Goal: Task Accomplishment & Management: Use online tool/utility

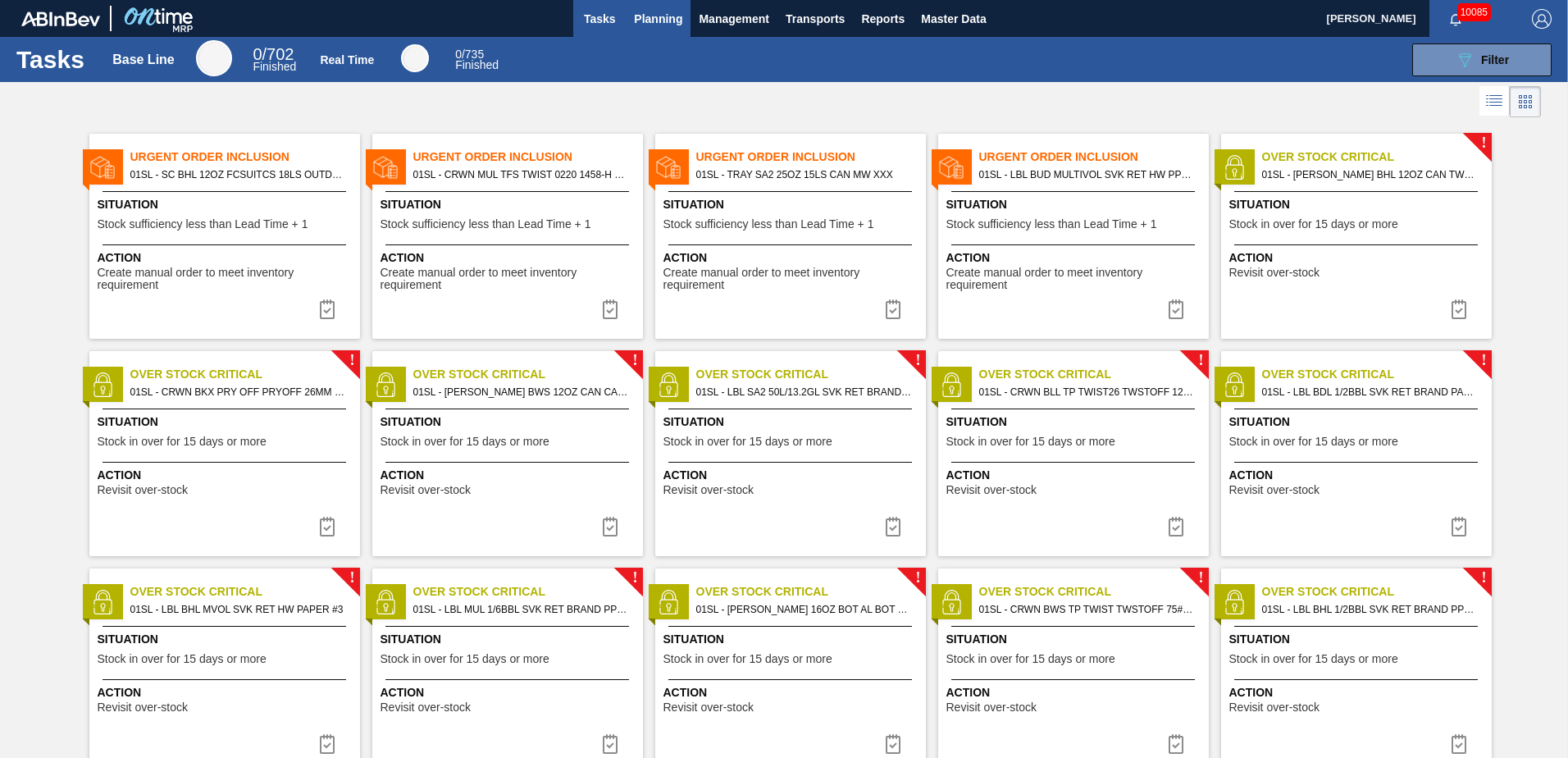
click at [648, 23] on span "Planning" at bounding box center [658, 19] width 49 height 20
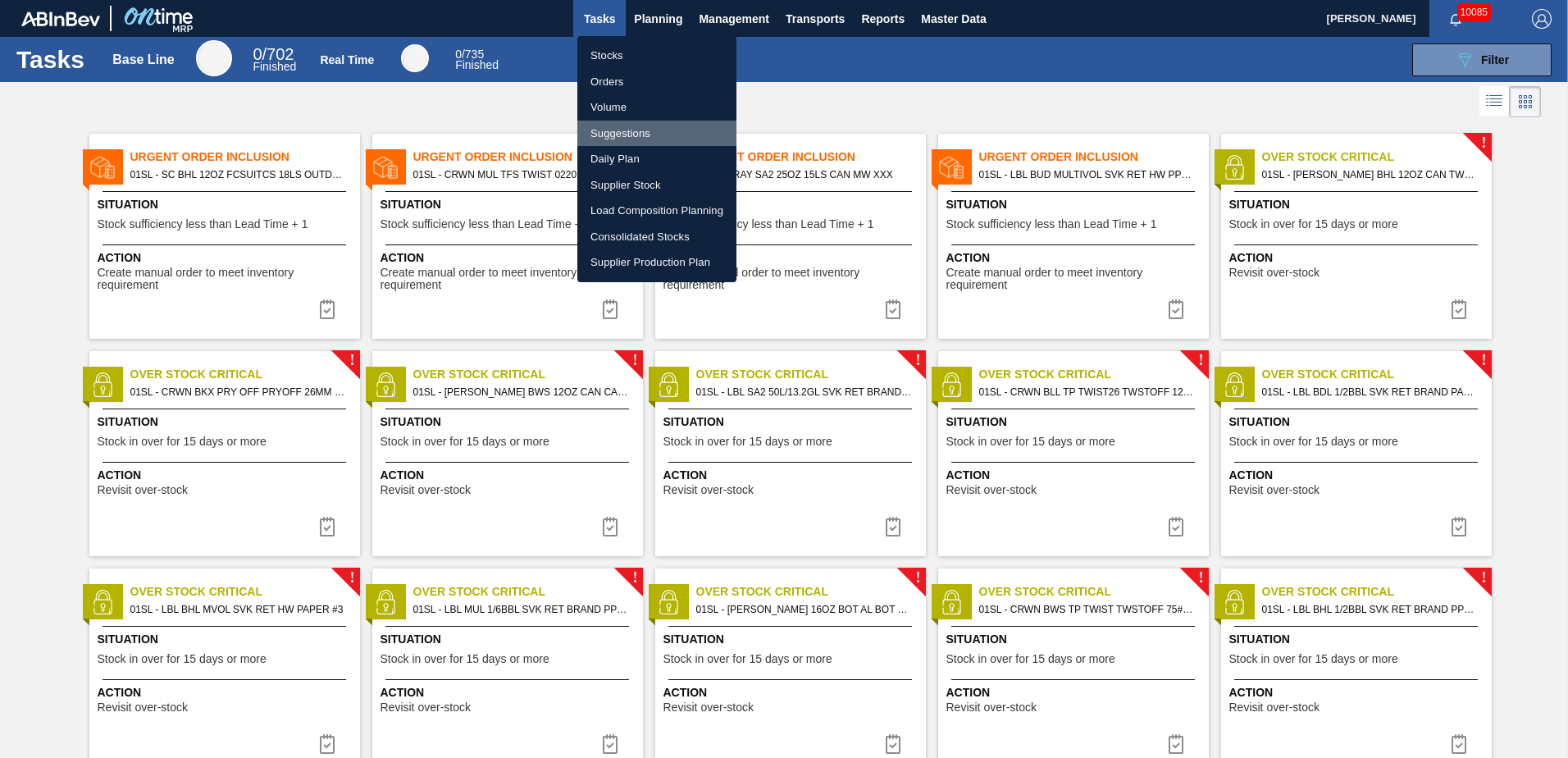
click at [630, 129] on li "Suggestions" at bounding box center [657, 133] width 159 height 26
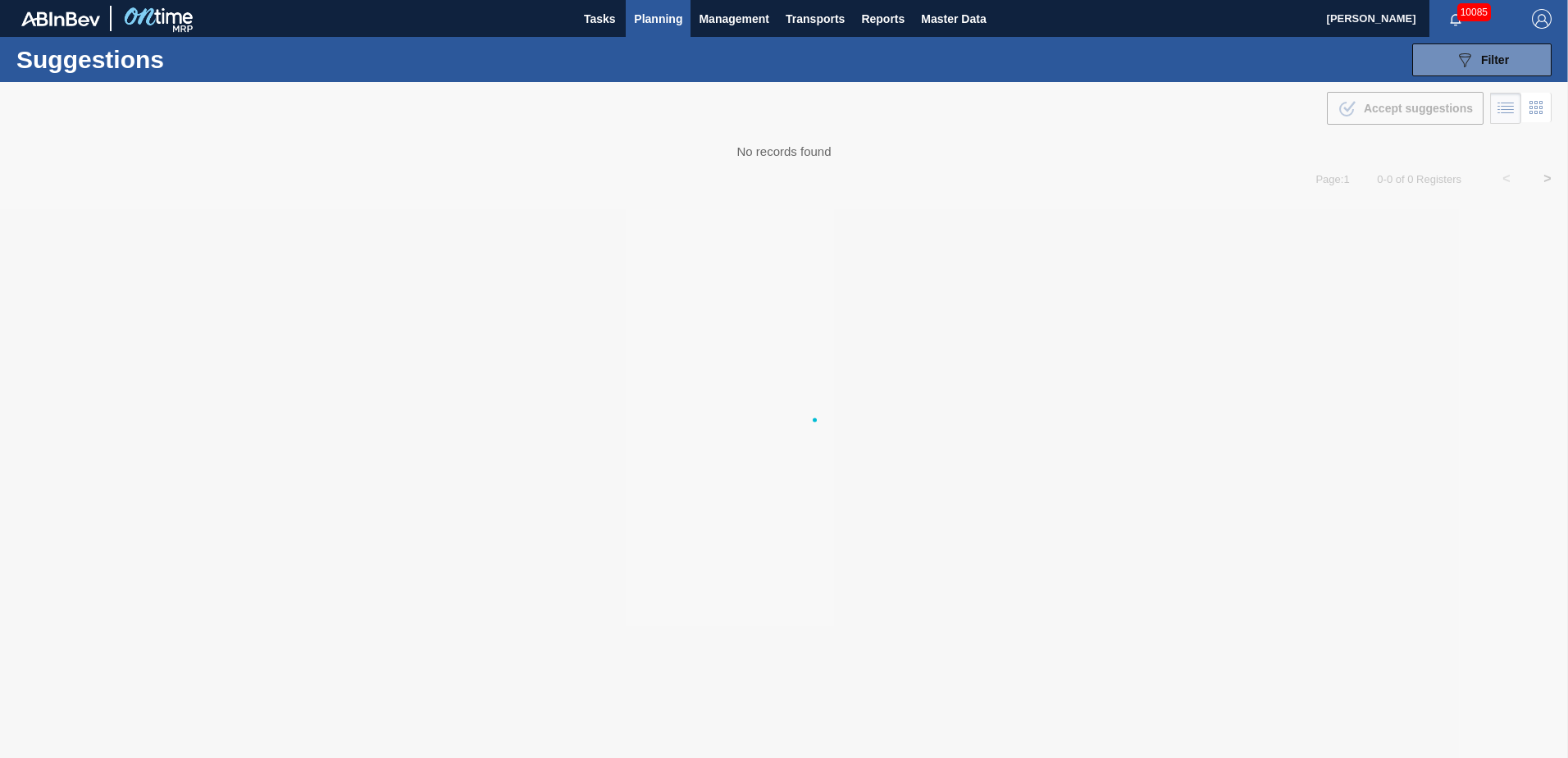
type from "[DATE]"
type to "[DATE]"
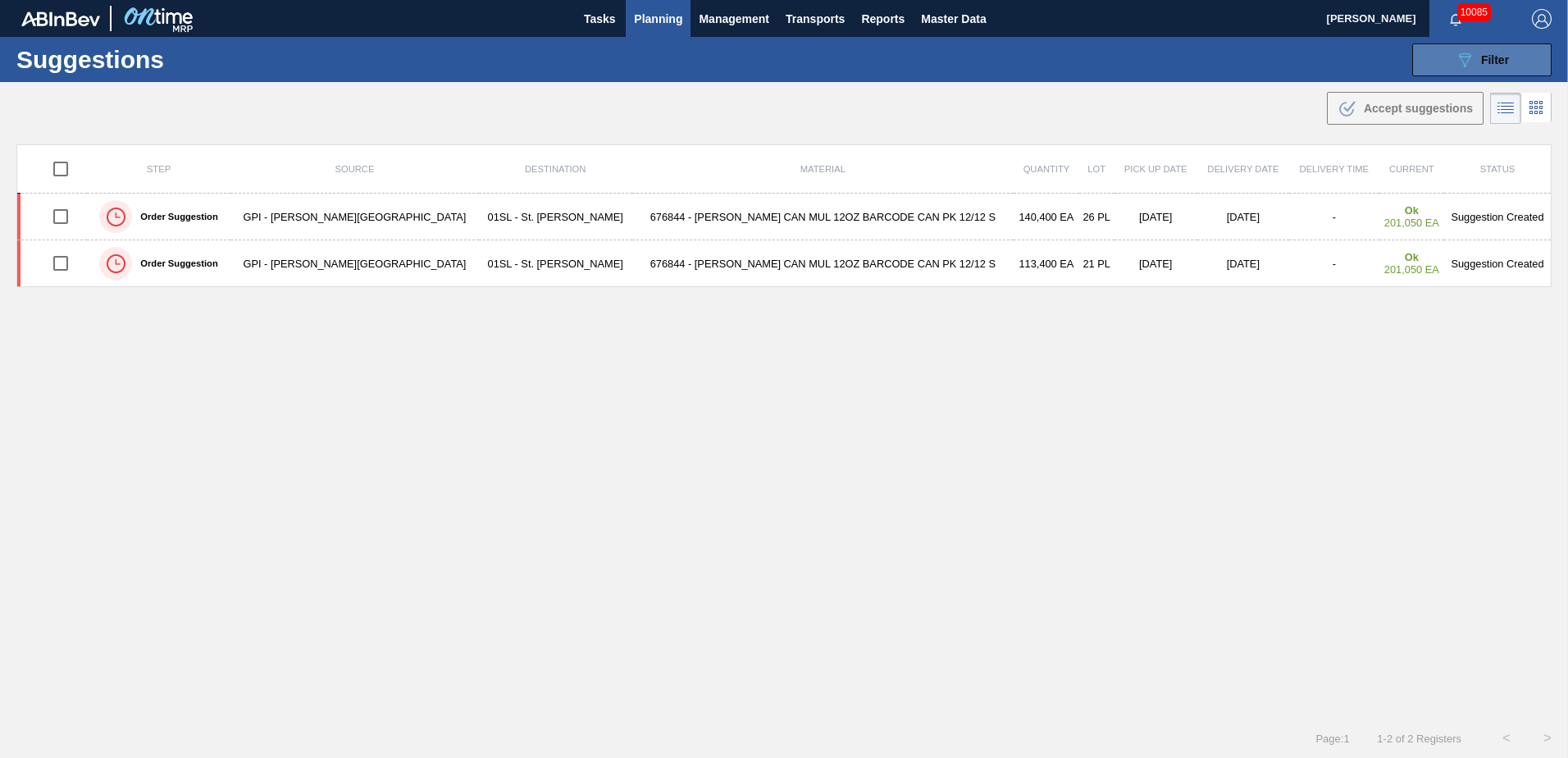
click at [1491, 49] on button "089F7B8B-B2A5-4AFE-B5C0-19BA573D28AC Filter" at bounding box center [1481, 60] width 139 height 33
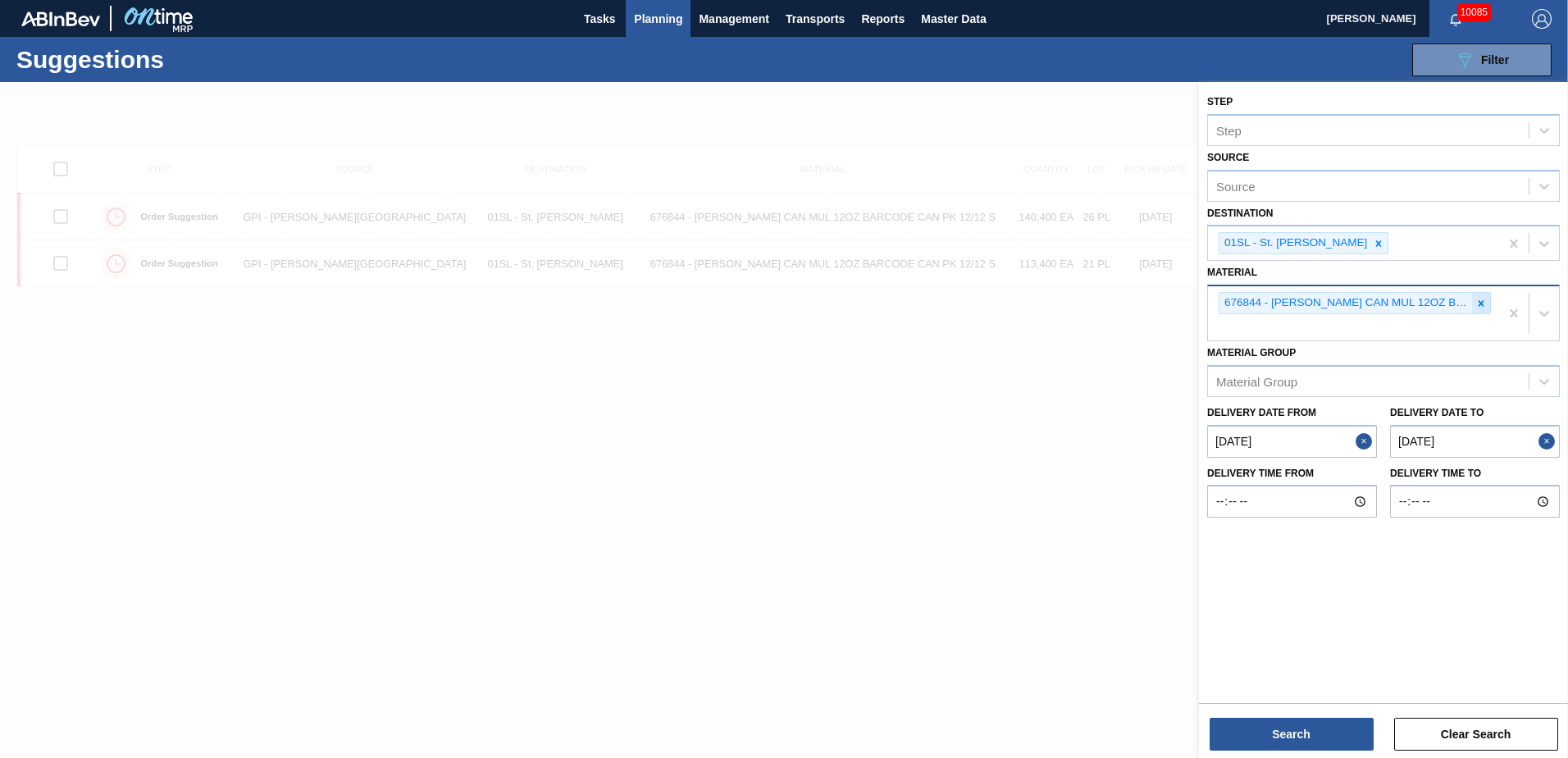
click at [1477, 309] on div at bounding box center [1481, 302] width 18 height 21
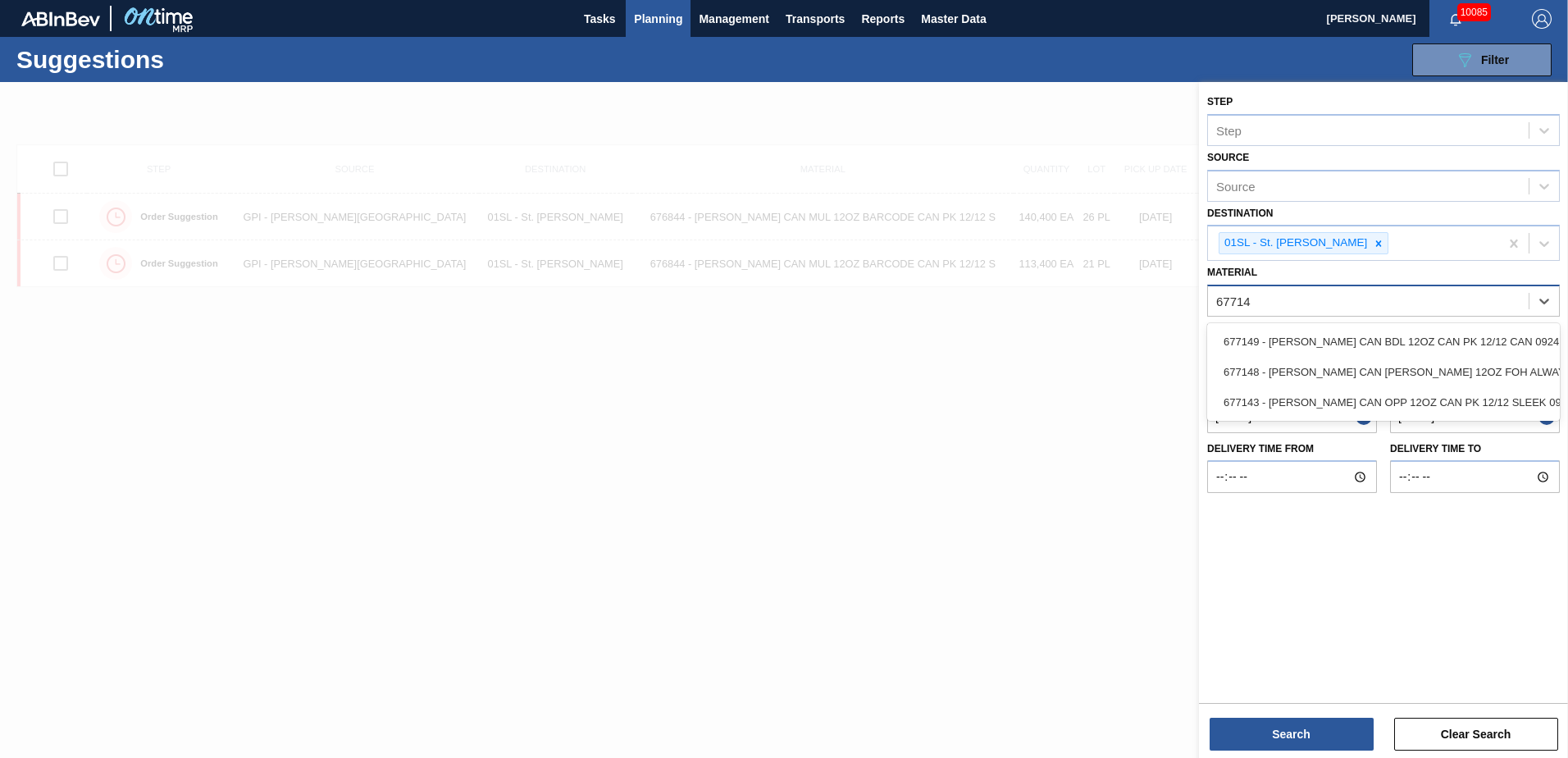
type input "677149"
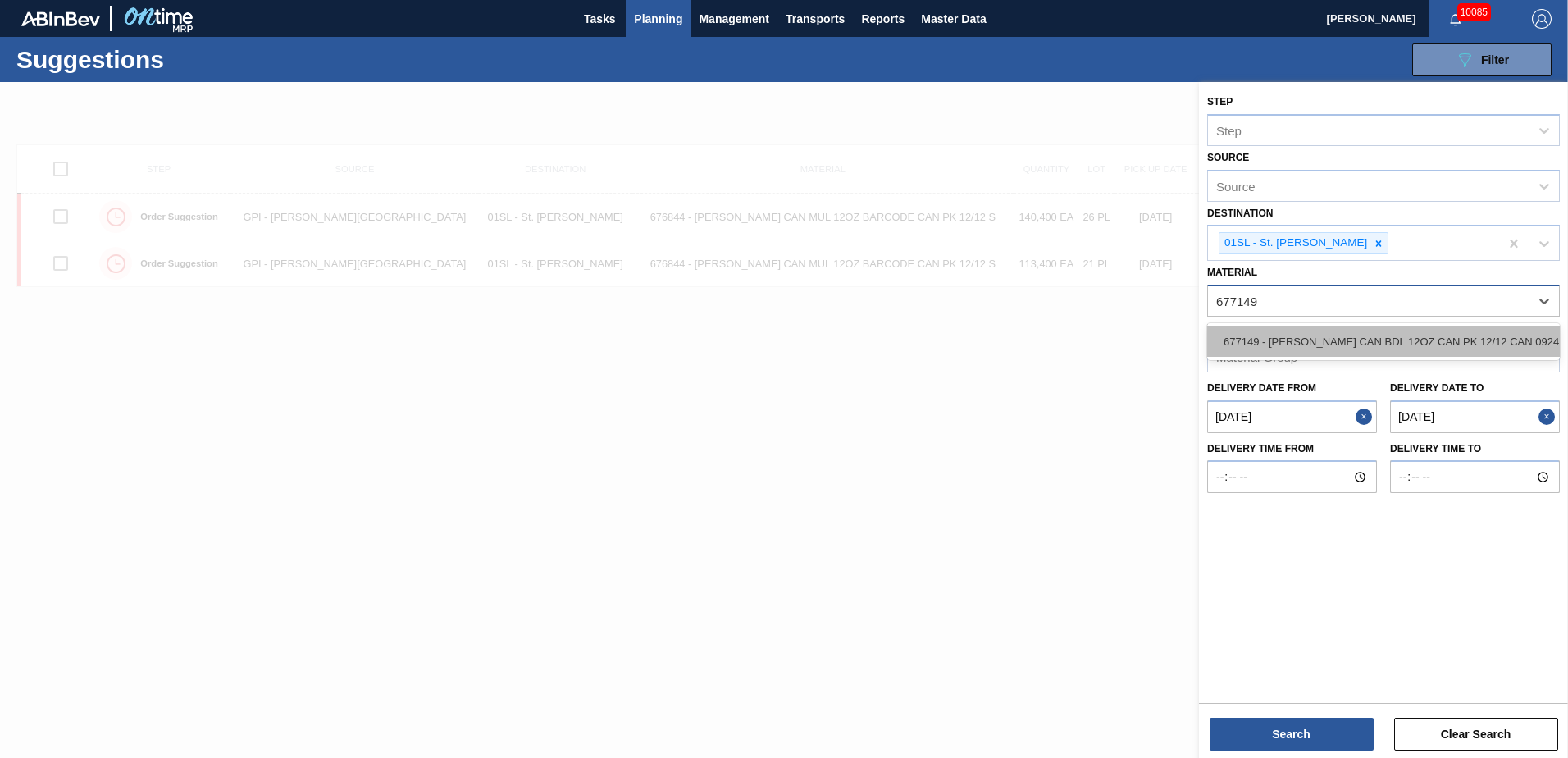
click at [1310, 337] on div "677149 - CARR CAN BDL 12OZ CAN PK 12/12 CAN 0924" at bounding box center [1383, 341] width 353 height 30
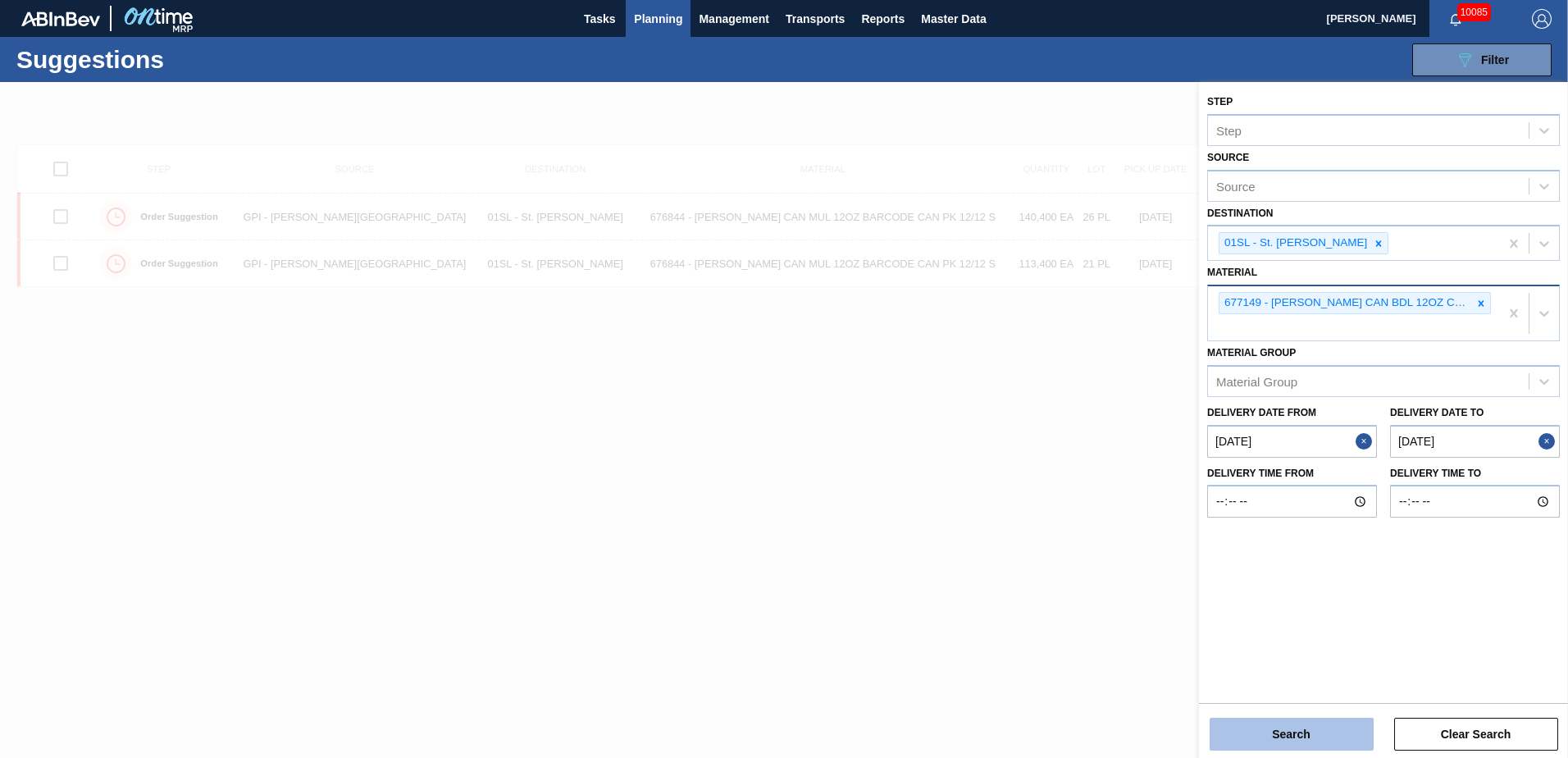
click at [1333, 745] on button "Search" at bounding box center [1291, 734] width 164 height 33
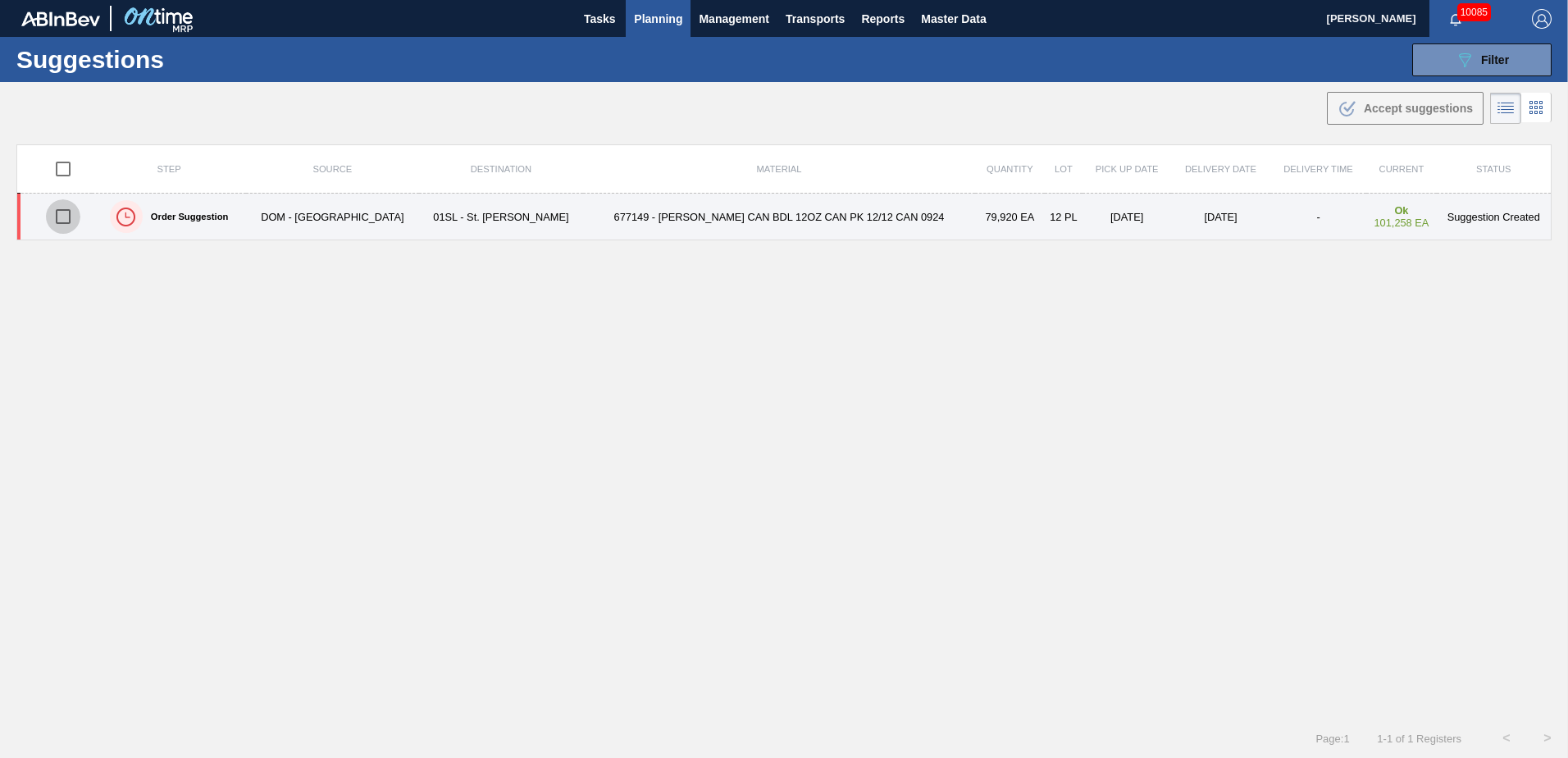
click at [73, 216] on input "checkbox" at bounding box center [63, 217] width 35 height 35
checkbox input "true"
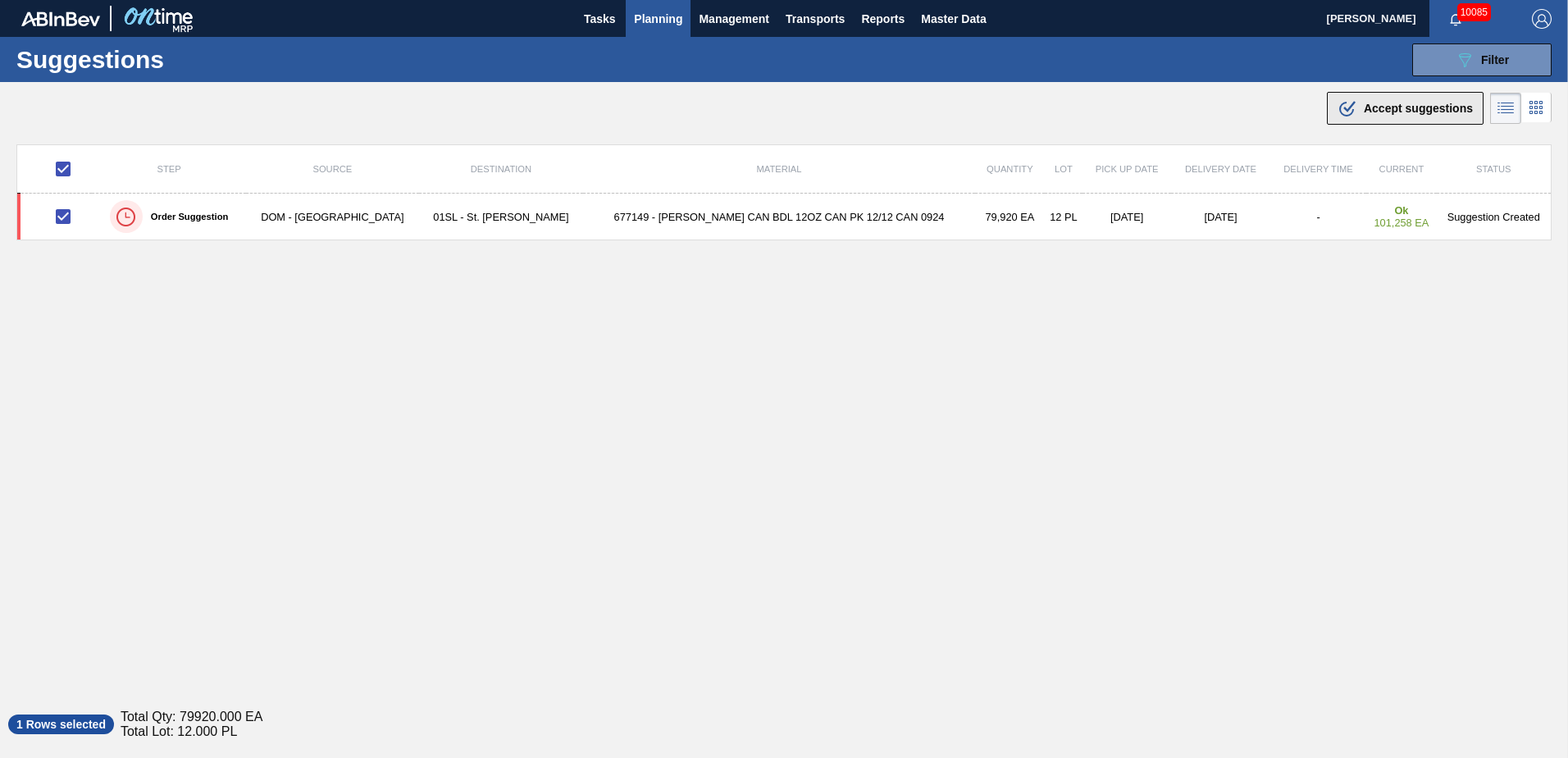
click at [1397, 114] on span "Accept suggestions" at bounding box center [1418, 108] width 109 height 13
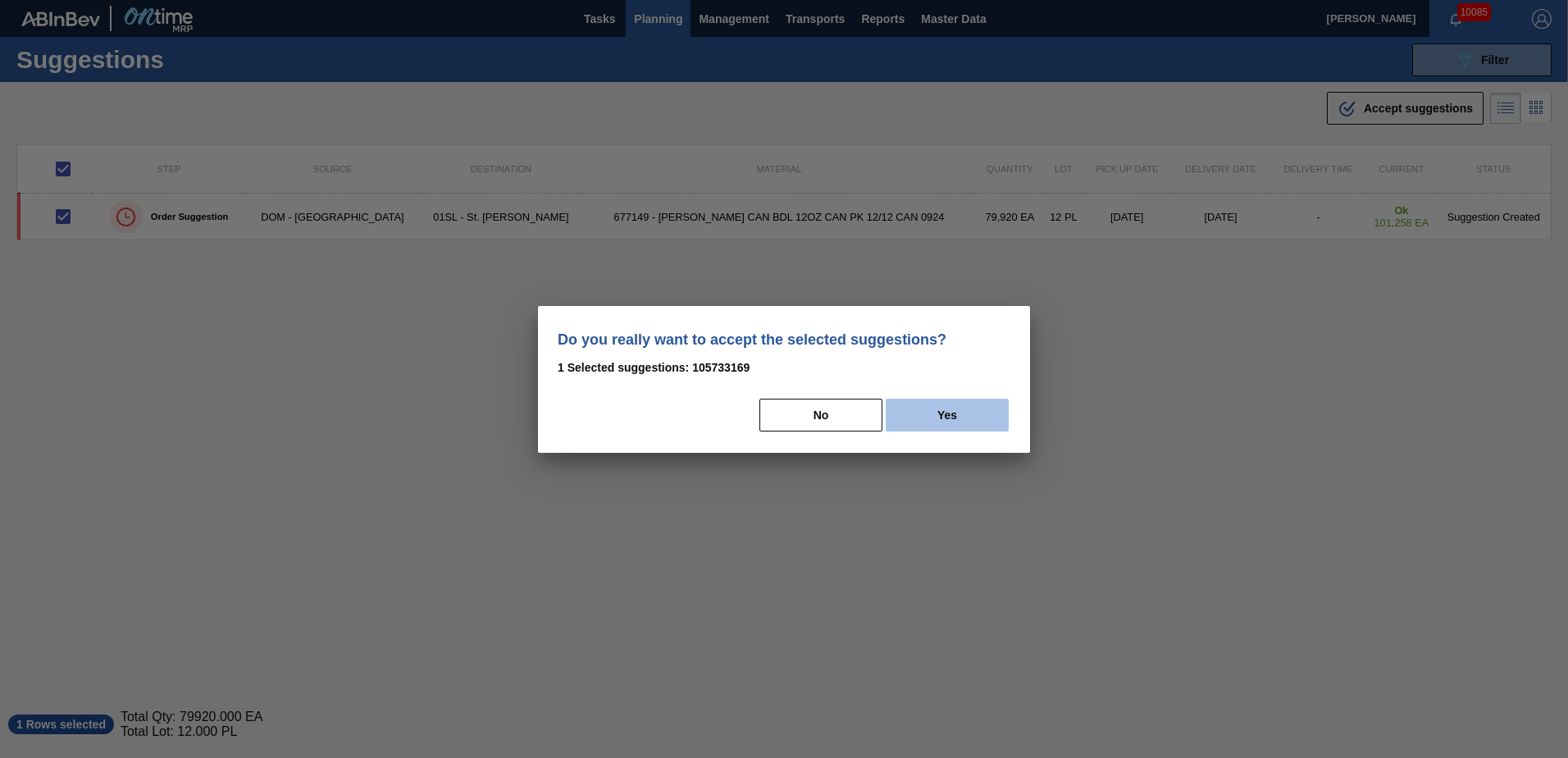
click at [979, 419] on button "Yes" at bounding box center [947, 415] width 123 height 33
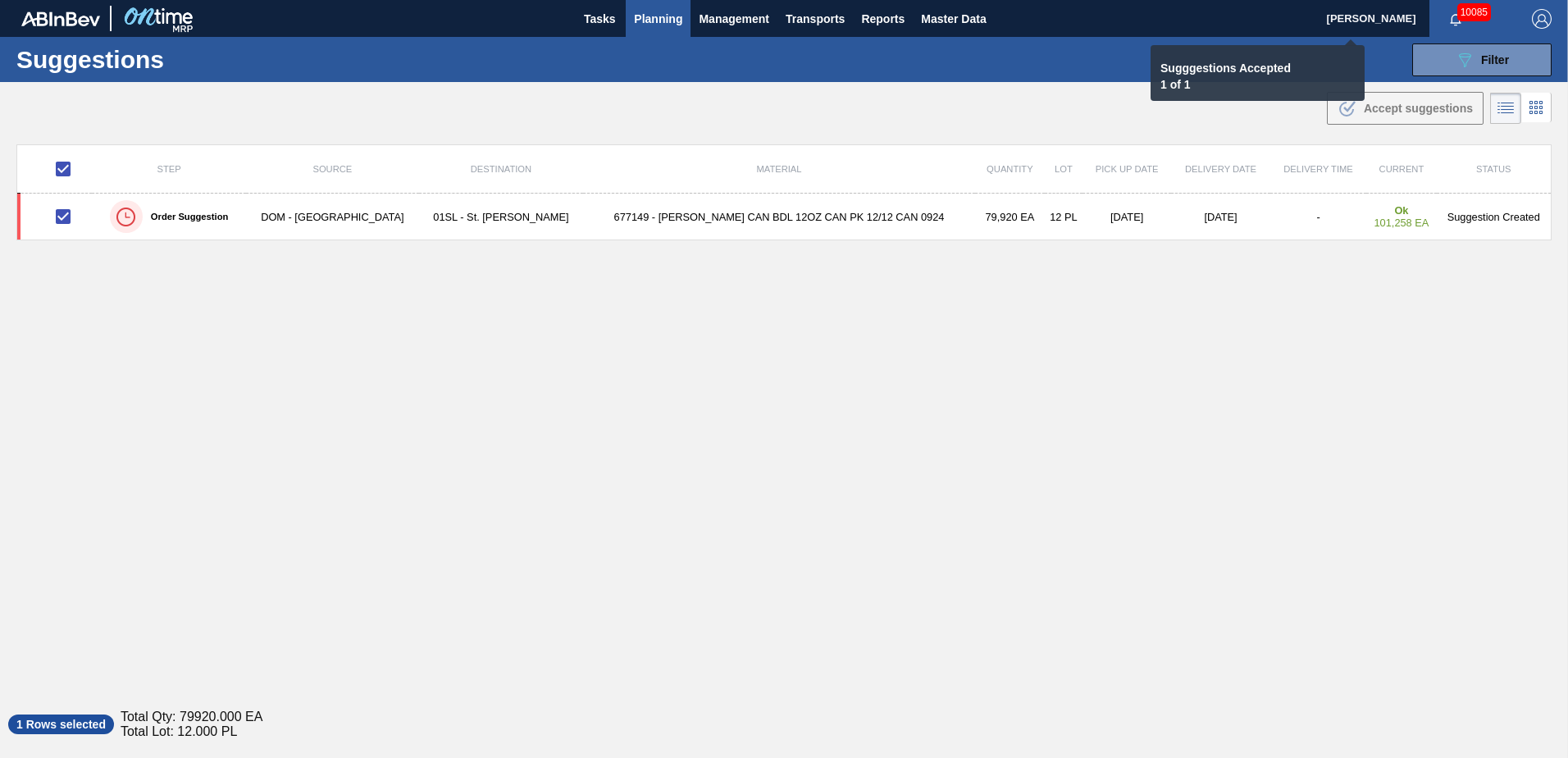
checkbox input "false"
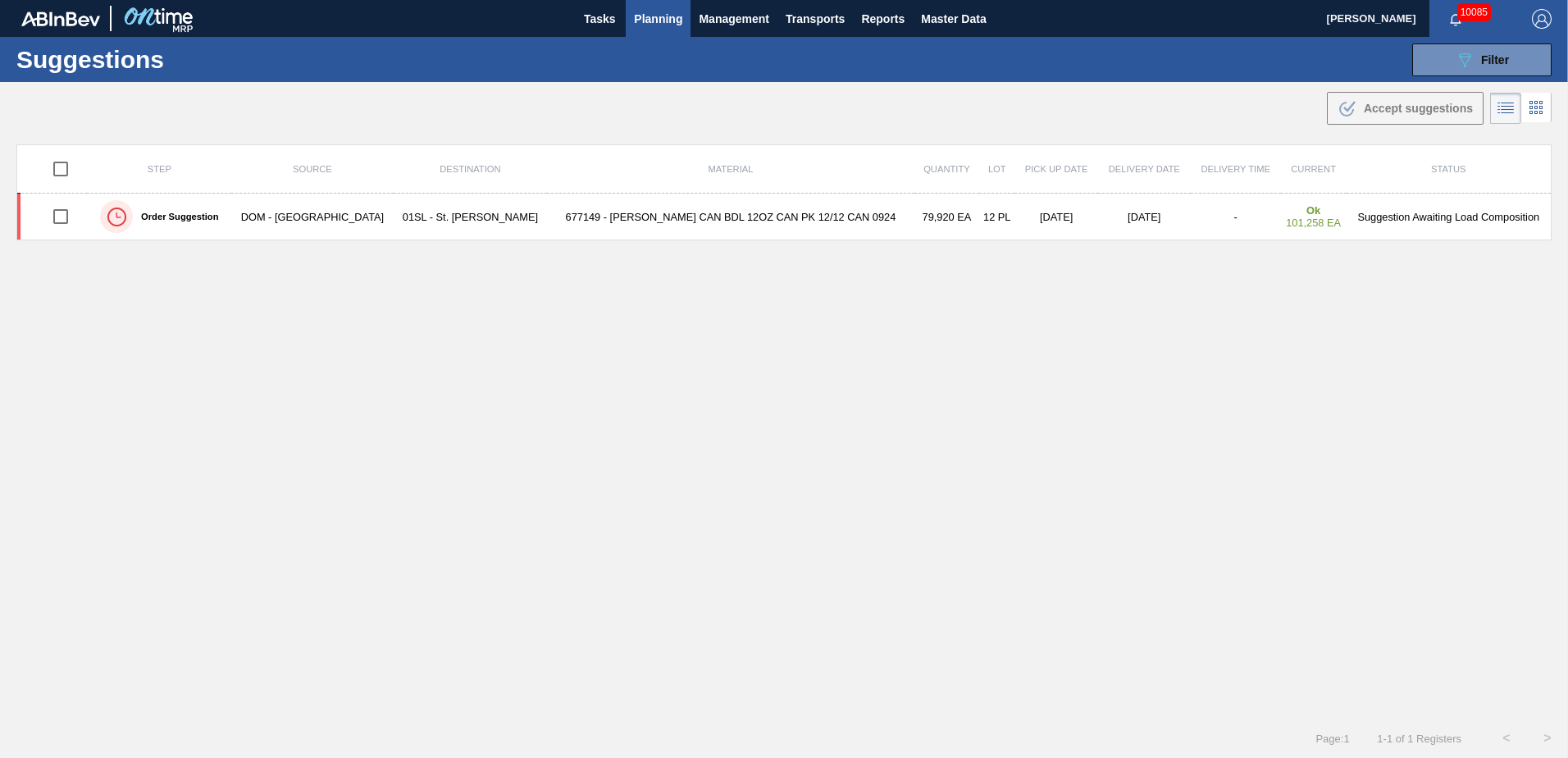
click at [634, 12] on span "Planning" at bounding box center [658, 19] width 49 height 20
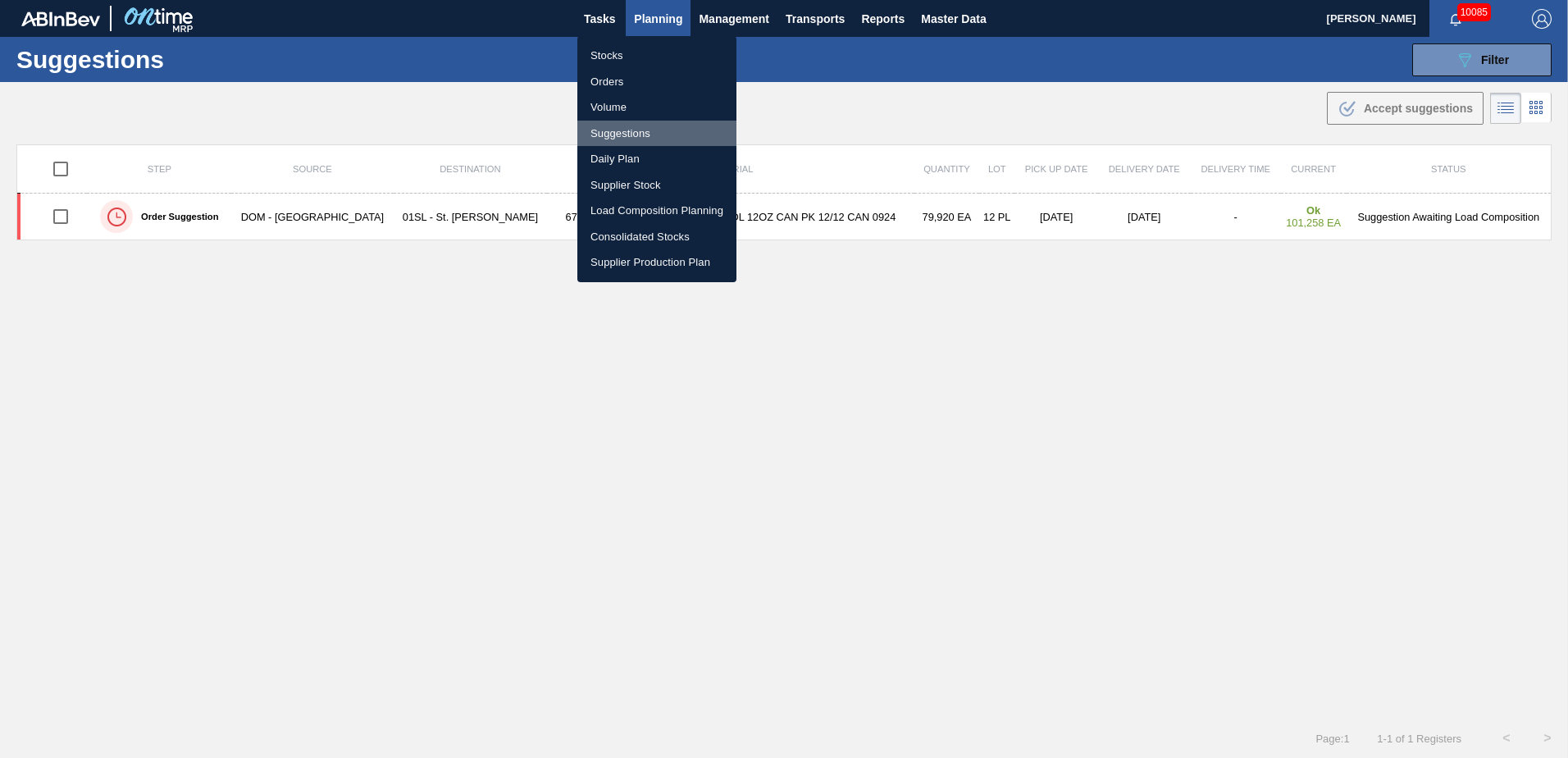
click at [628, 133] on li "Suggestions" at bounding box center [657, 133] width 159 height 26
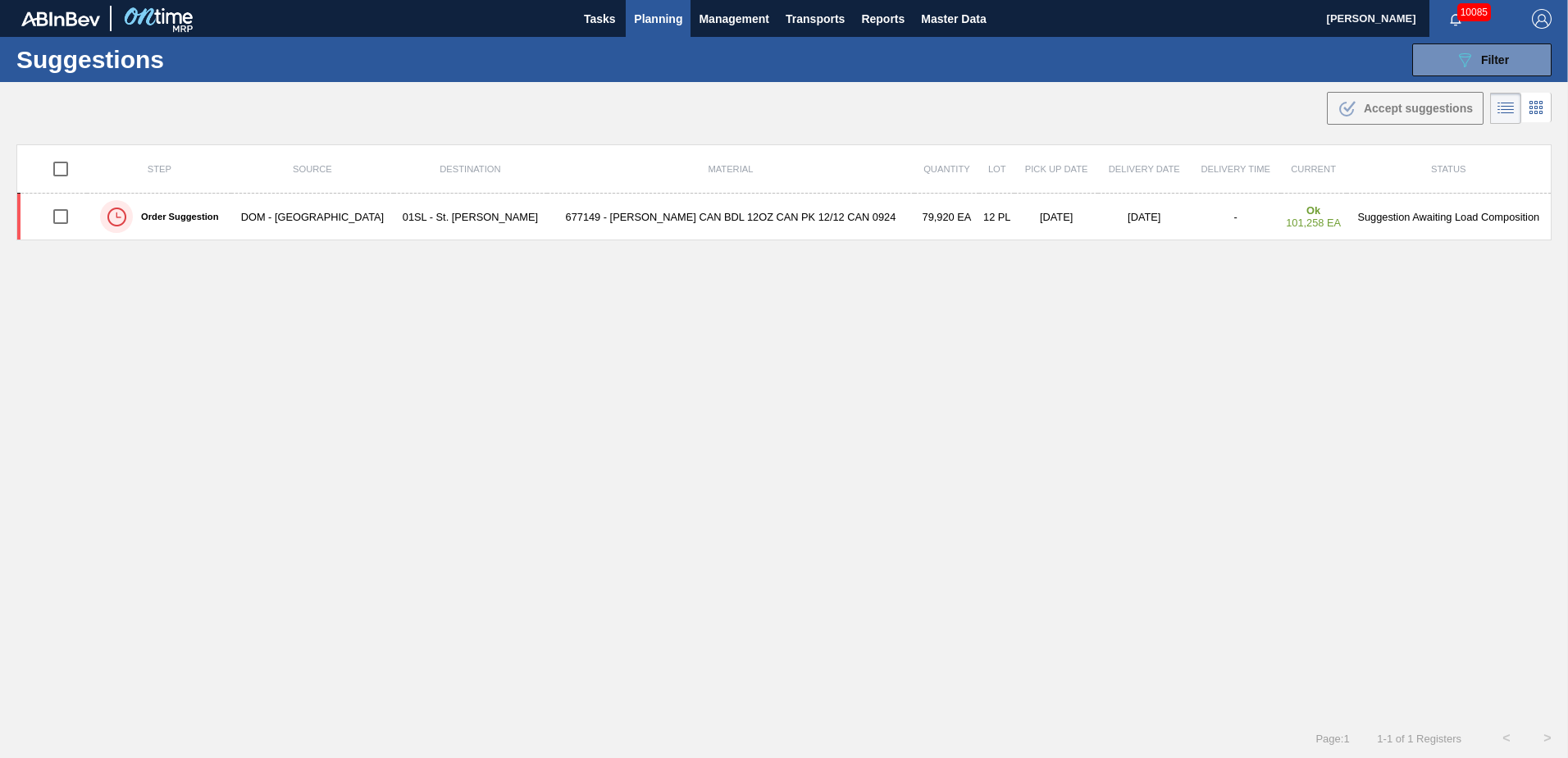
click at [647, 19] on span "Planning" at bounding box center [658, 19] width 49 height 20
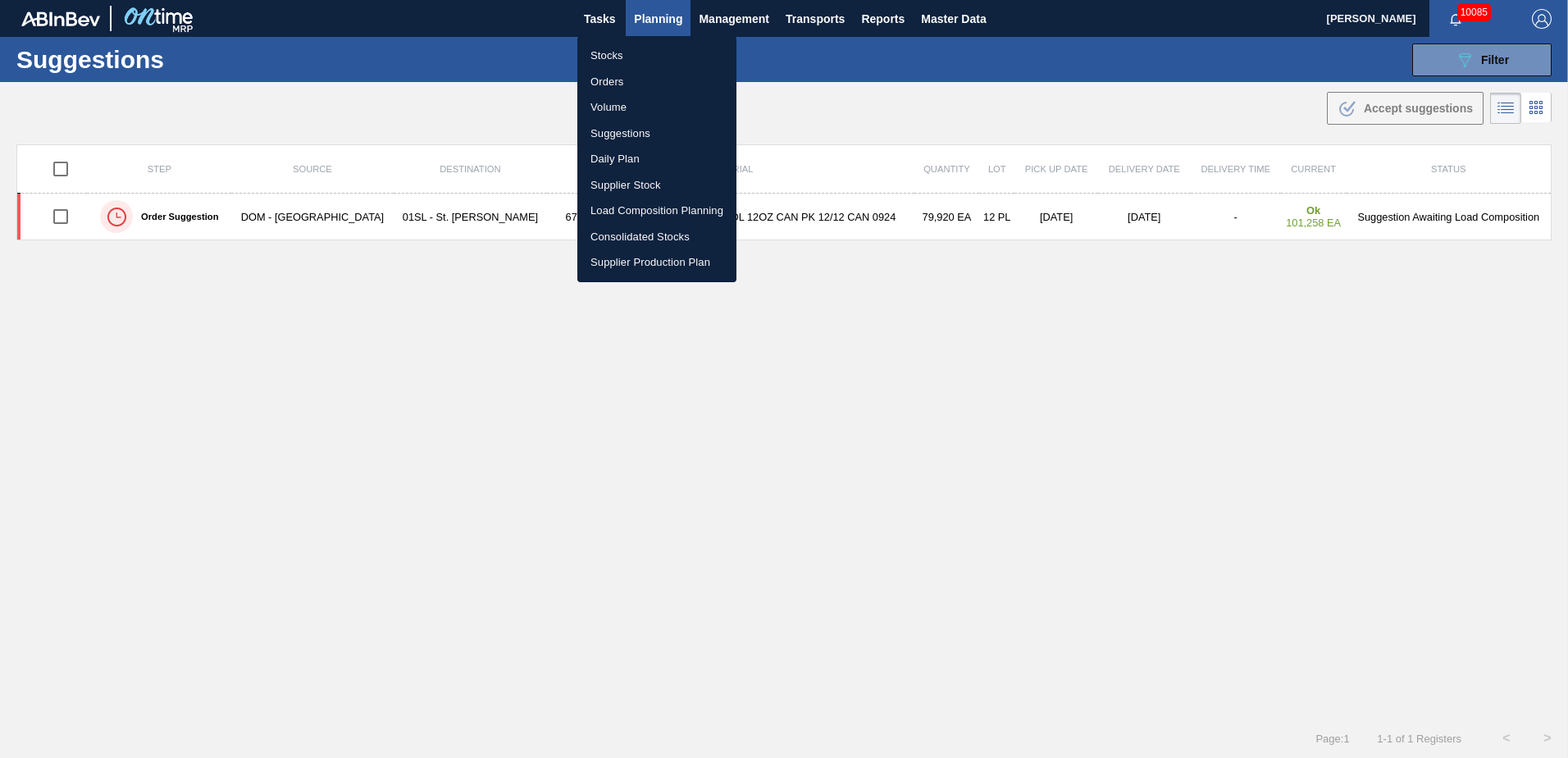
click at [639, 208] on li "Load Composition Planning" at bounding box center [657, 211] width 159 height 26
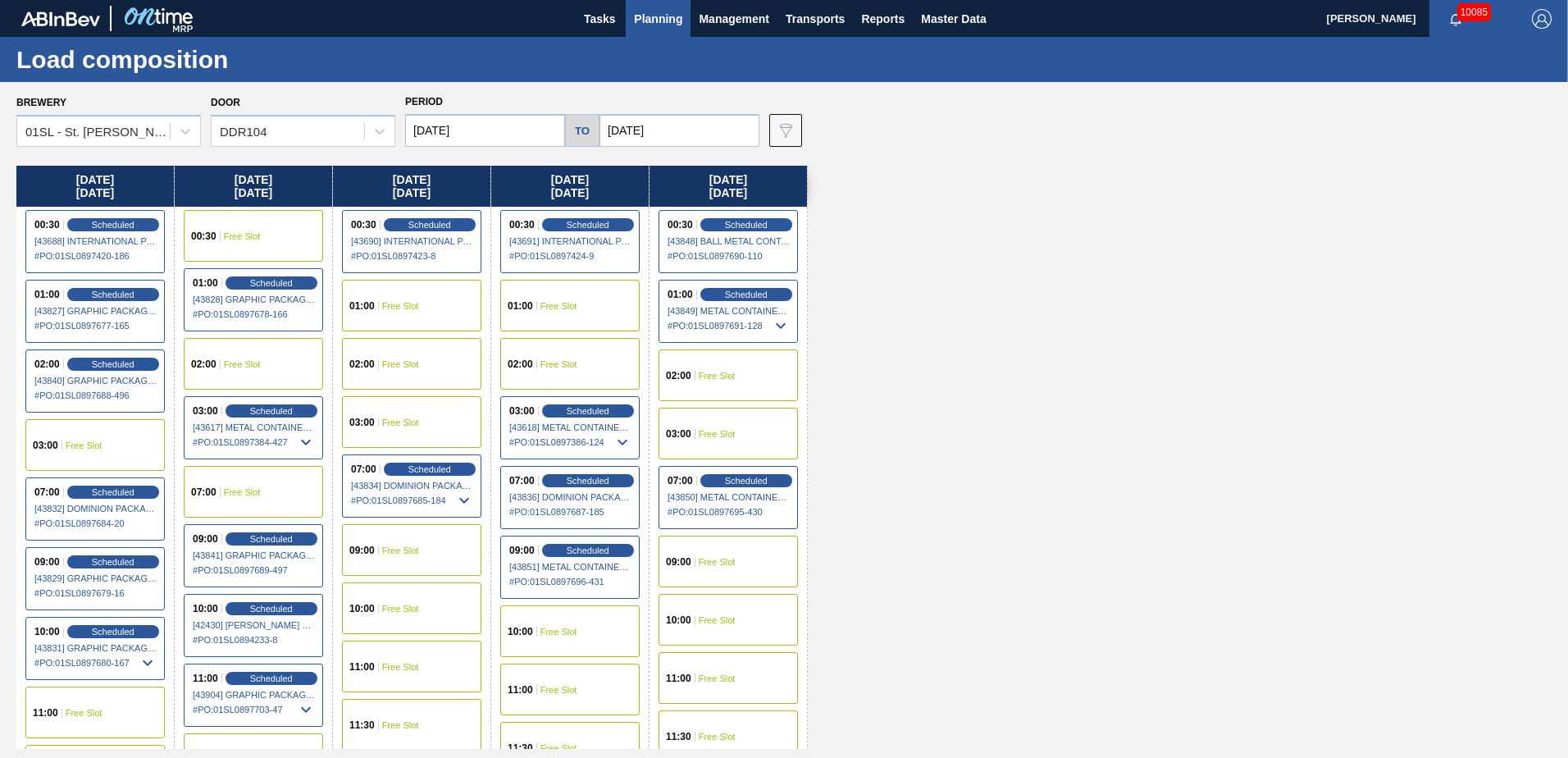
click at [653, 22] on span "Planning" at bounding box center [658, 19] width 49 height 20
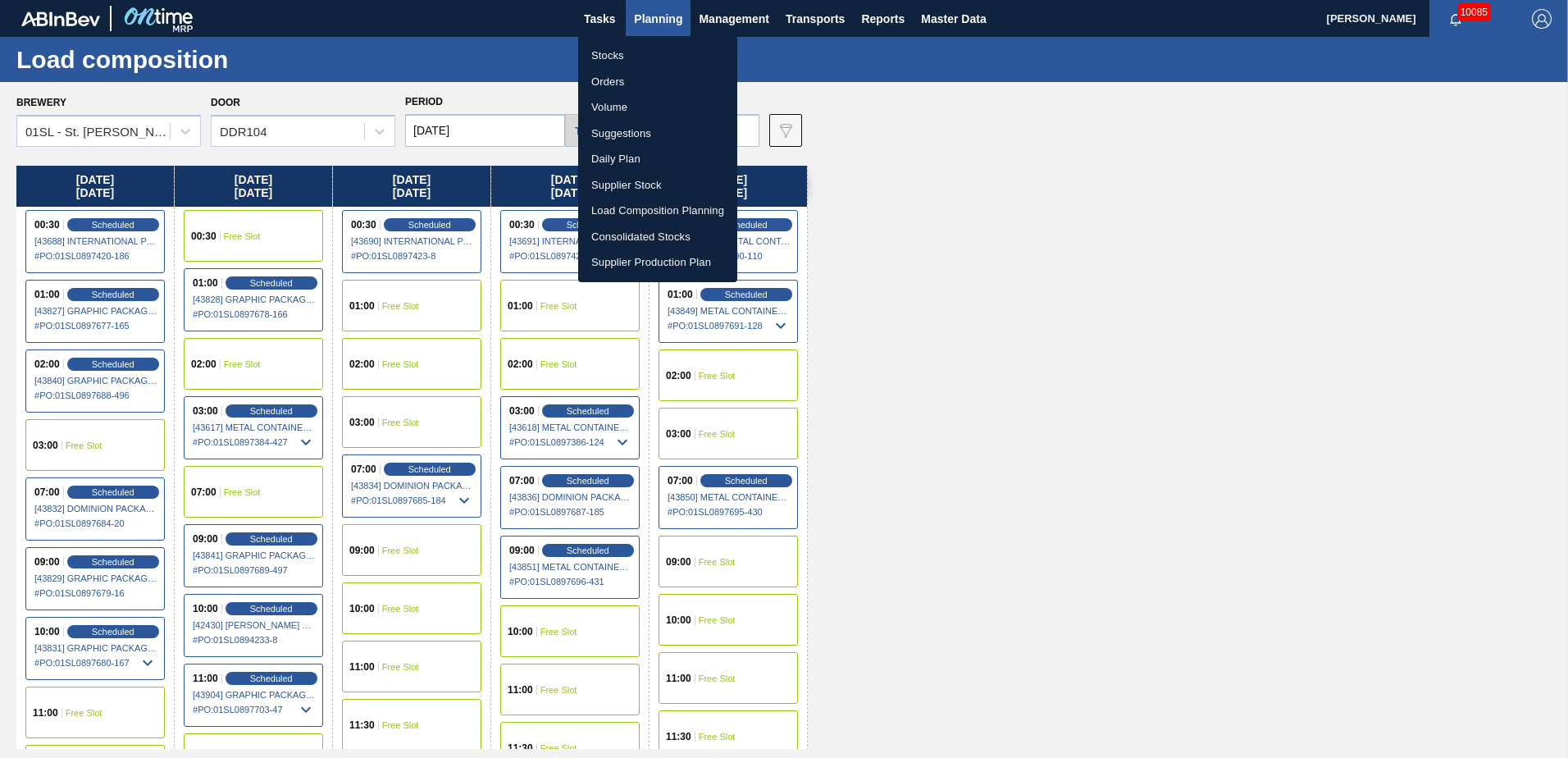
click at [621, 212] on li "Load Composition Planning" at bounding box center [658, 211] width 159 height 26
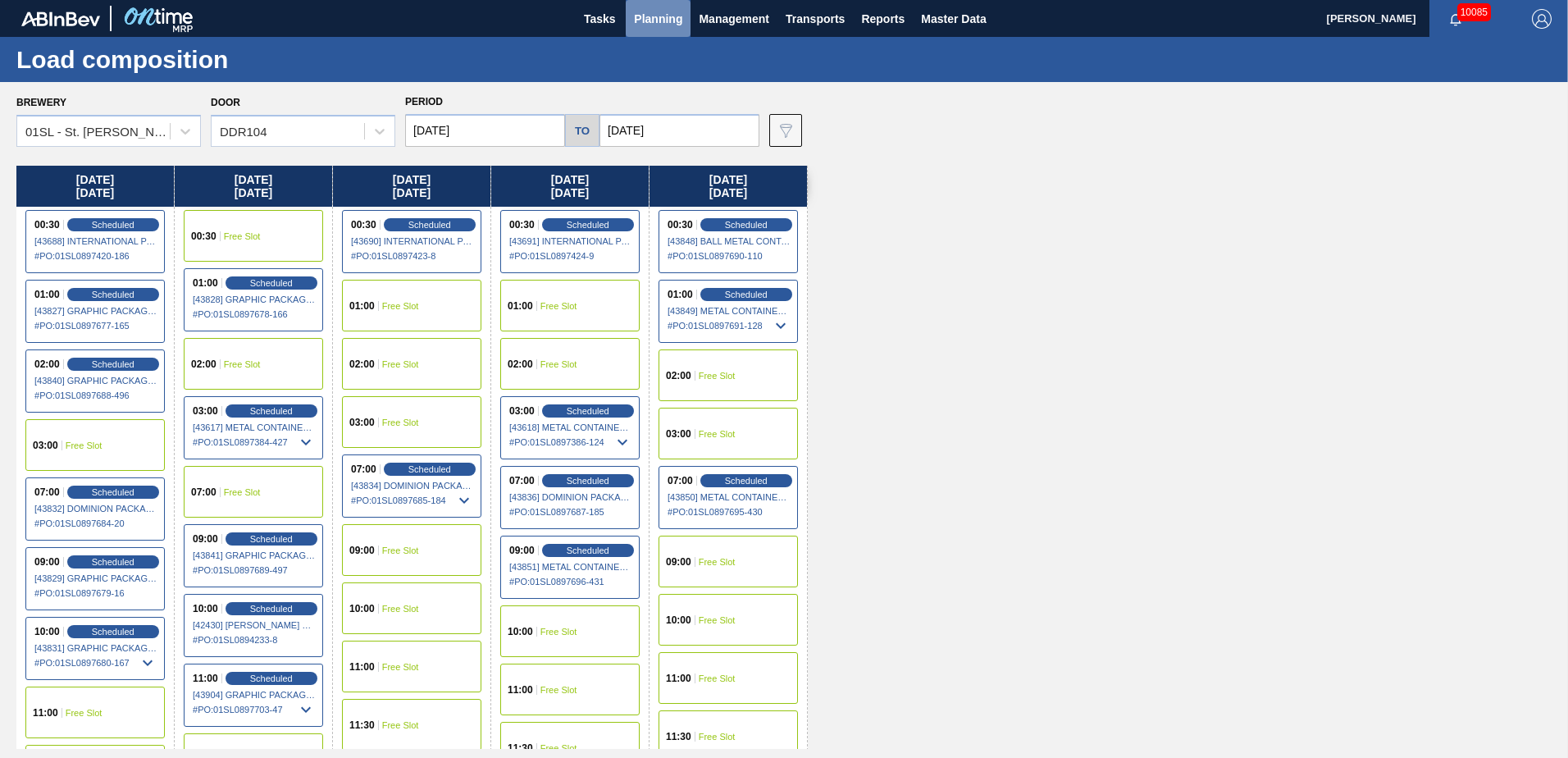
click at [647, 15] on span "Planning" at bounding box center [658, 19] width 49 height 20
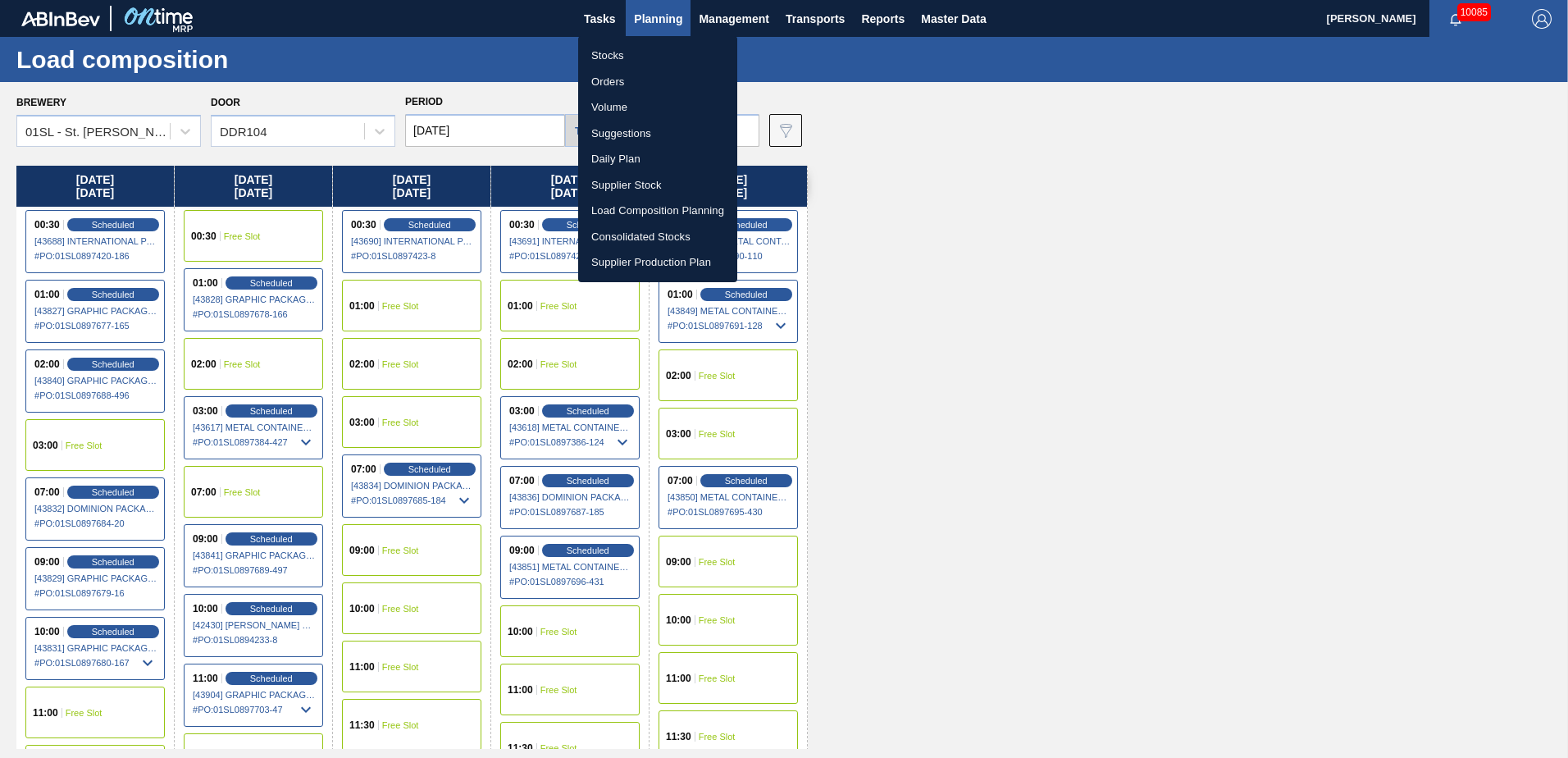
click at [632, 133] on li "Suggestions" at bounding box center [658, 133] width 159 height 26
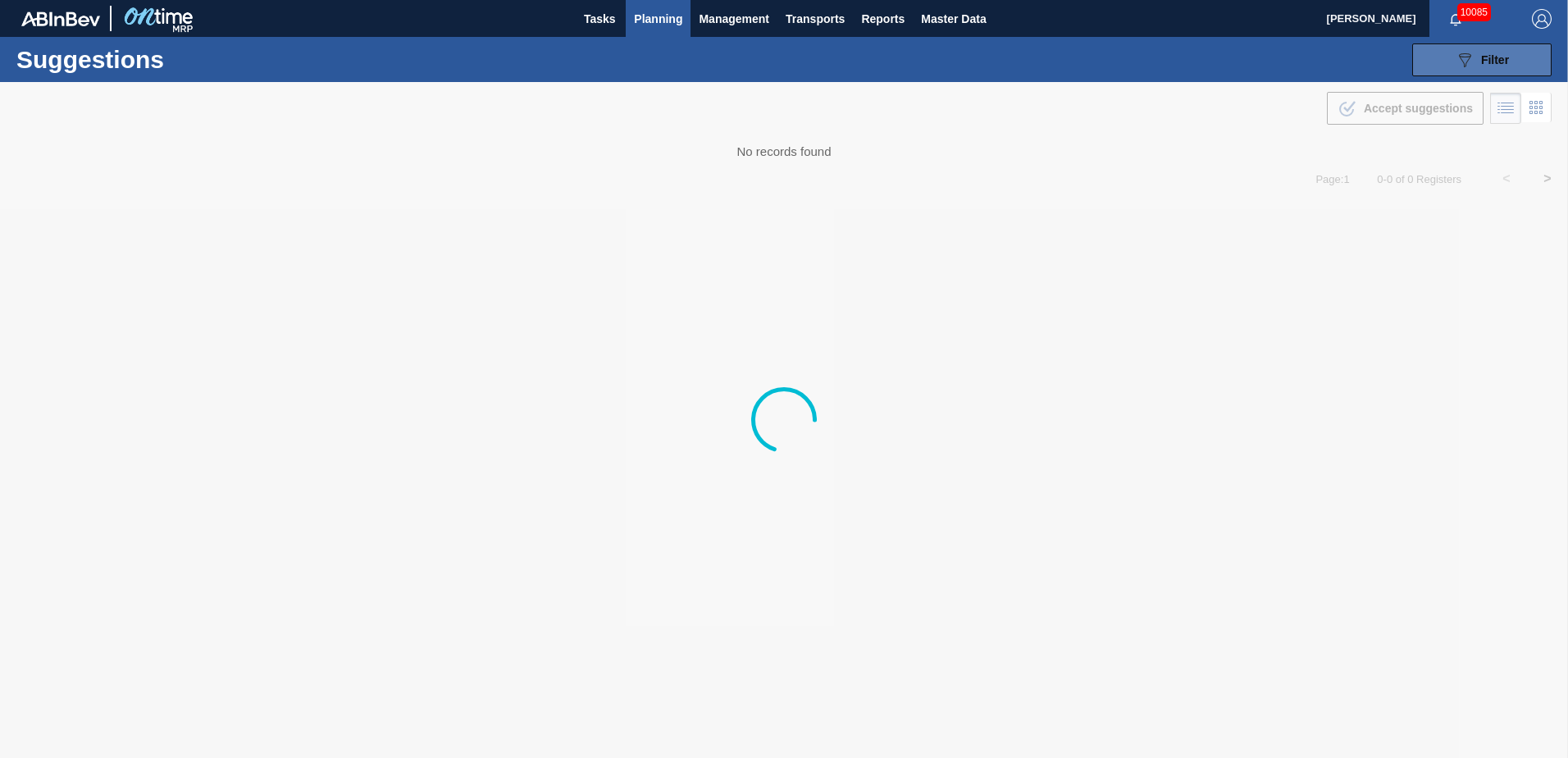
click at [1481, 62] on span "Filter" at bounding box center [1495, 60] width 28 height 13
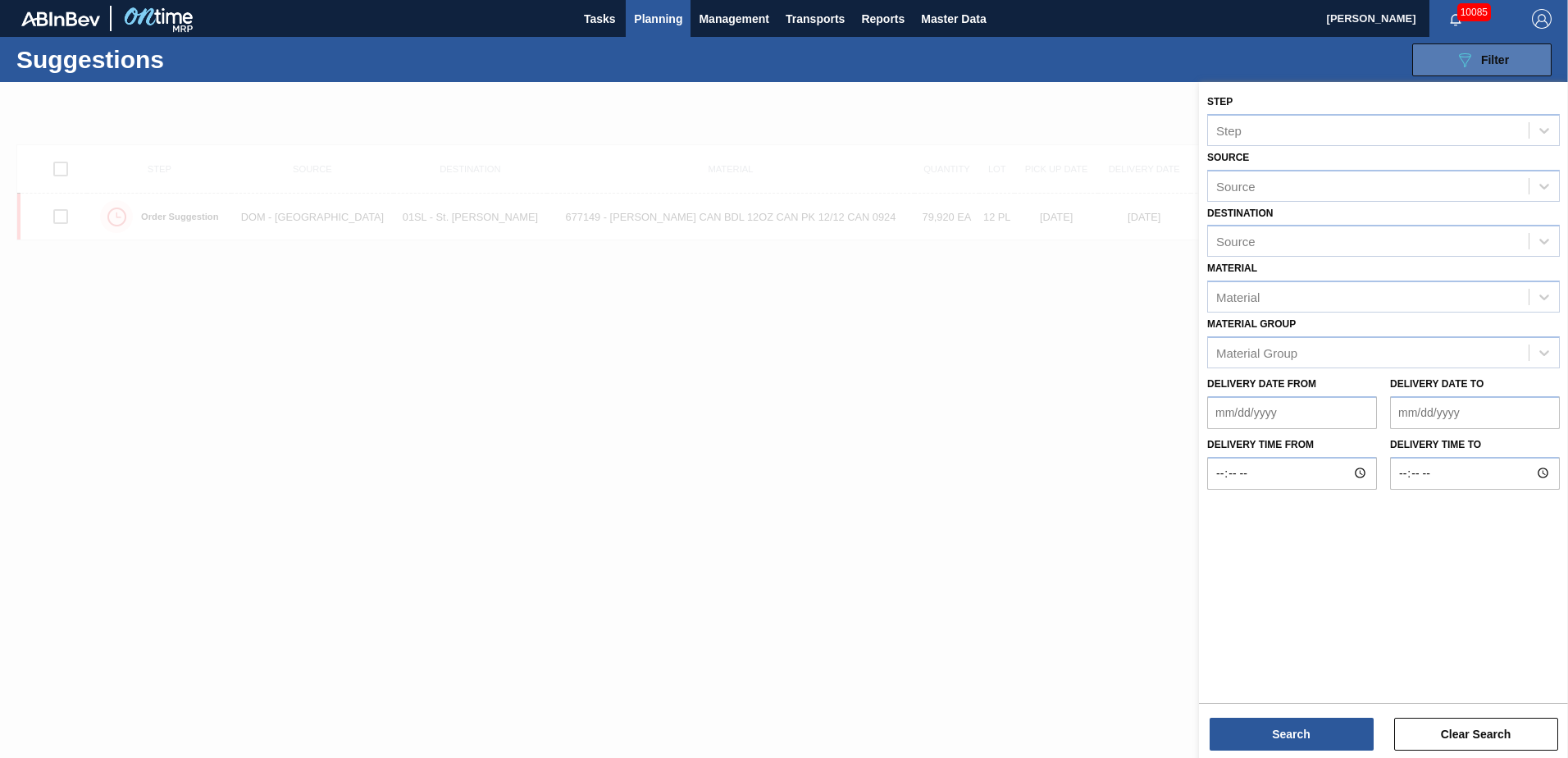
type from "[DATE]"
type to "[DATE]"
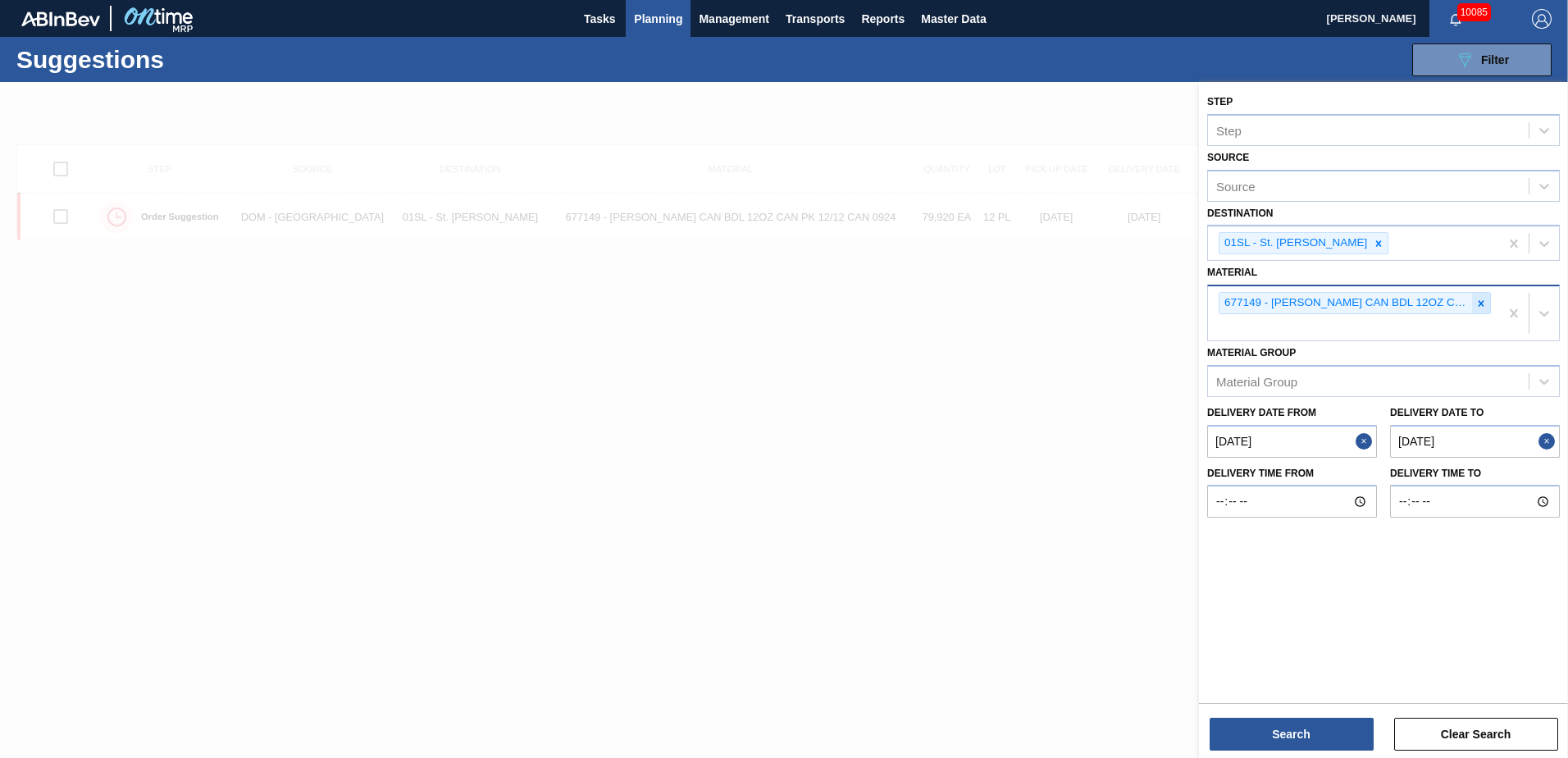
click at [1487, 306] on div at bounding box center [1481, 302] width 18 height 21
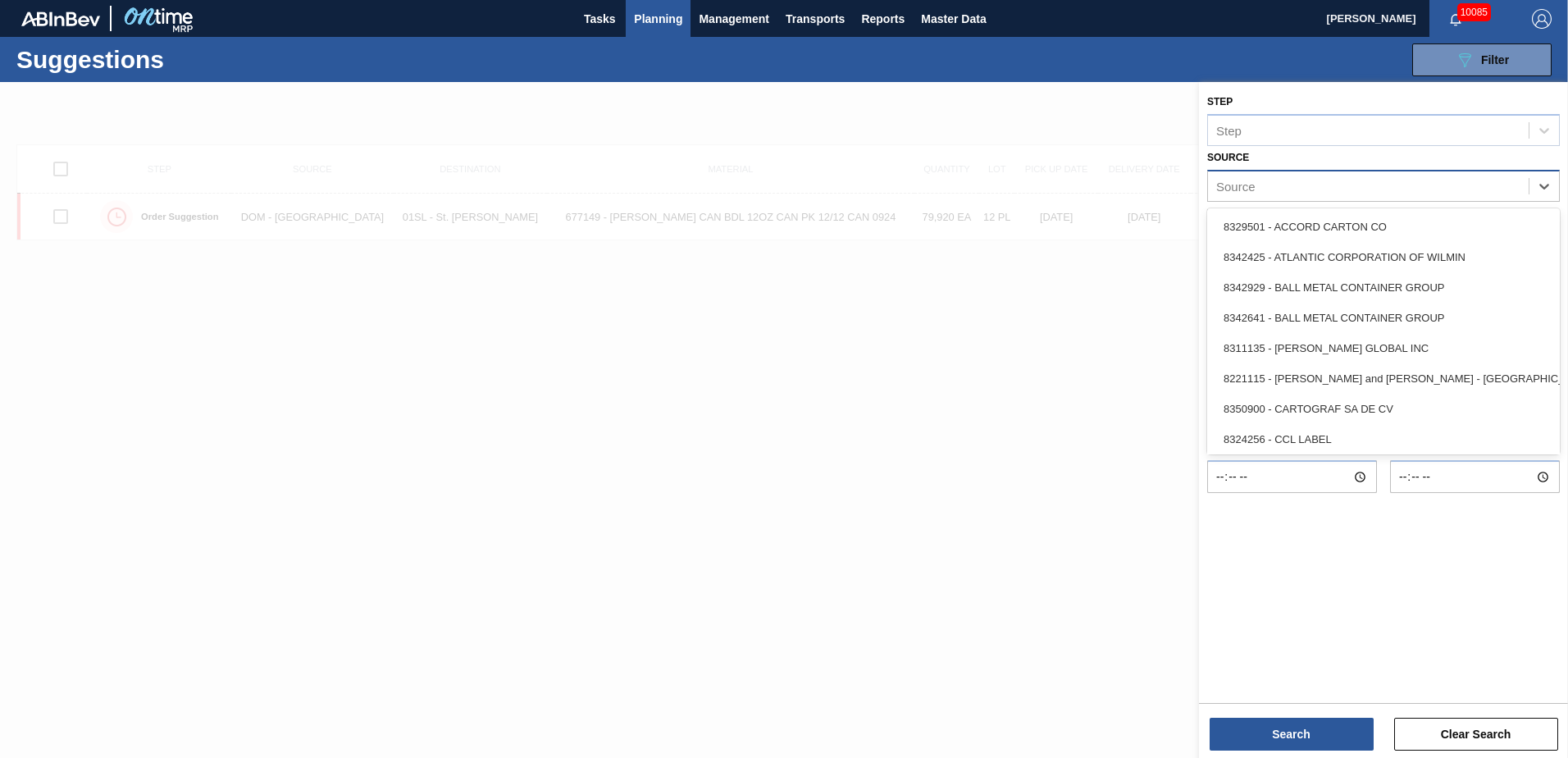
click at [1314, 186] on div "Source" at bounding box center [1368, 185] width 321 height 24
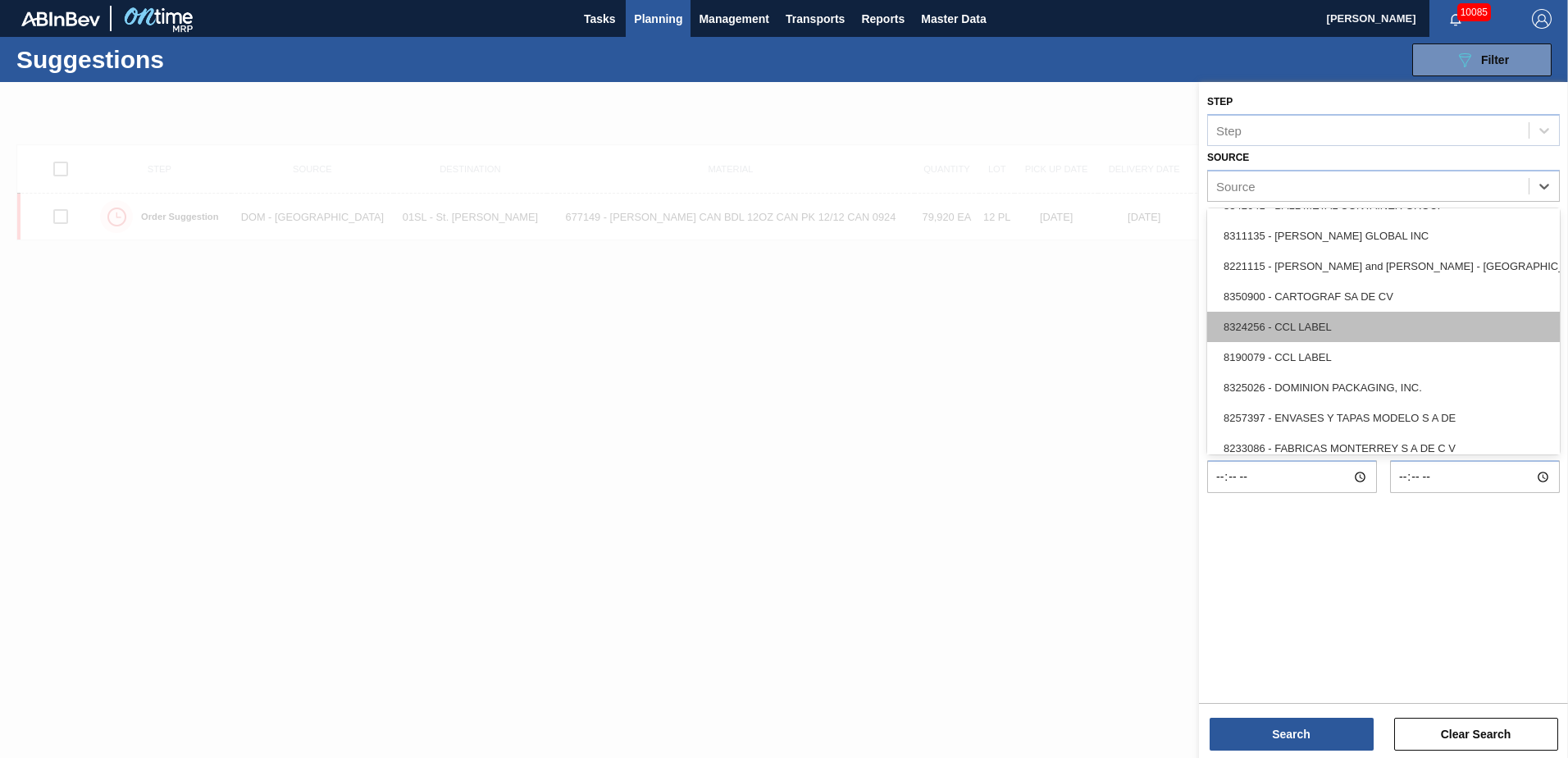
scroll to position [164, 0]
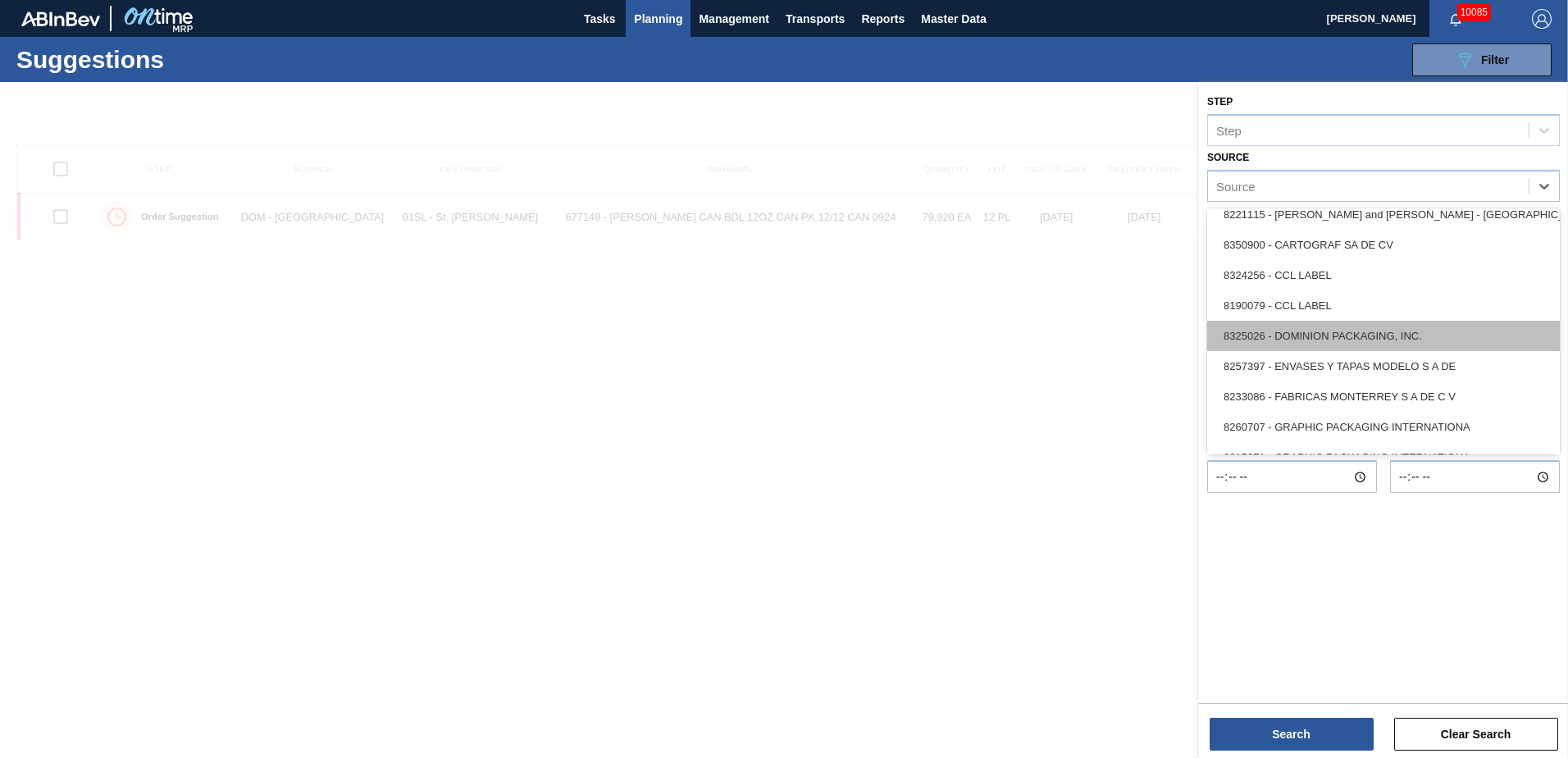
click at [1339, 336] on div "8325026 - DOMINION PACKAGING, INC." at bounding box center [1383, 335] width 353 height 30
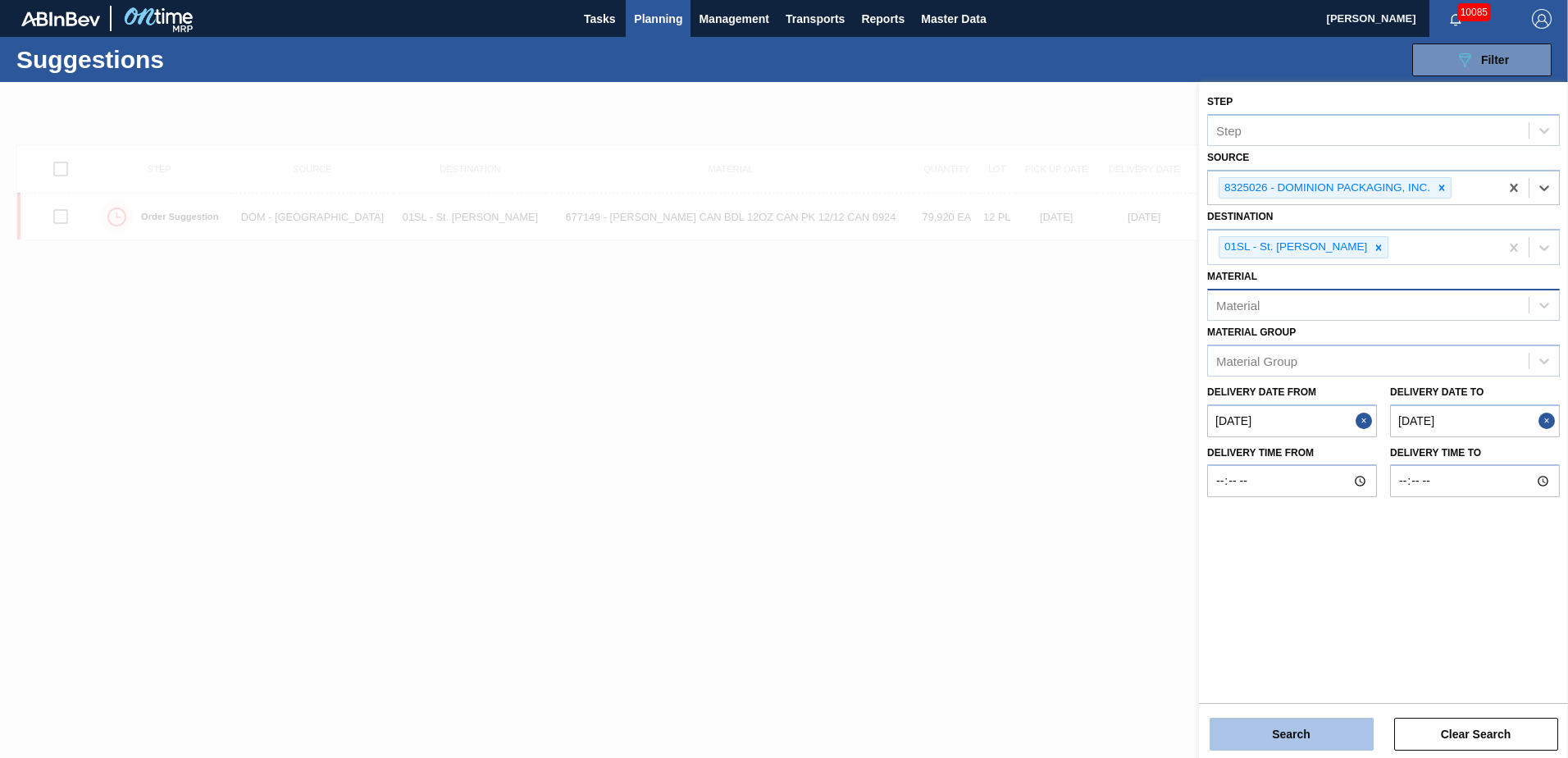
click at [1324, 720] on button "Search" at bounding box center [1291, 734] width 164 height 33
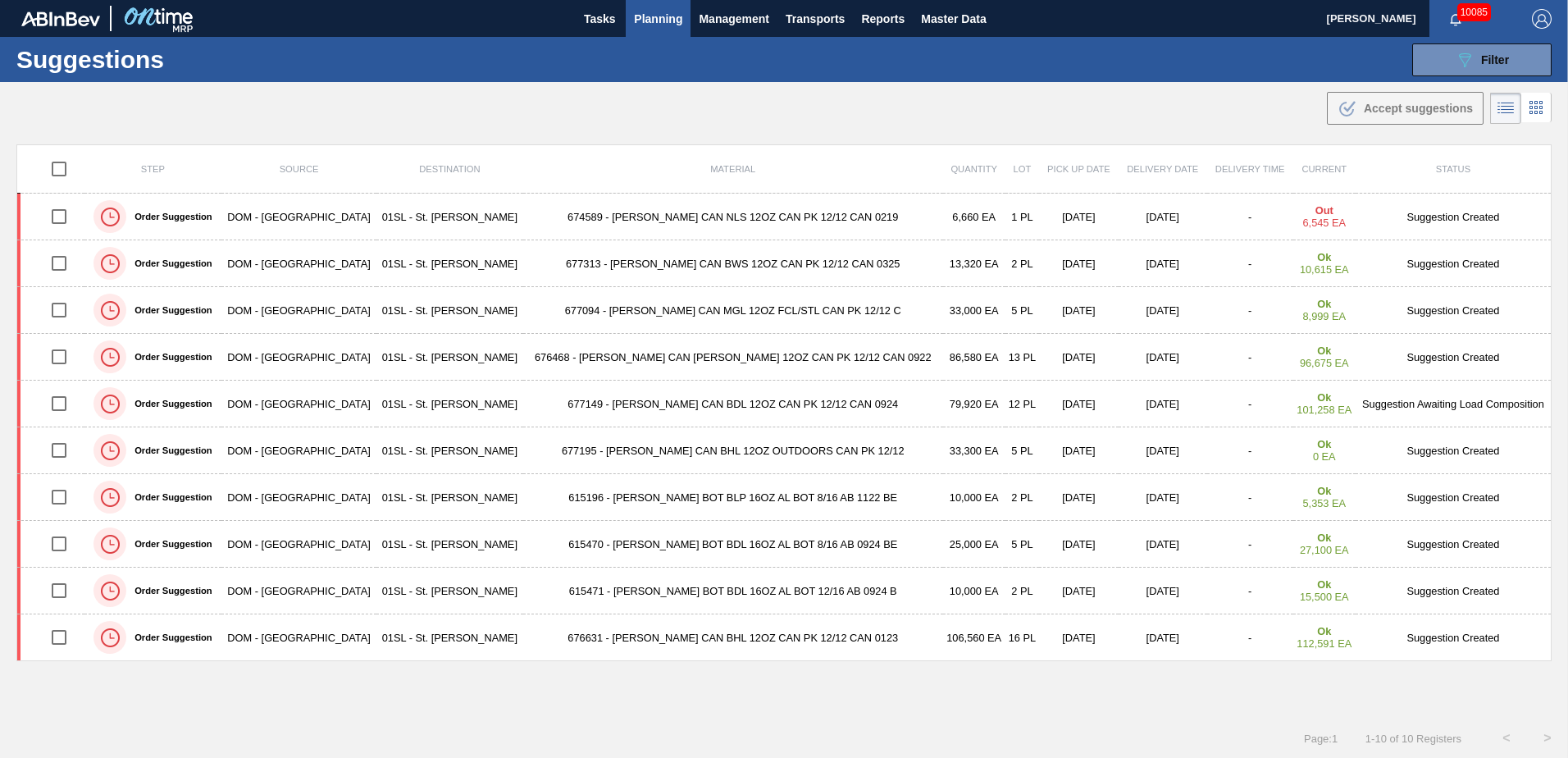
click at [638, 15] on span "Planning" at bounding box center [658, 19] width 49 height 20
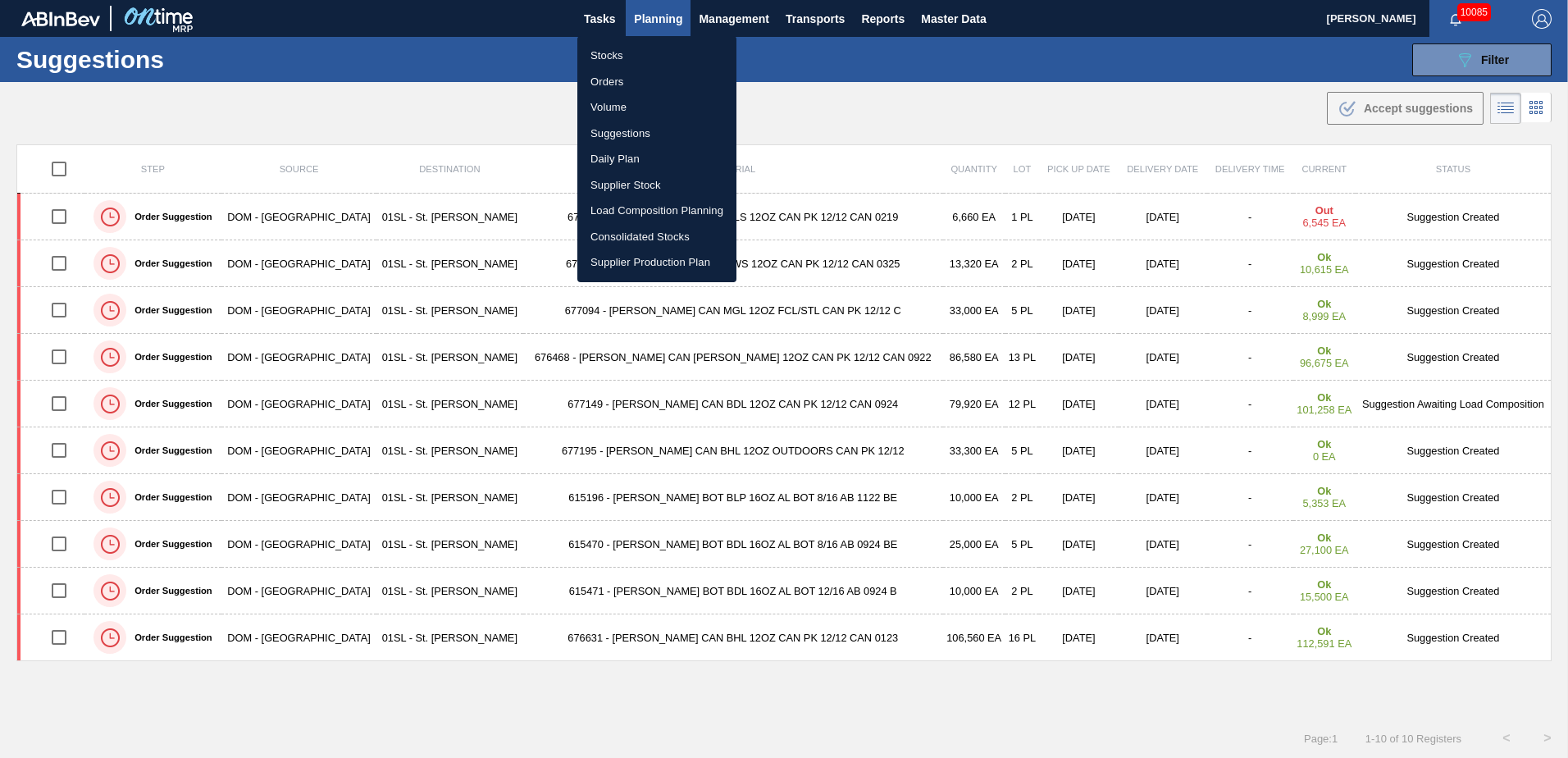
click at [614, 207] on li "Load Composition Planning" at bounding box center [657, 211] width 159 height 26
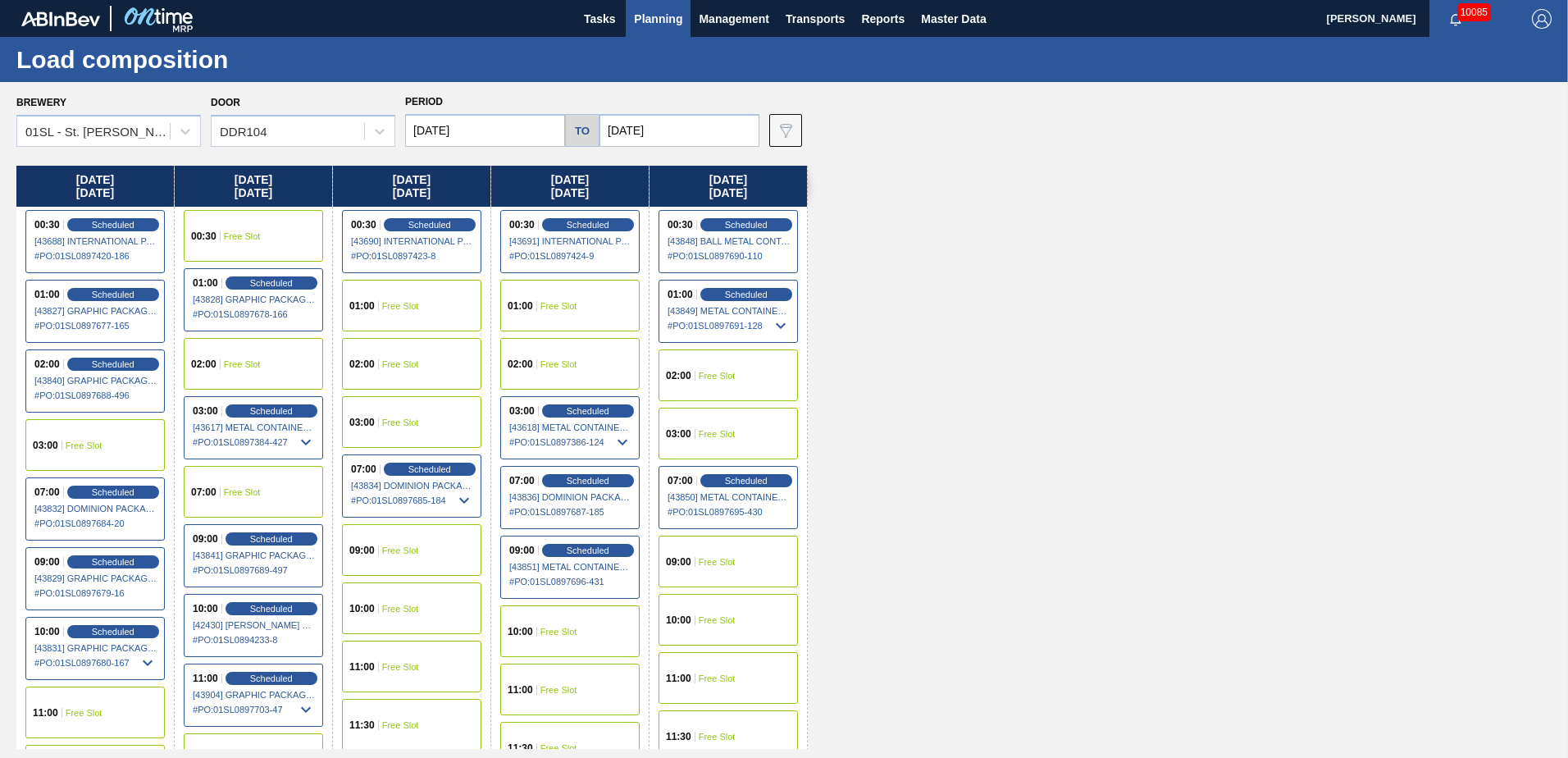
click at [381, 541] on div "09:00 Free Slot" at bounding box center [411, 550] width 139 height 52
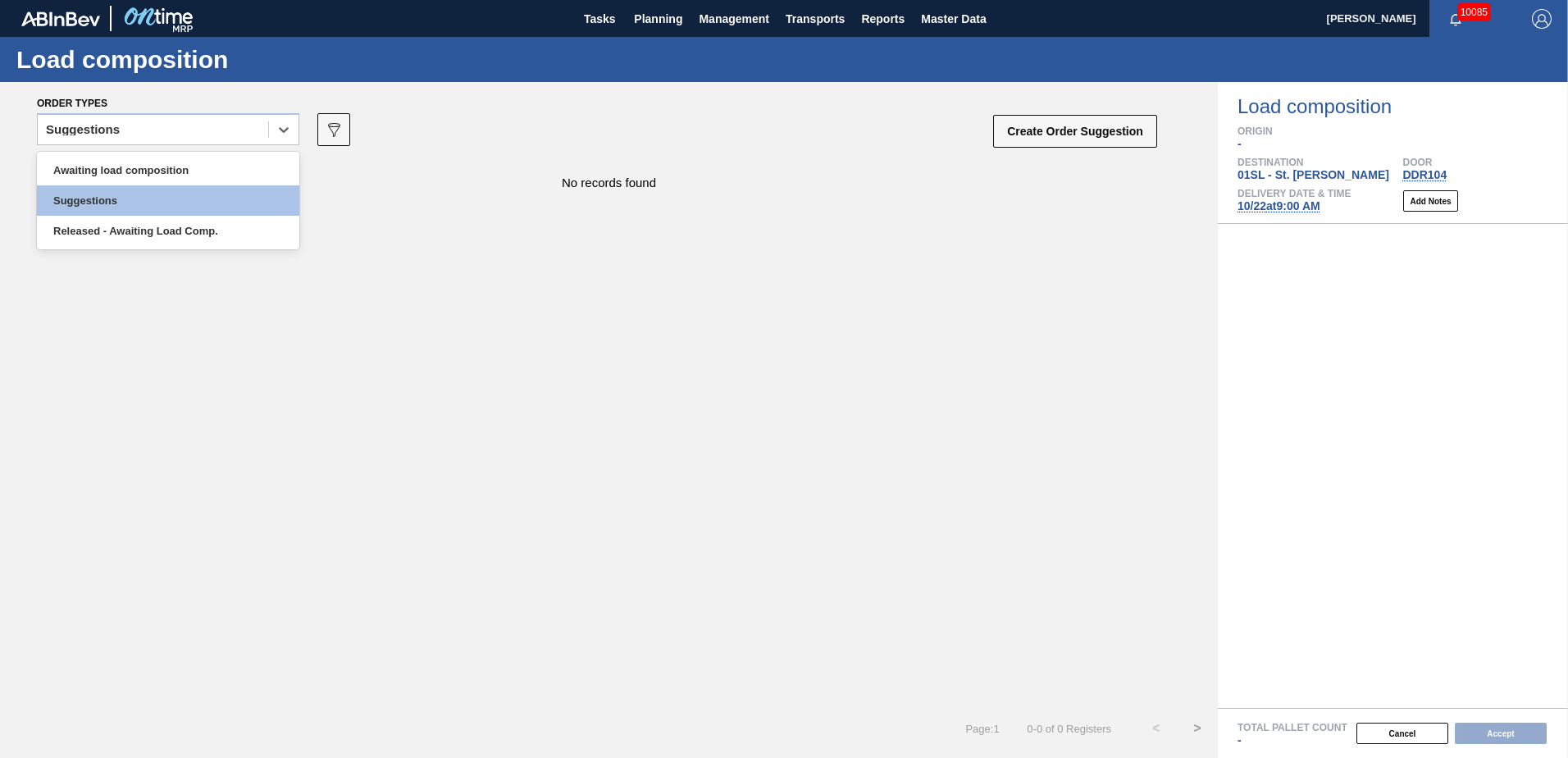
click at [283, 133] on icon at bounding box center [283, 129] width 16 height 16
click at [196, 168] on div "Awaiting load composition" at bounding box center [168, 170] width 263 height 30
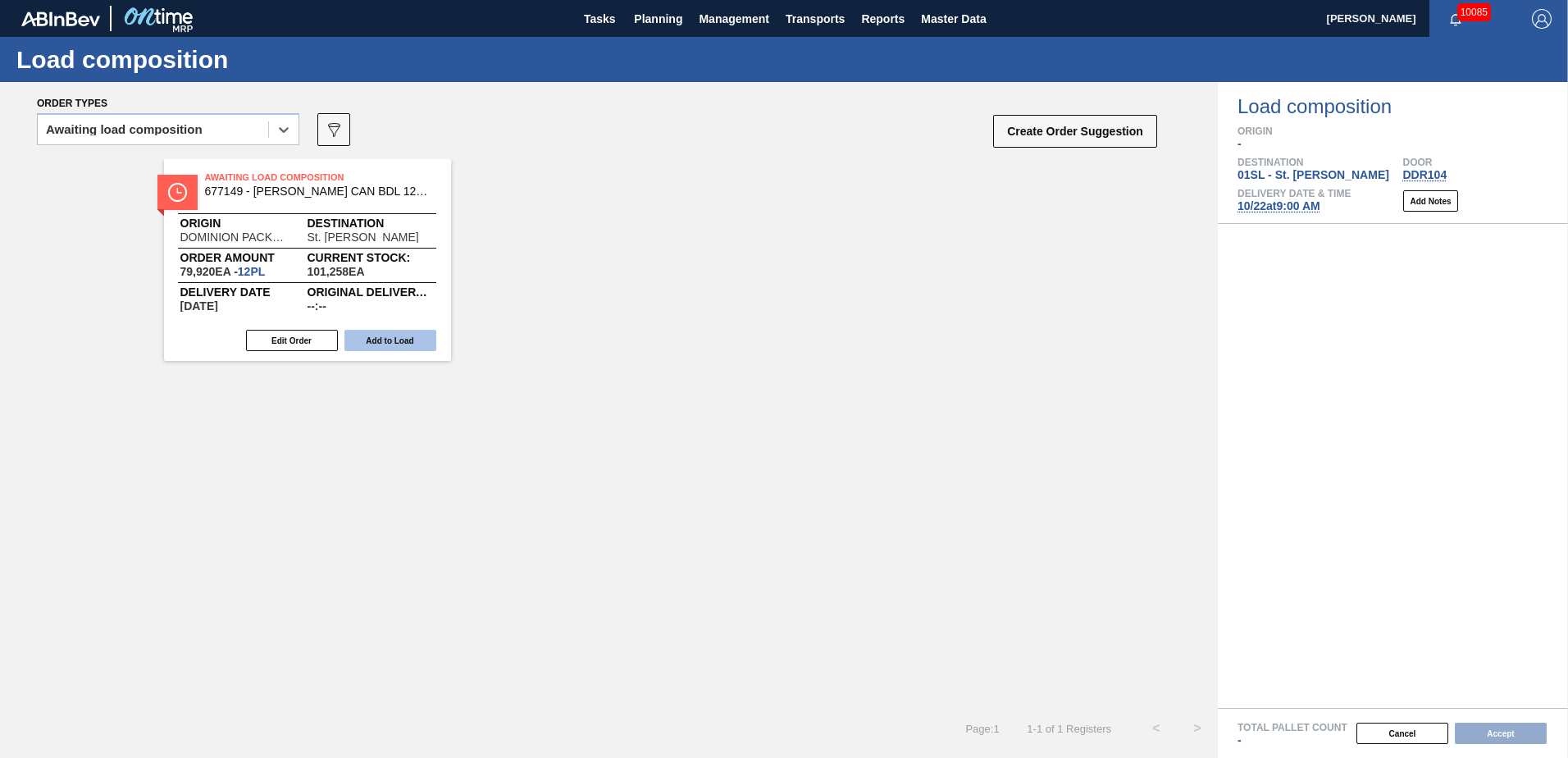
click at [375, 338] on button "Add to Load" at bounding box center [390, 340] width 91 height 21
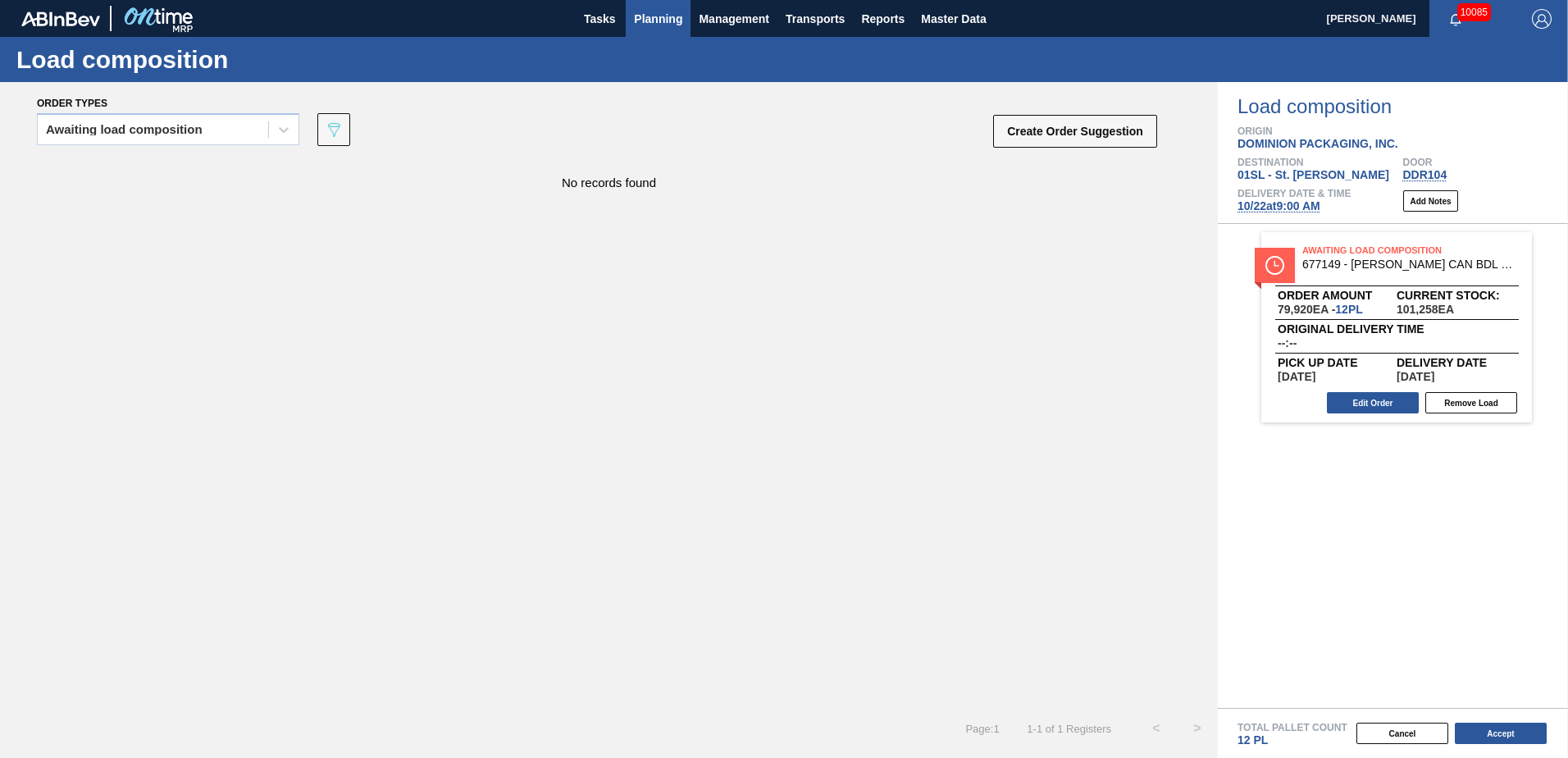
click at [660, 17] on span "Planning" at bounding box center [658, 19] width 49 height 20
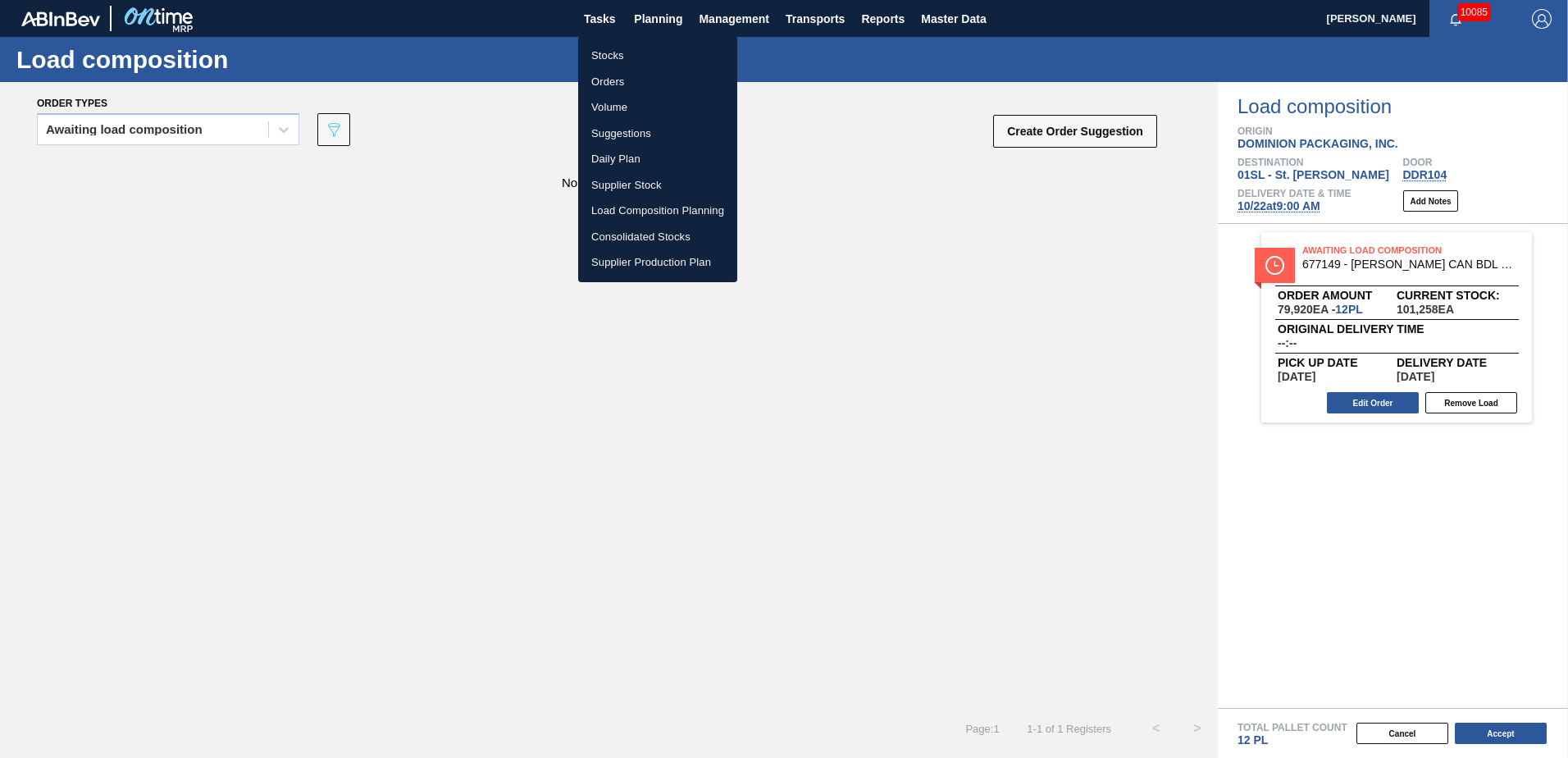
click at [1039, 133] on div at bounding box center [784, 379] width 1568 height 758
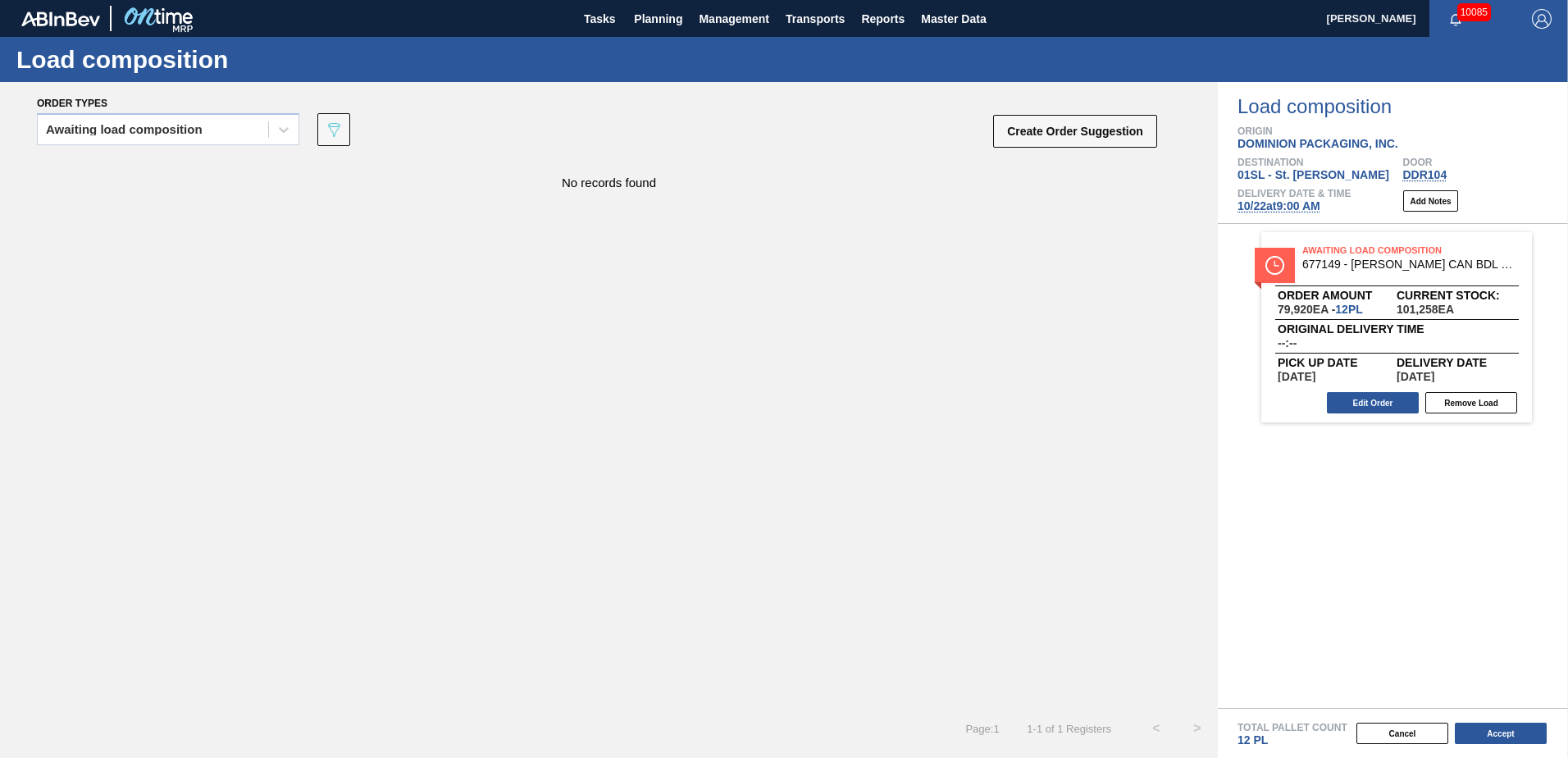
click at [1054, 0] on body "Tasks Planning Management Transports Reports Master Data Justin Lentz 10085 Mar…" at bounding box center [784, 0] width 1568 height 0
click at [1052, 128] on button "Create Order Suggestion" at bounding box center [1074, 131] width 164 height 33
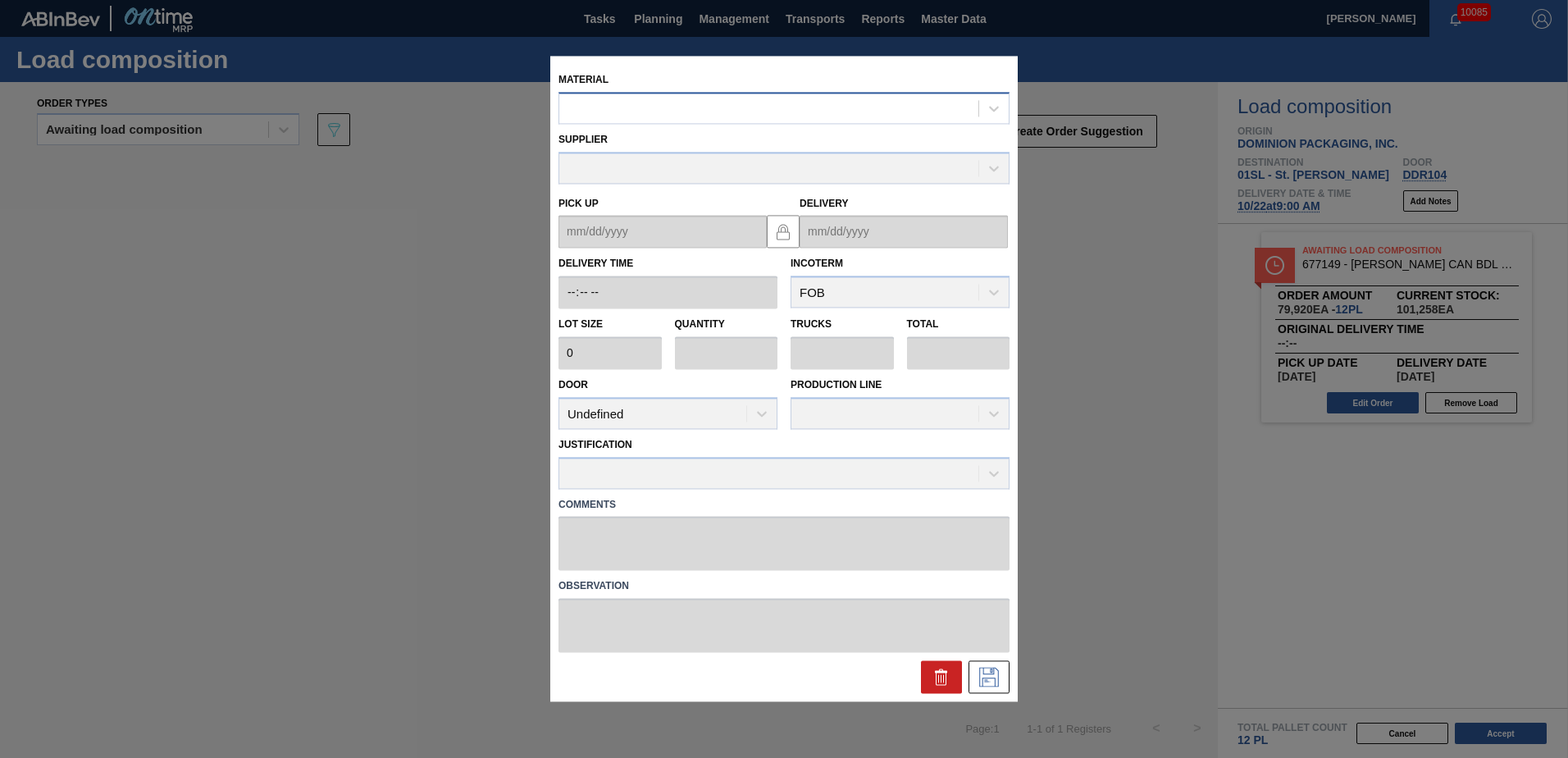
click at [751, 112] on div at bounding box center [769, 108] width 419 height 24
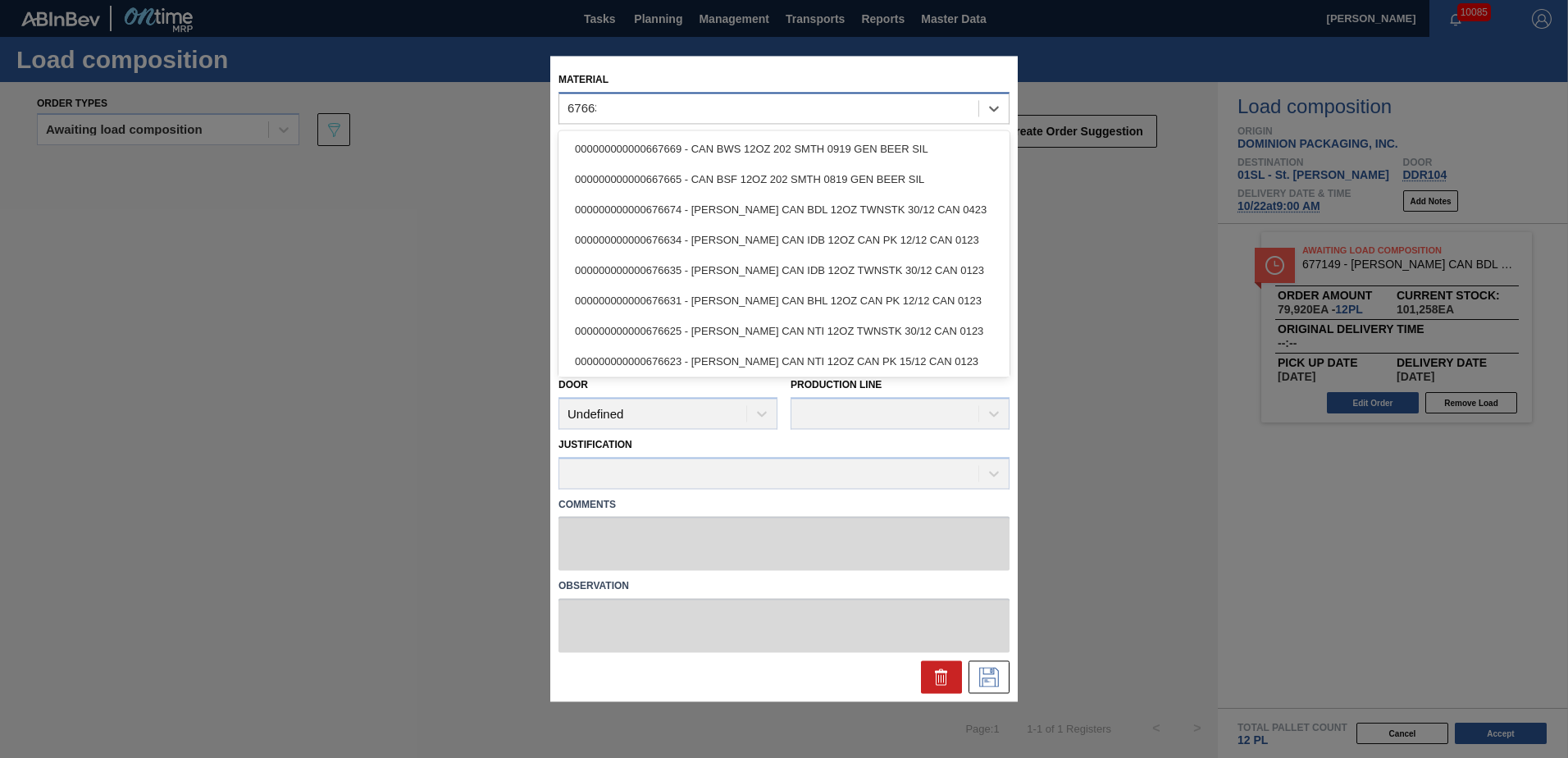
type input "676631"
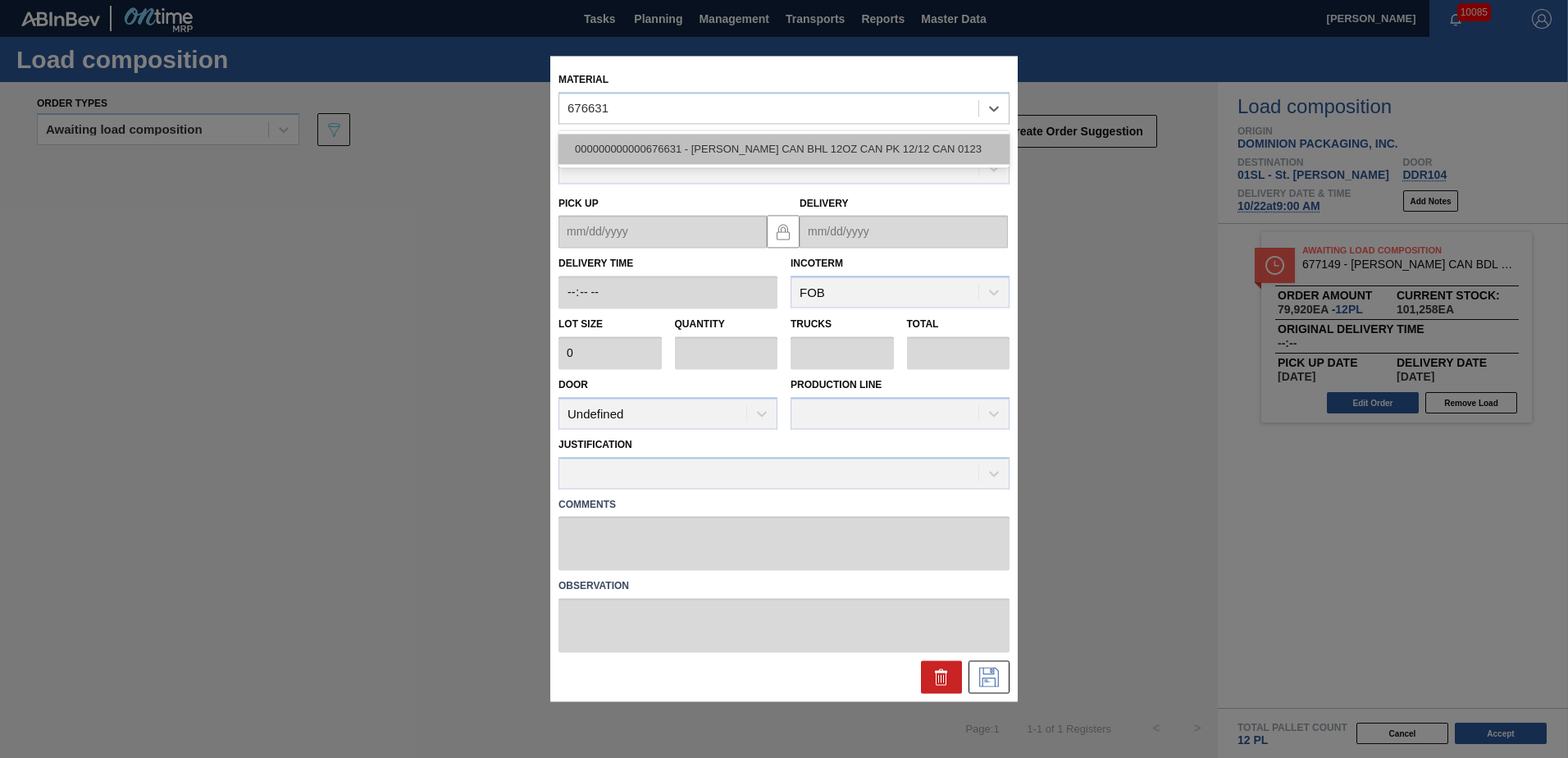
click at [788, 149] on div "000000000000676631 - CARR CAN BHL 12OZ CAN PK 12/12 CAN 0123" at bounding box center [784, 148] width 451 height 30
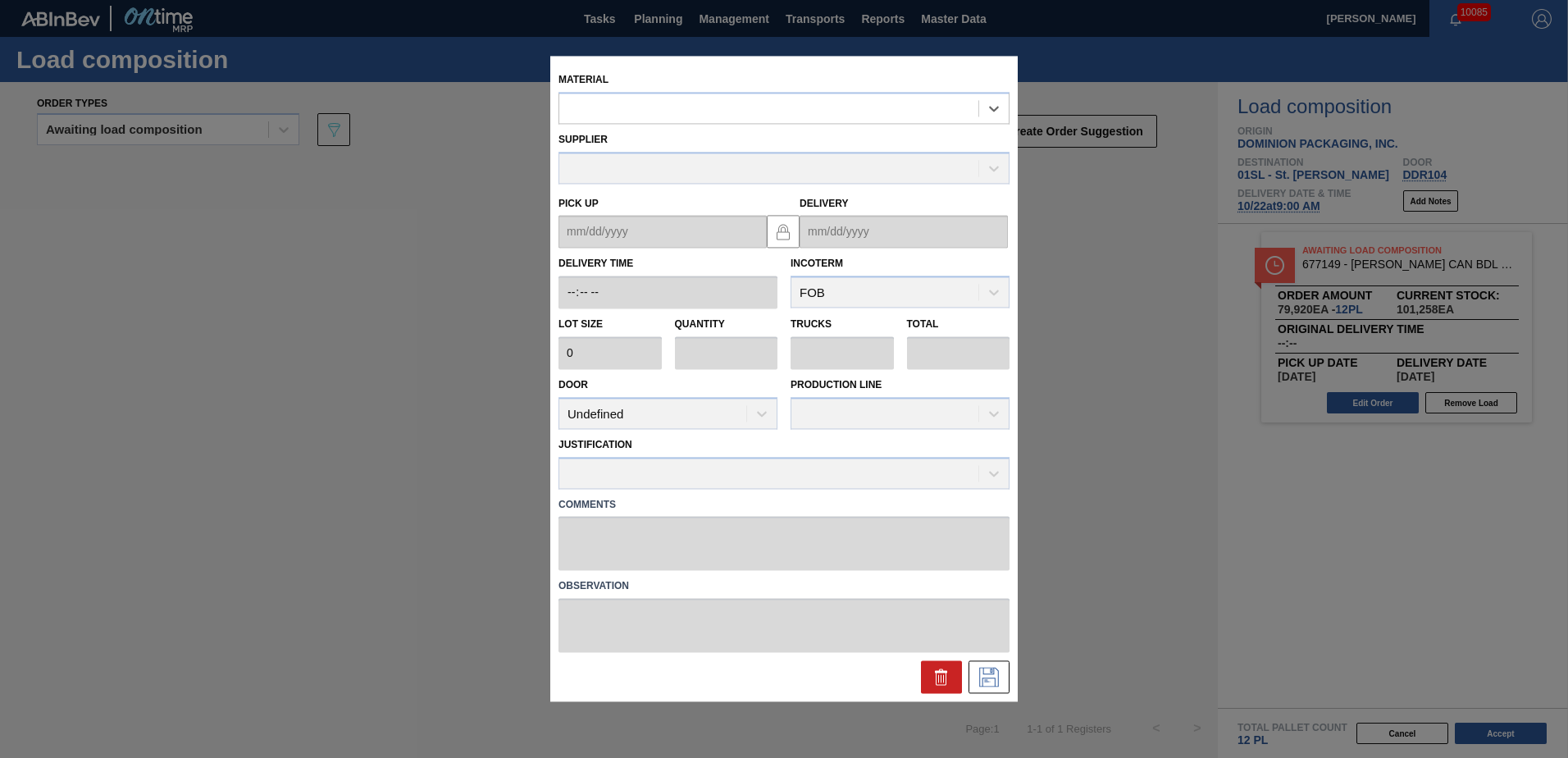
type input "6,660"
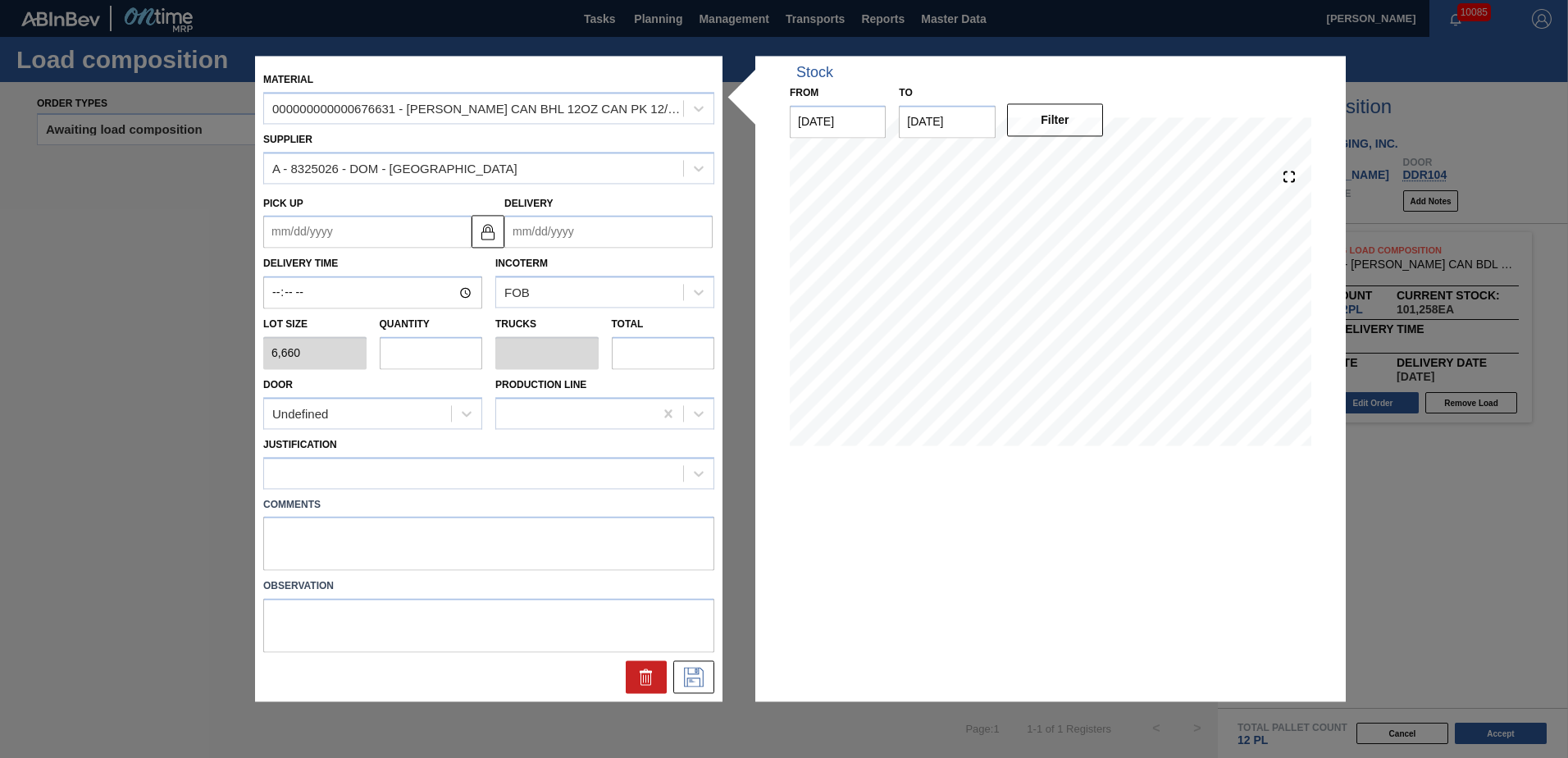
drag, startPoint x: 566, startPoint y: 233, endPoint x: 578, endPoint y: 241, distance: 14.4
click at [566, 233] on input "Delivery" at bounding box center [608, 232] width 208 height 33
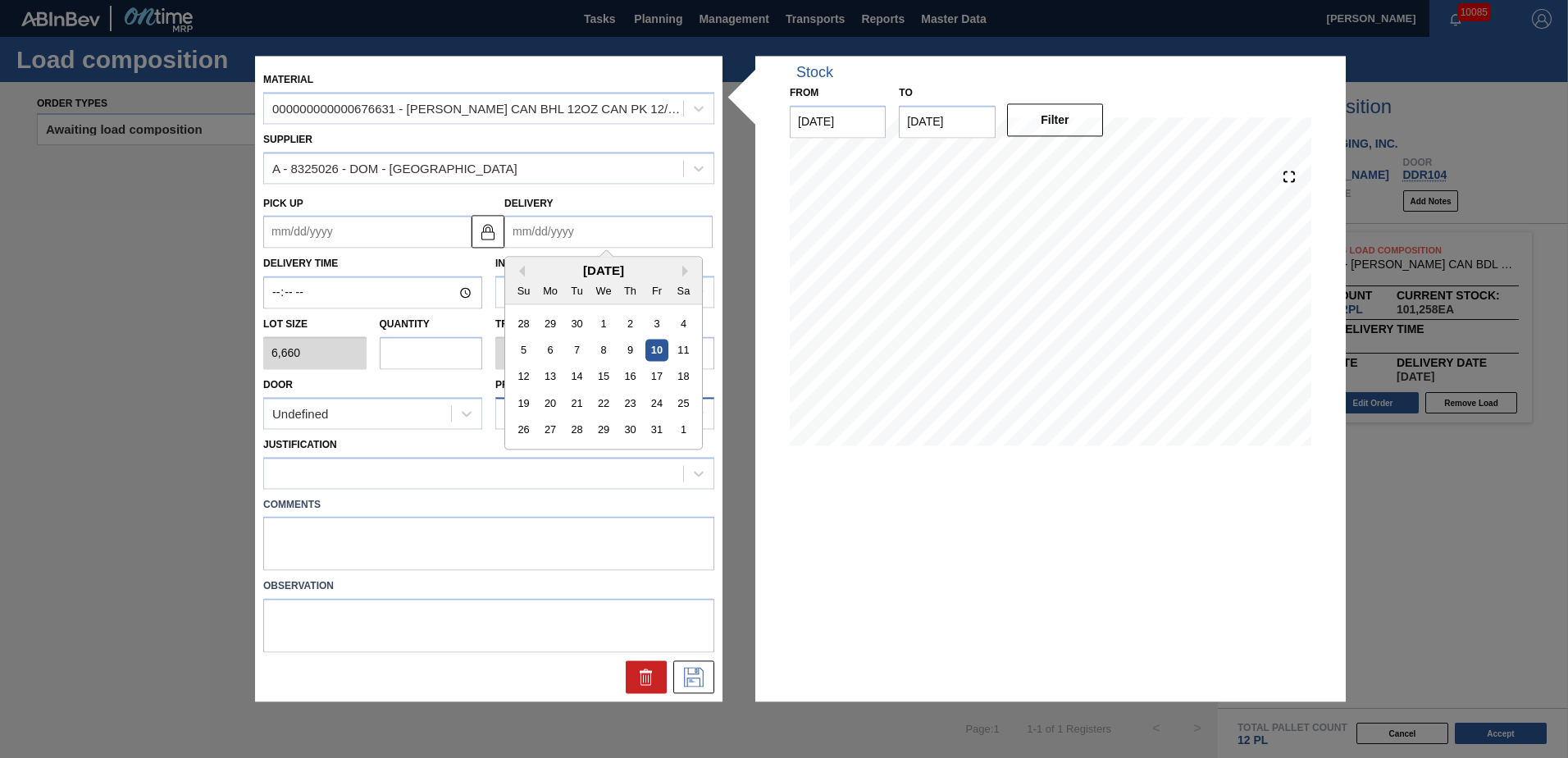
click at [606, 397] on div "22" at bounding box center [603, 404] width 22 height 22
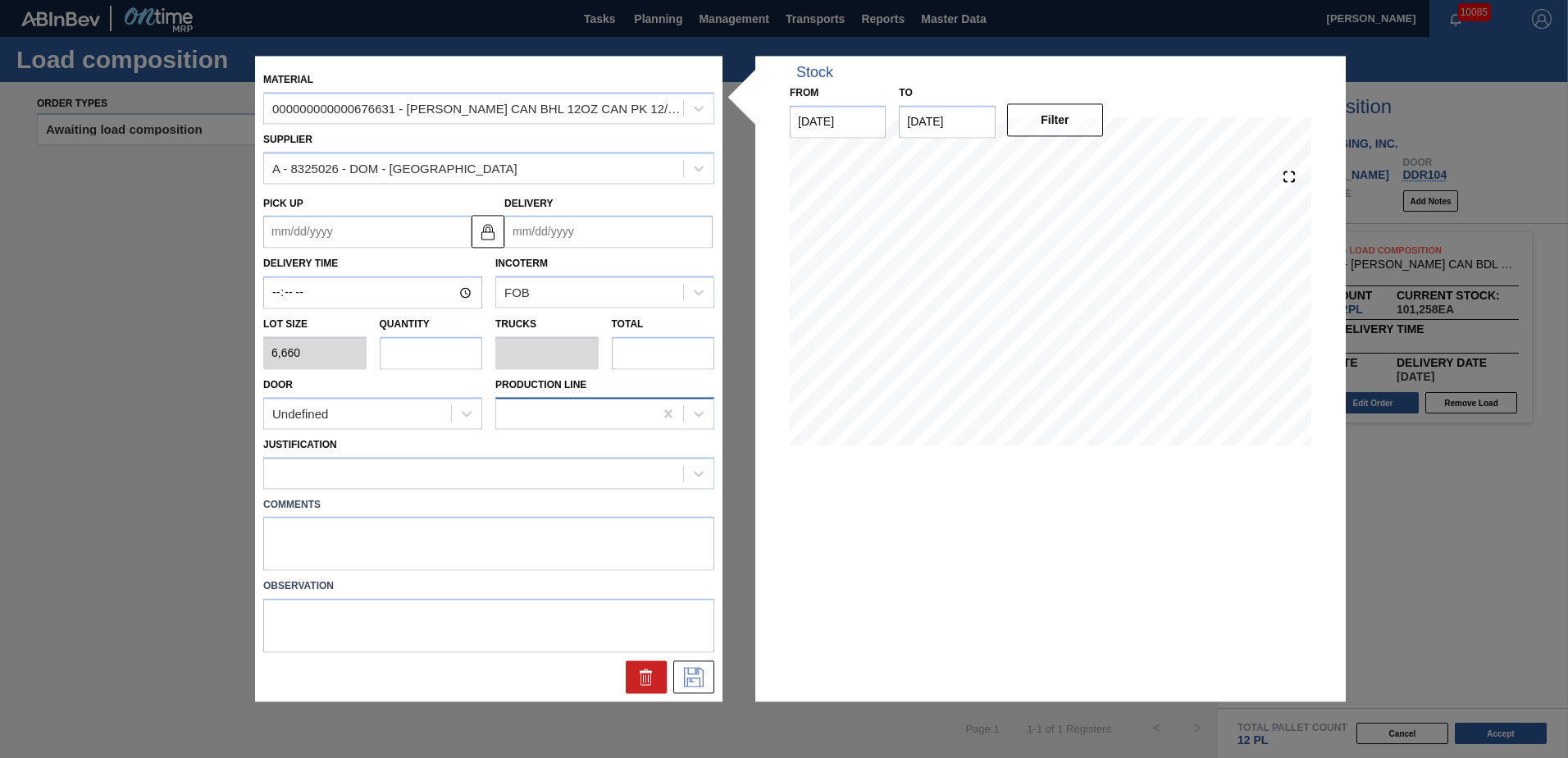
type up "[DATE]"
type input "10/22/2025"
click at [419, 339] on input "text" at bounding box center [431, 353] width 103 height 33
type input "1"
type input "0.038"
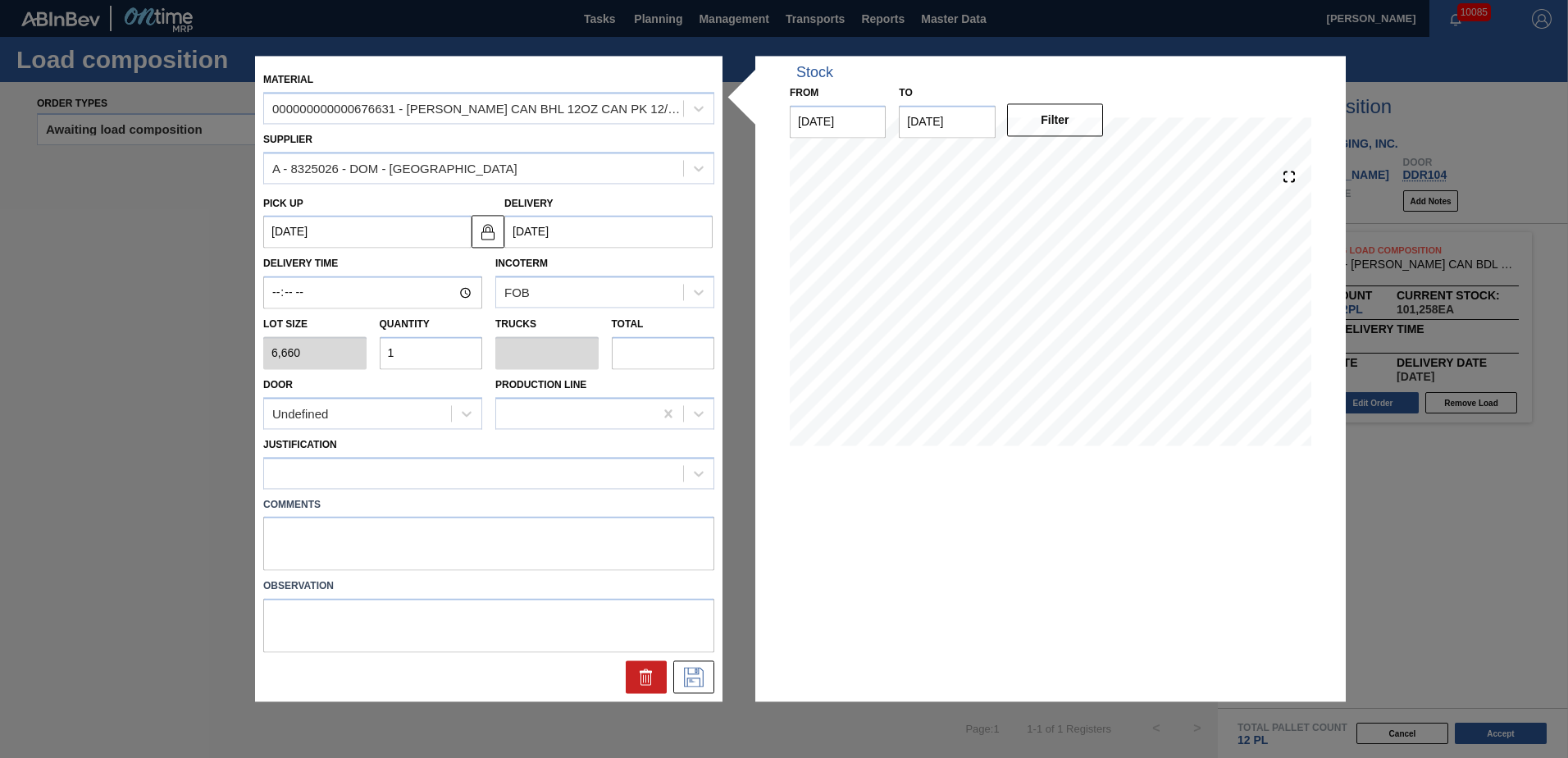
type input "6,660"
type input "14"
type input "0.538"
type input "93,240"
type input "14"
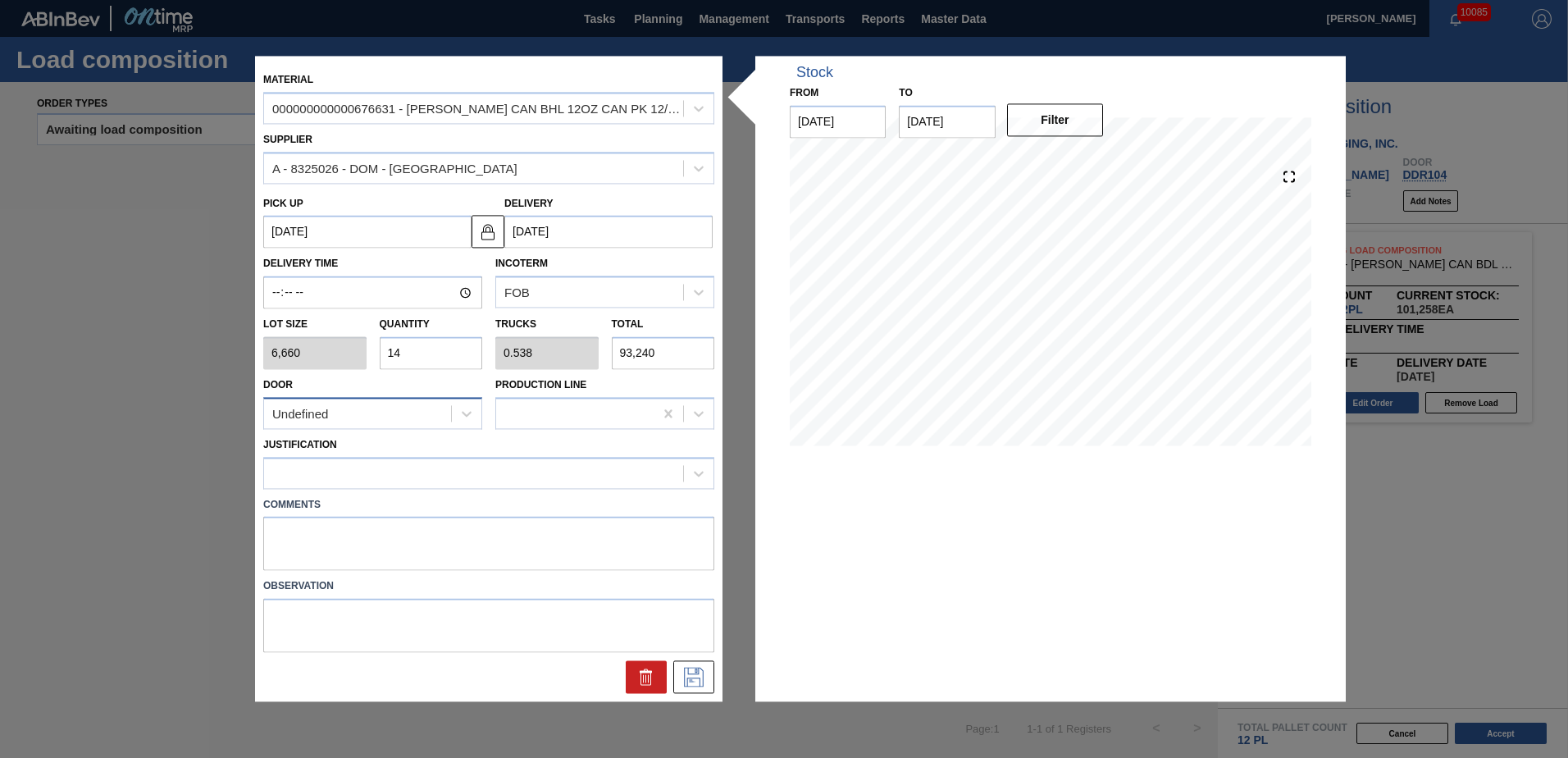
click at [413, 423] on div "Undefined" at bounding box center [358, 414] width 187 height 24
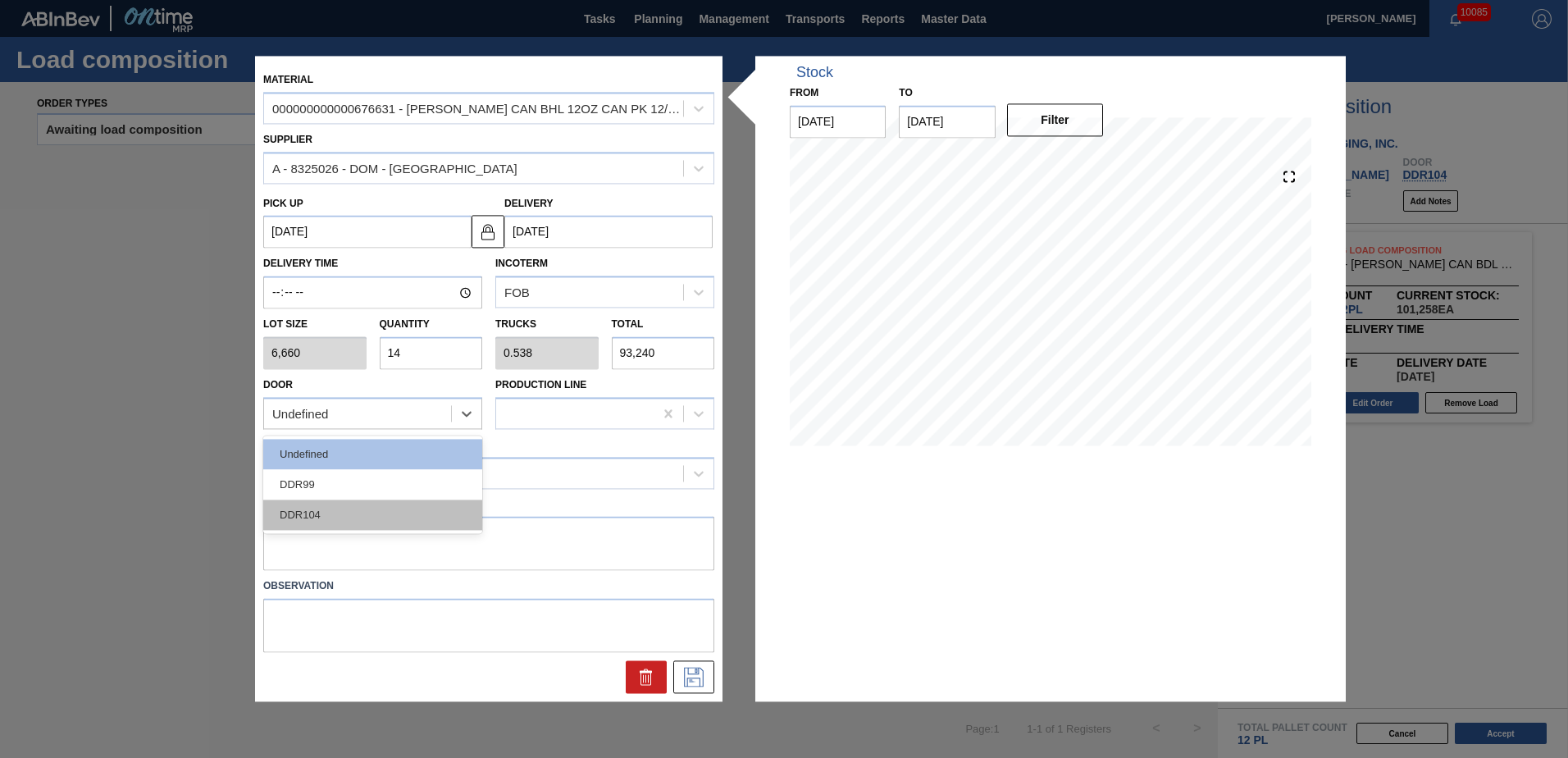
click at [347, 508] on div "DDR104" at bounding box center [373, 514] width 219 height 30
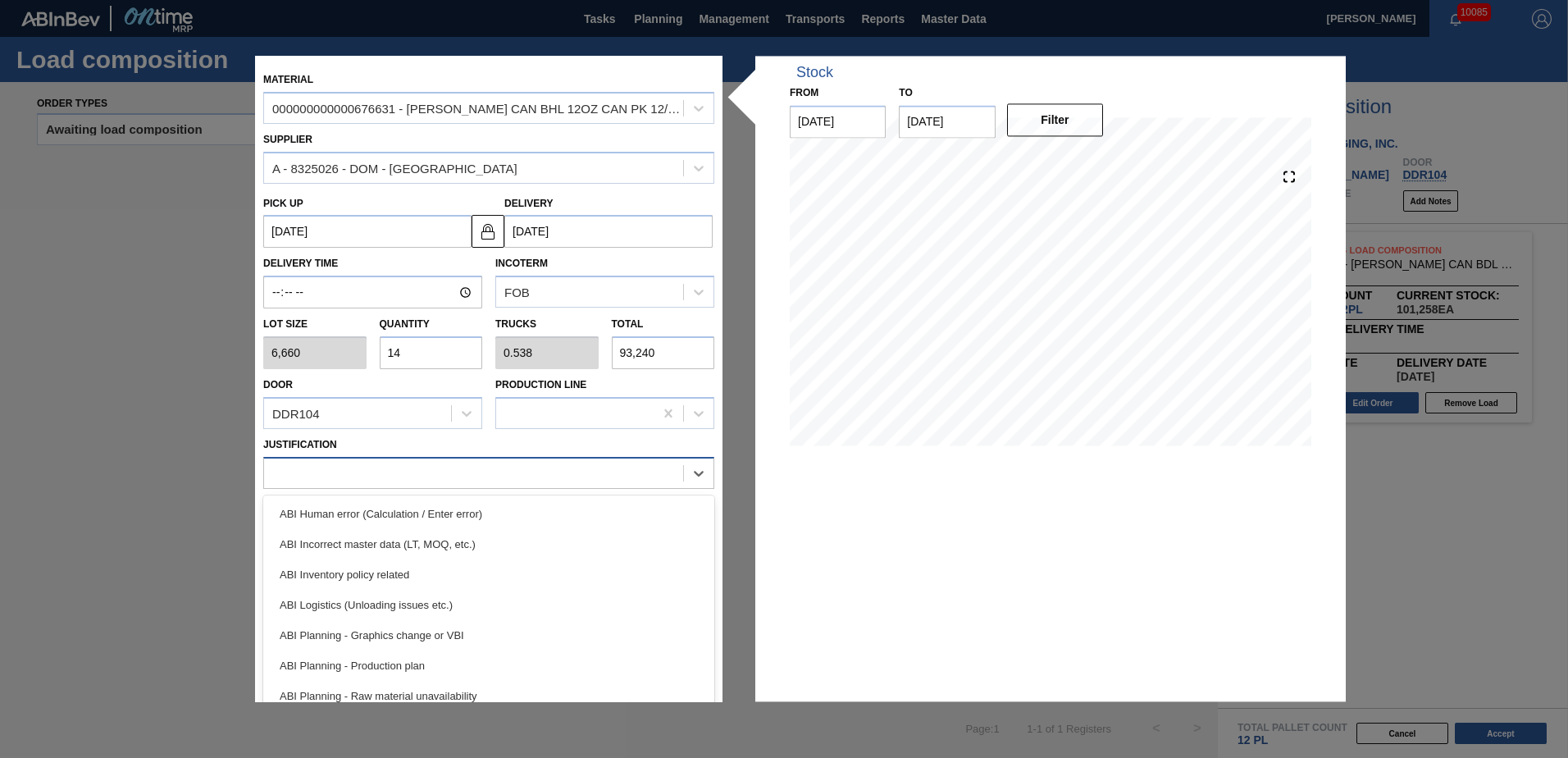
click at [365, 464] on div at bounding box center [474, 472] width 419 height 24
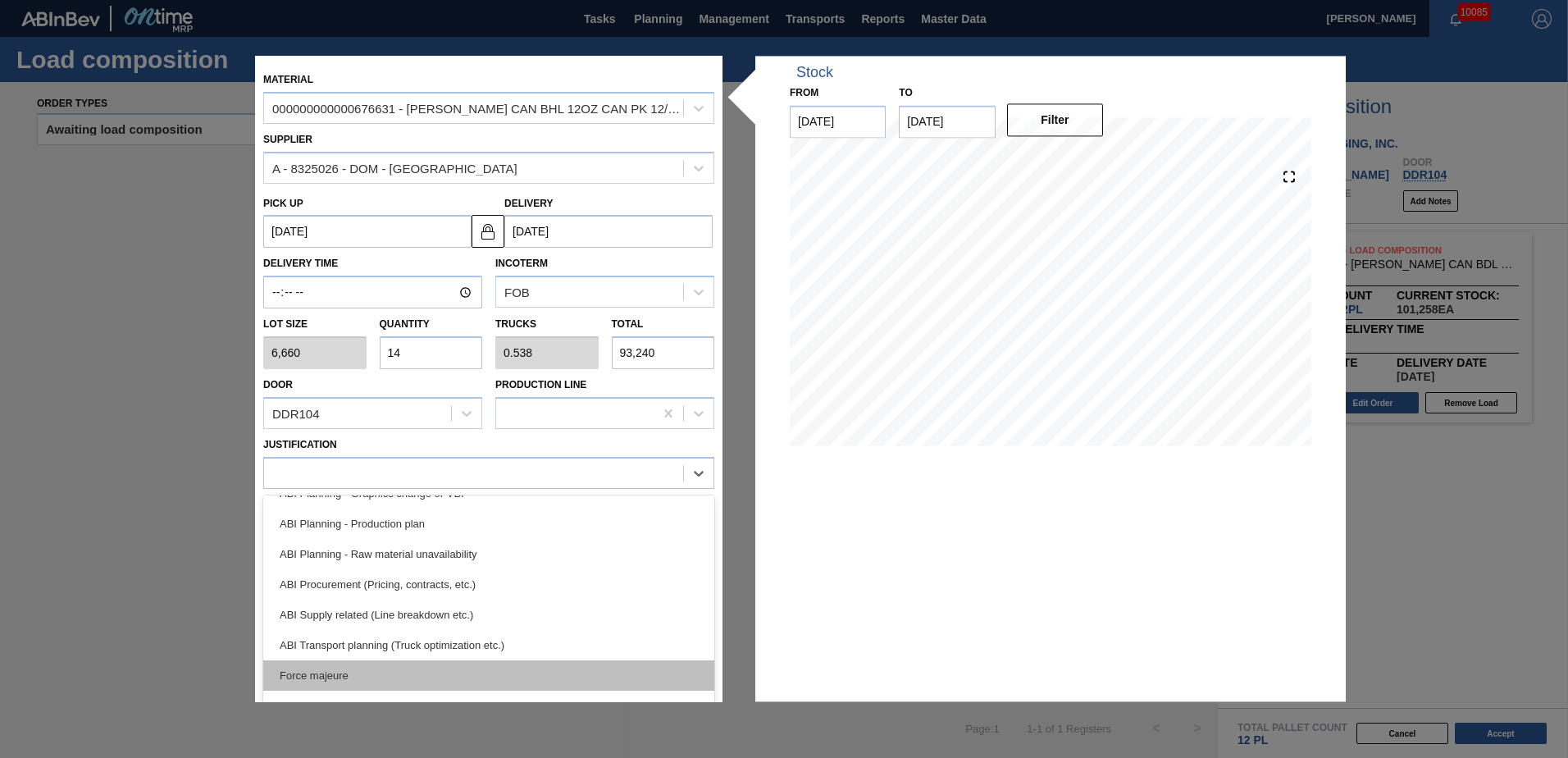
scroll to position [246, 0]
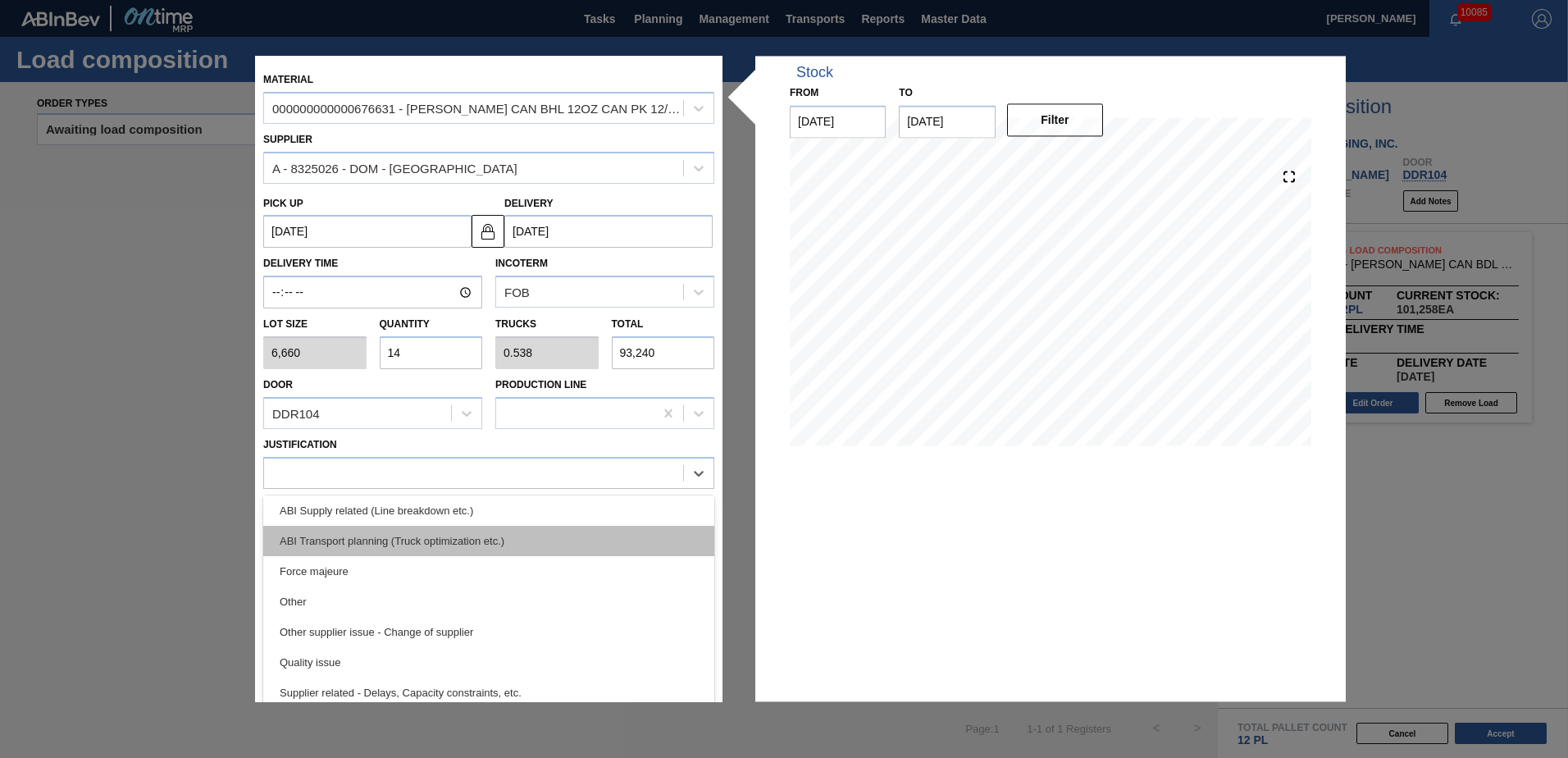
click at [444, 544] on div "ABI Transport planning (Truck optimization etc.)" at bounding box center [489, 540] width 451 height 30
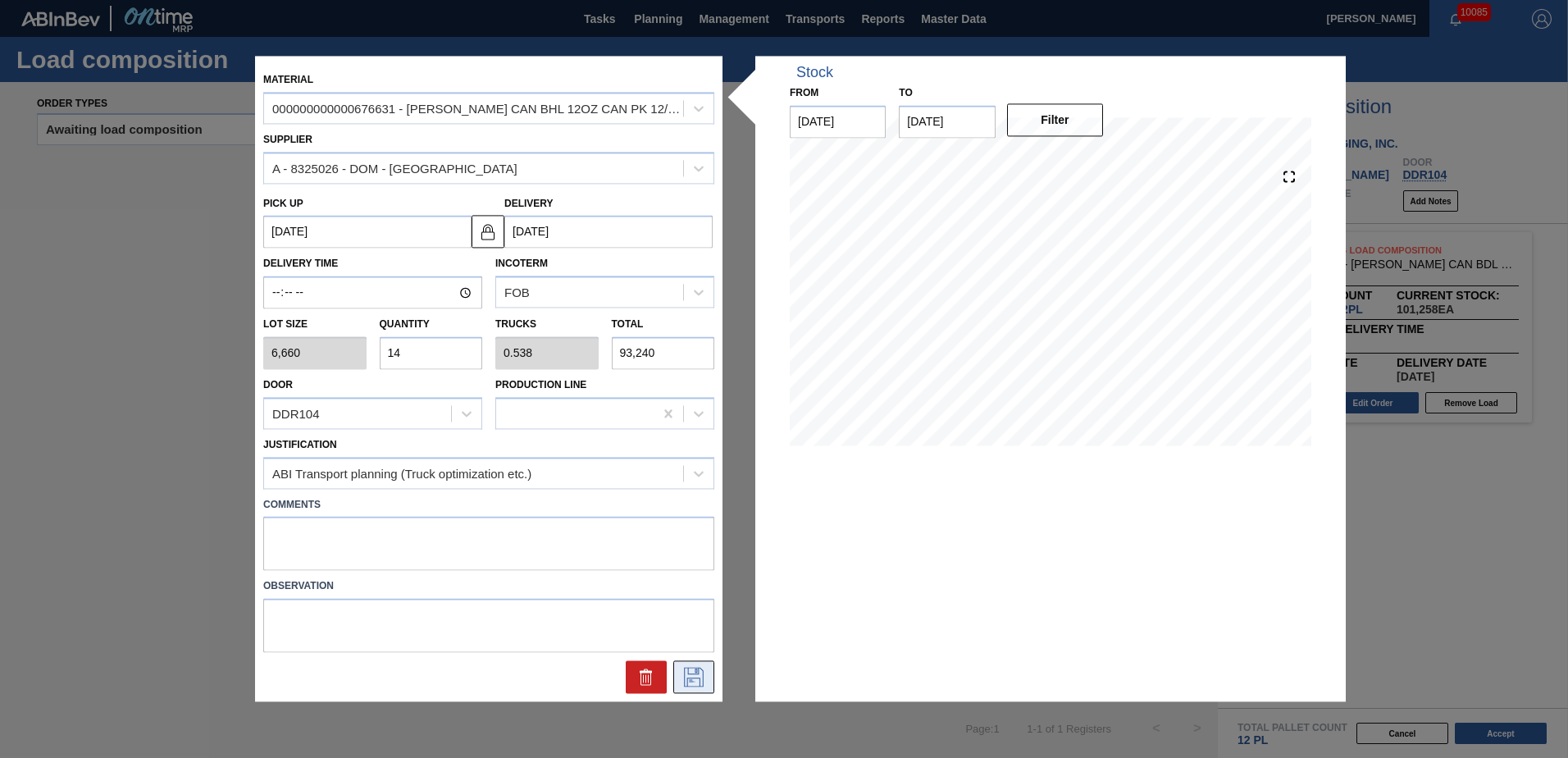
click at [702, 672] on icon at bounding box center [694, 677] width 26 height 20
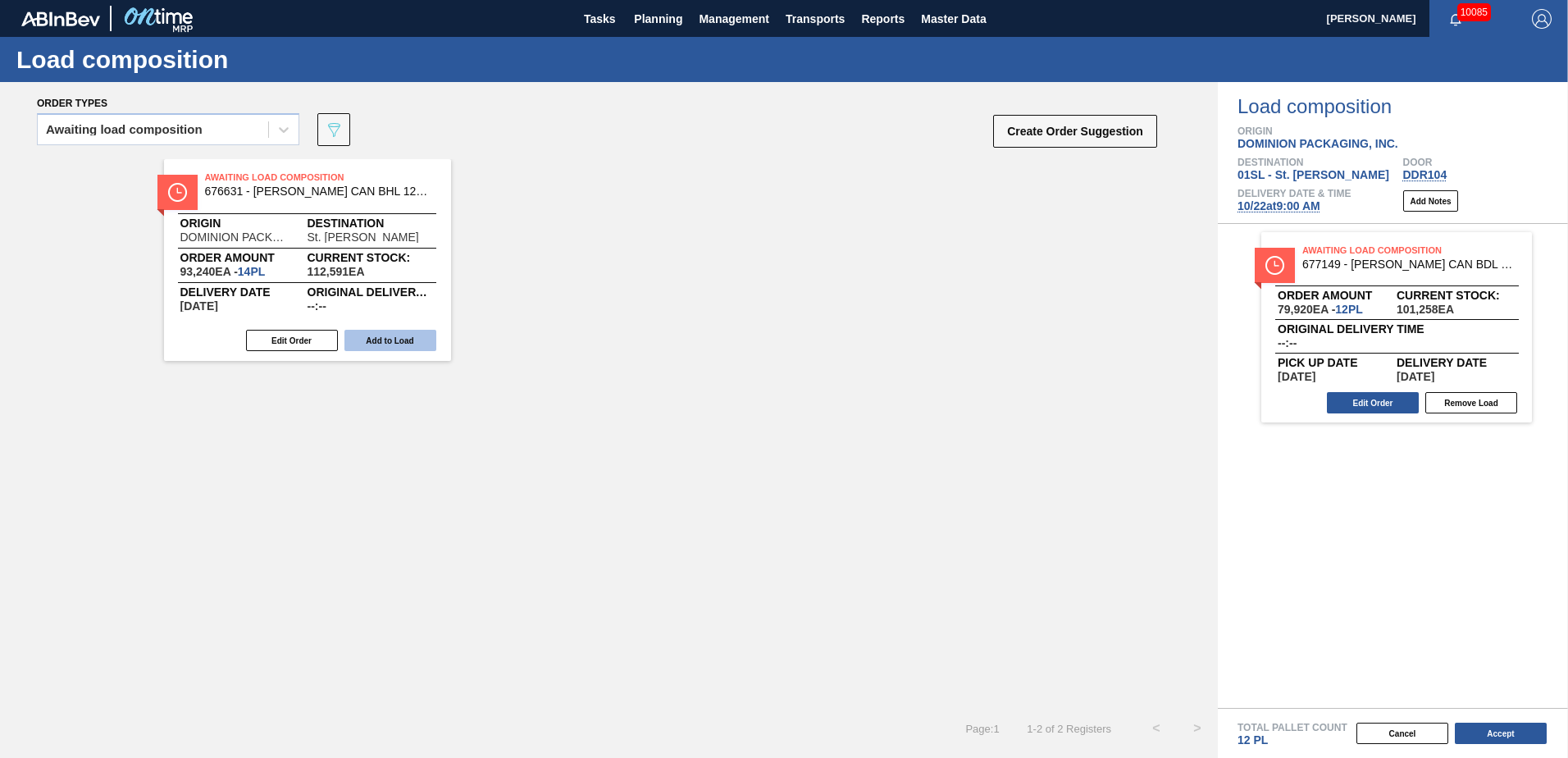
click at [393, 339] on button "Add to Load" at bounding box center [390, 340] width 91 height 21
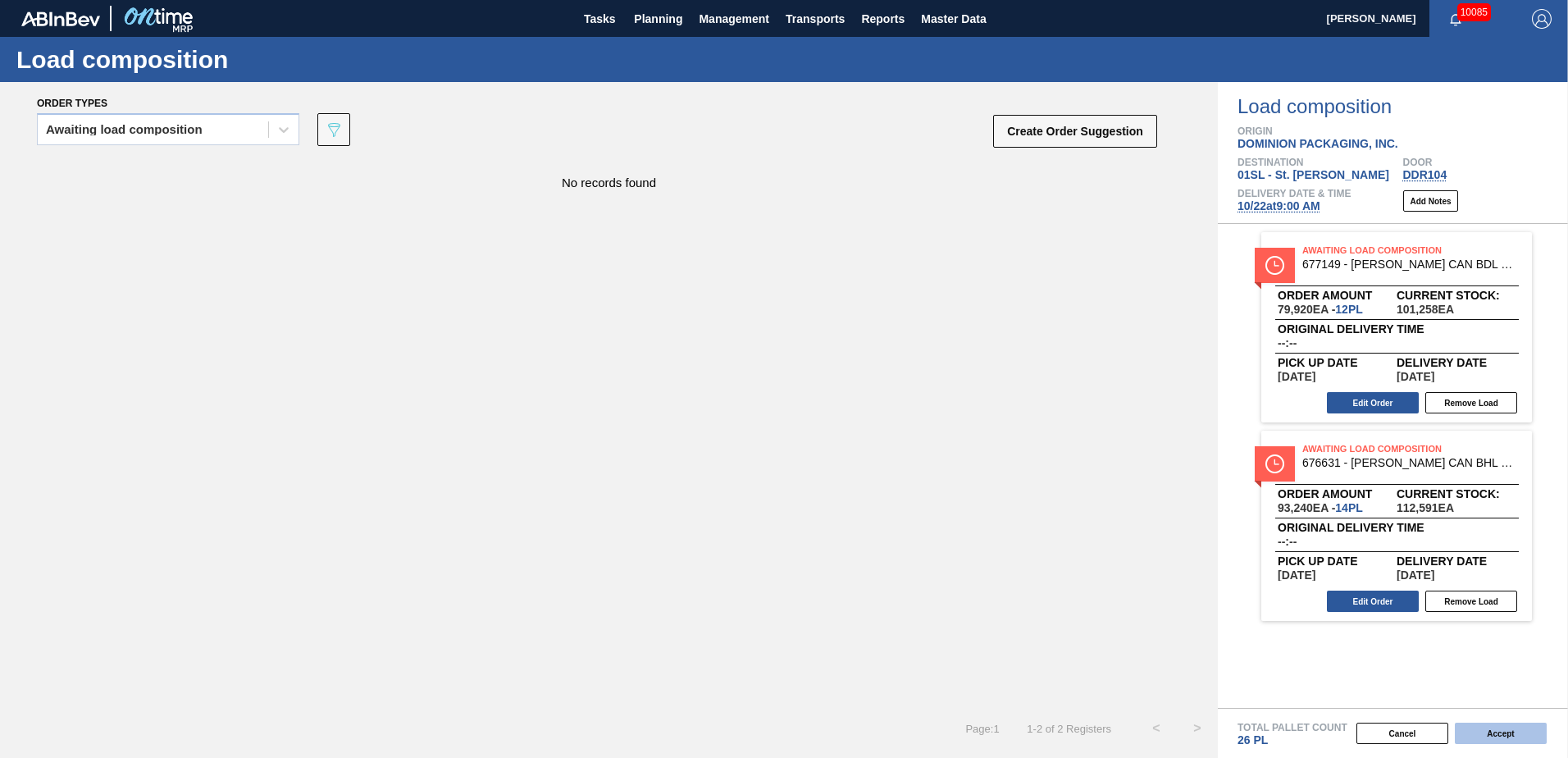
click at [1472, 729] on button "Accept" at bounding box center [1500, 733] width 91 height 21
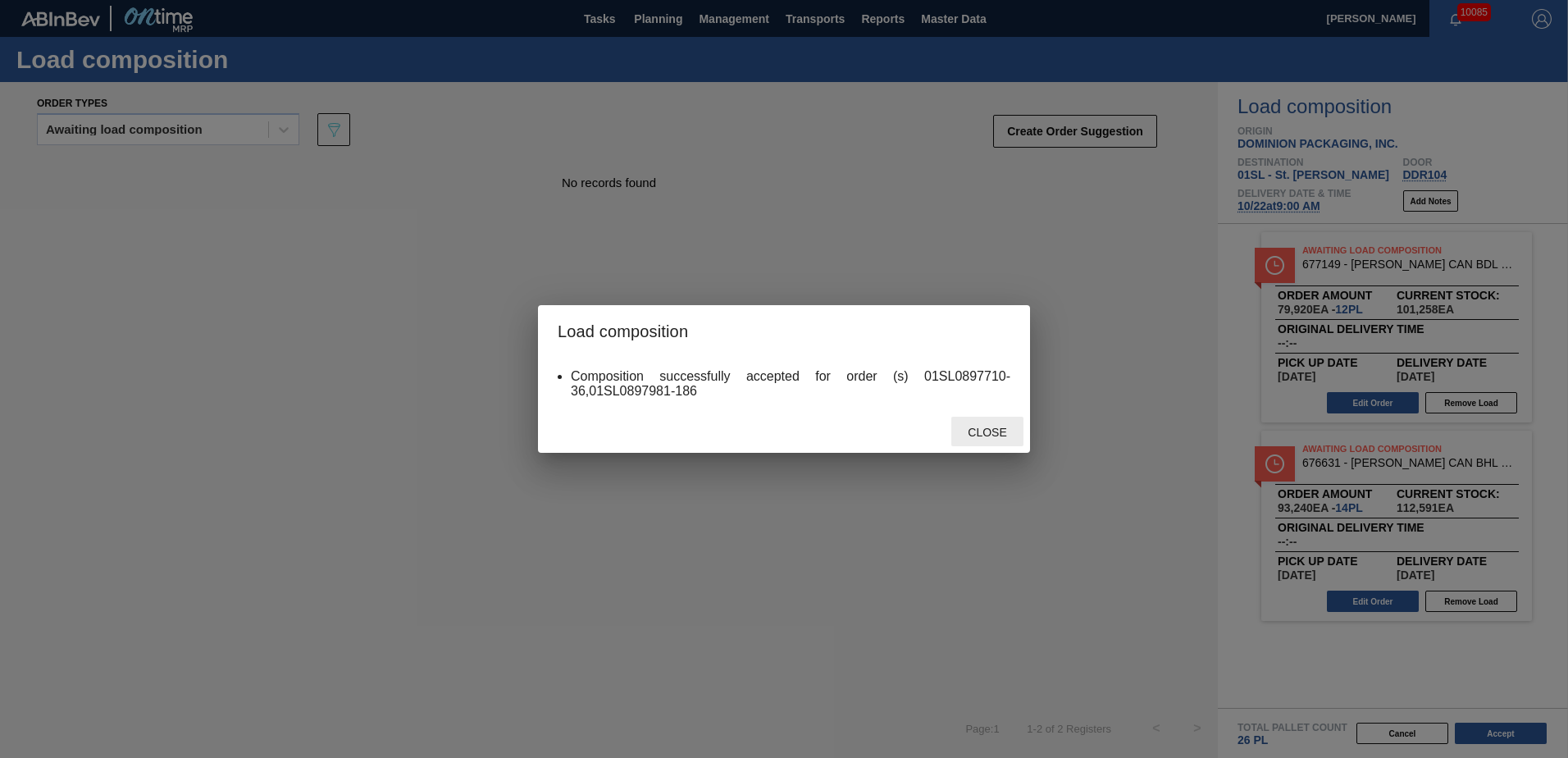
click at [1016, 425] on div "Close" at bounding box center [988, 432] width 73 height 30
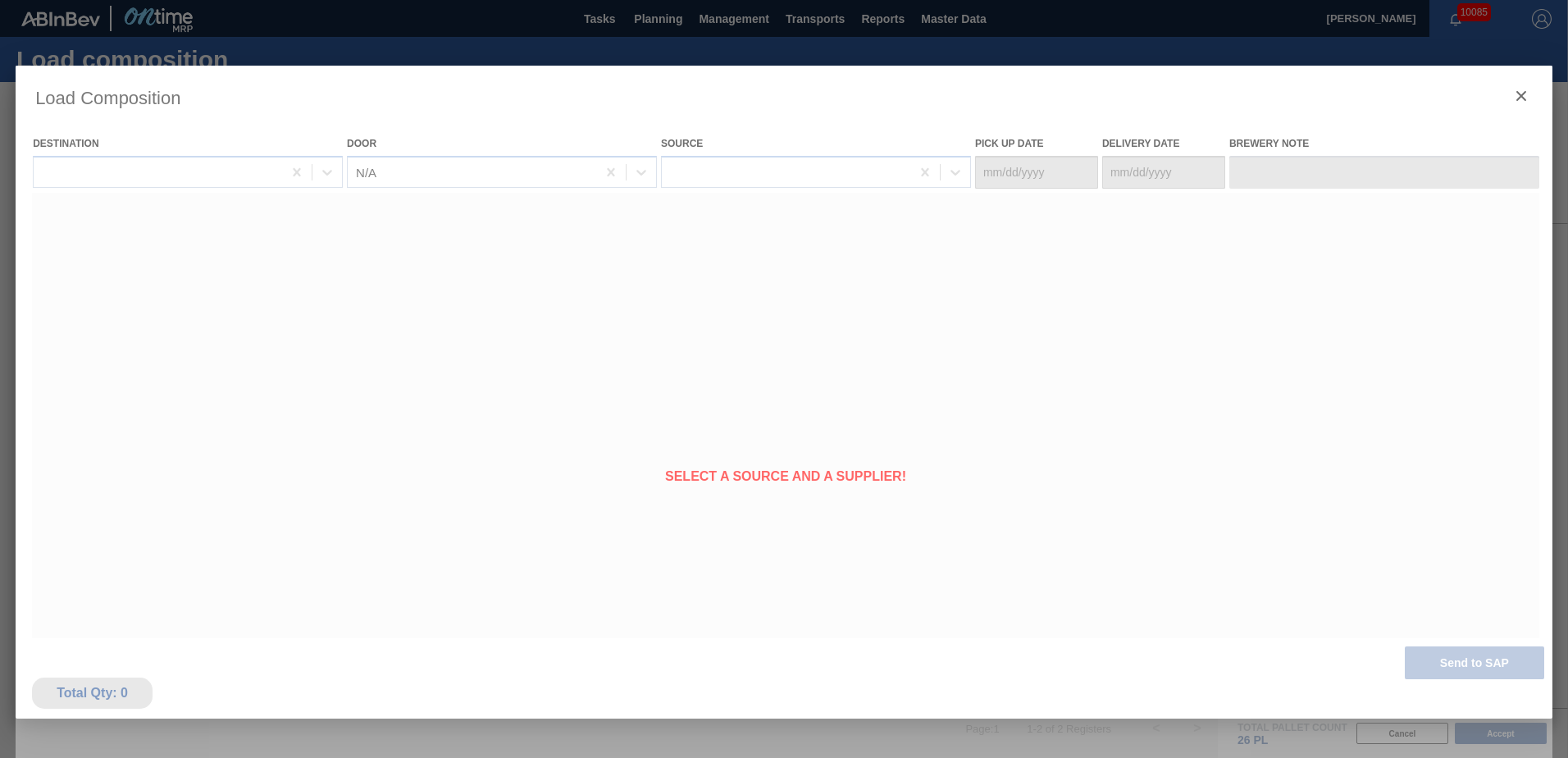
type Date "[DATE]"
type Date "10/22/2025"
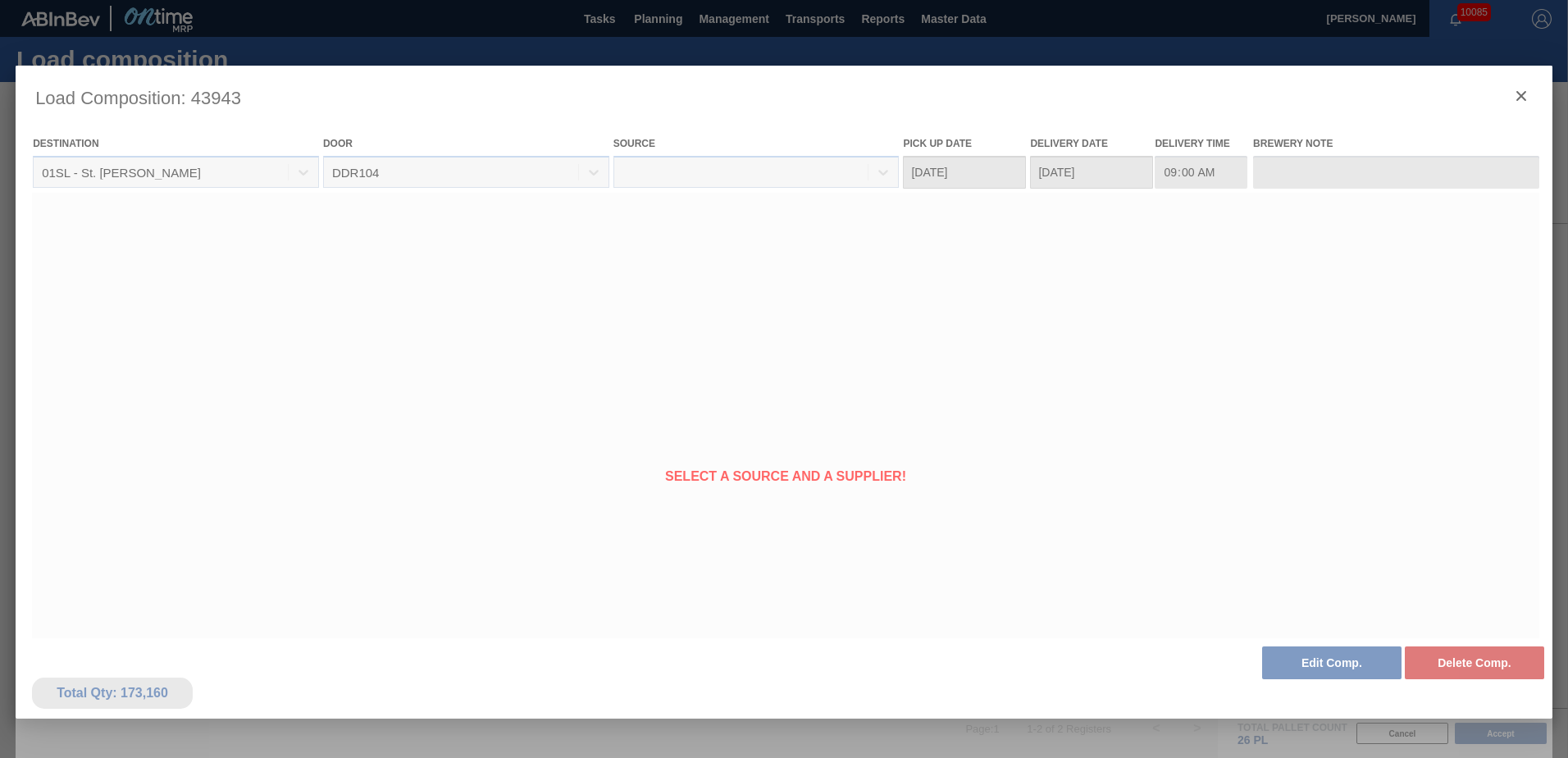
click at [1519, 97] on div at bounding box center [784, 435] width 1537 height 738
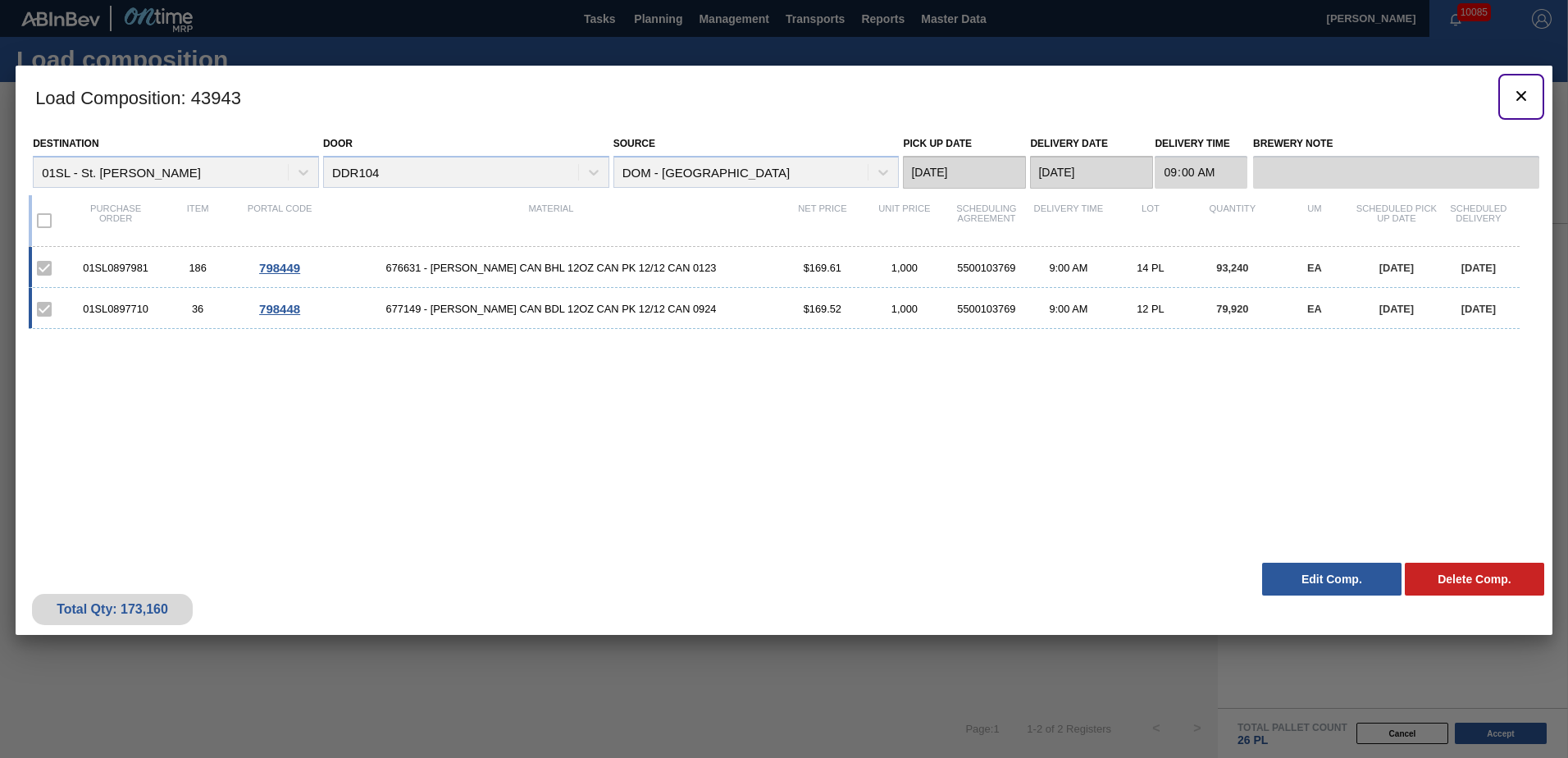
click at [1522, 101] on icon "botão de ícone" at bounding box center [1522, 96] width 20 height 20
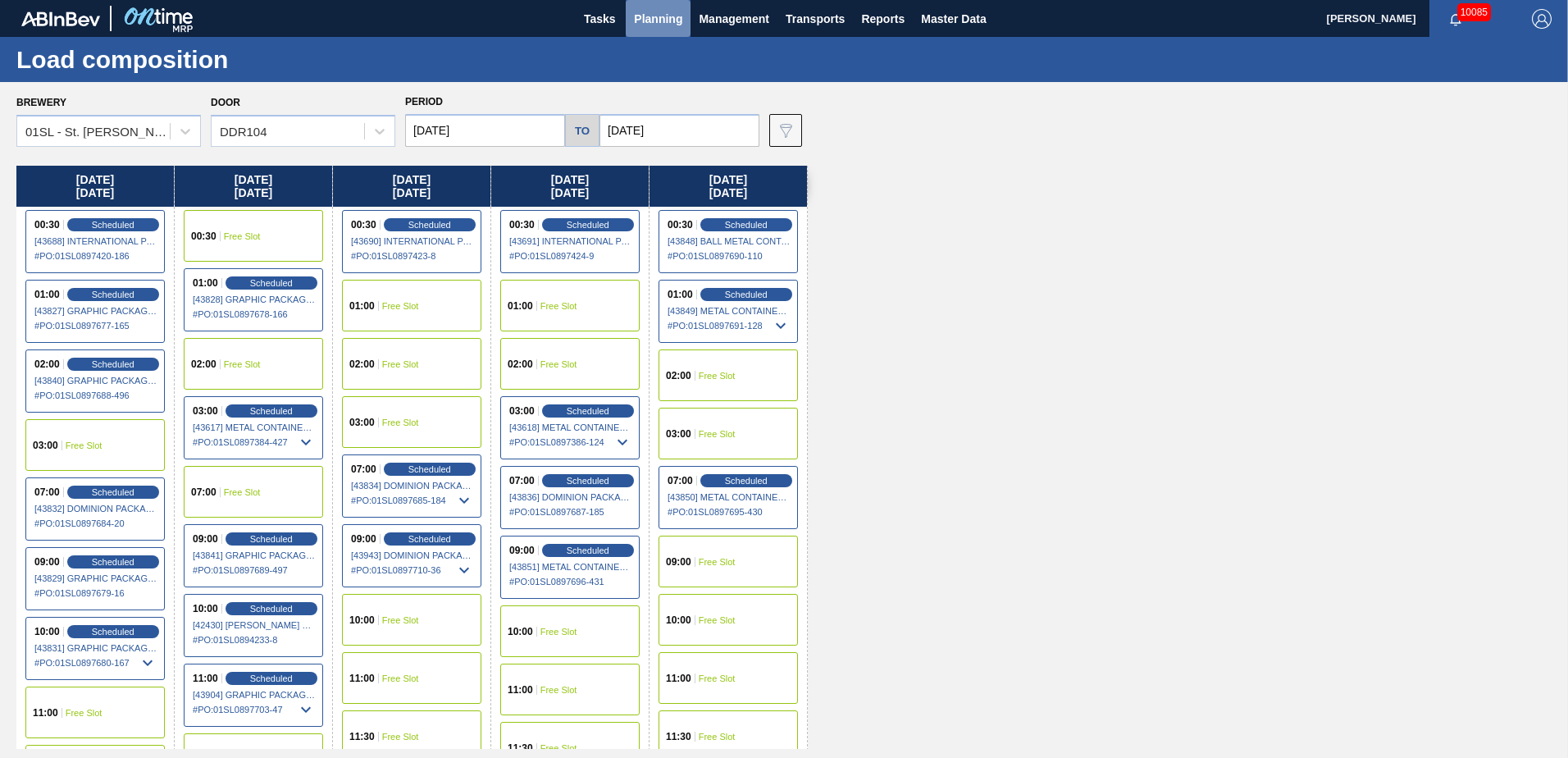
click at [638, 27] on span "Planning" at bounding box center [658, 19] width 49 height 20
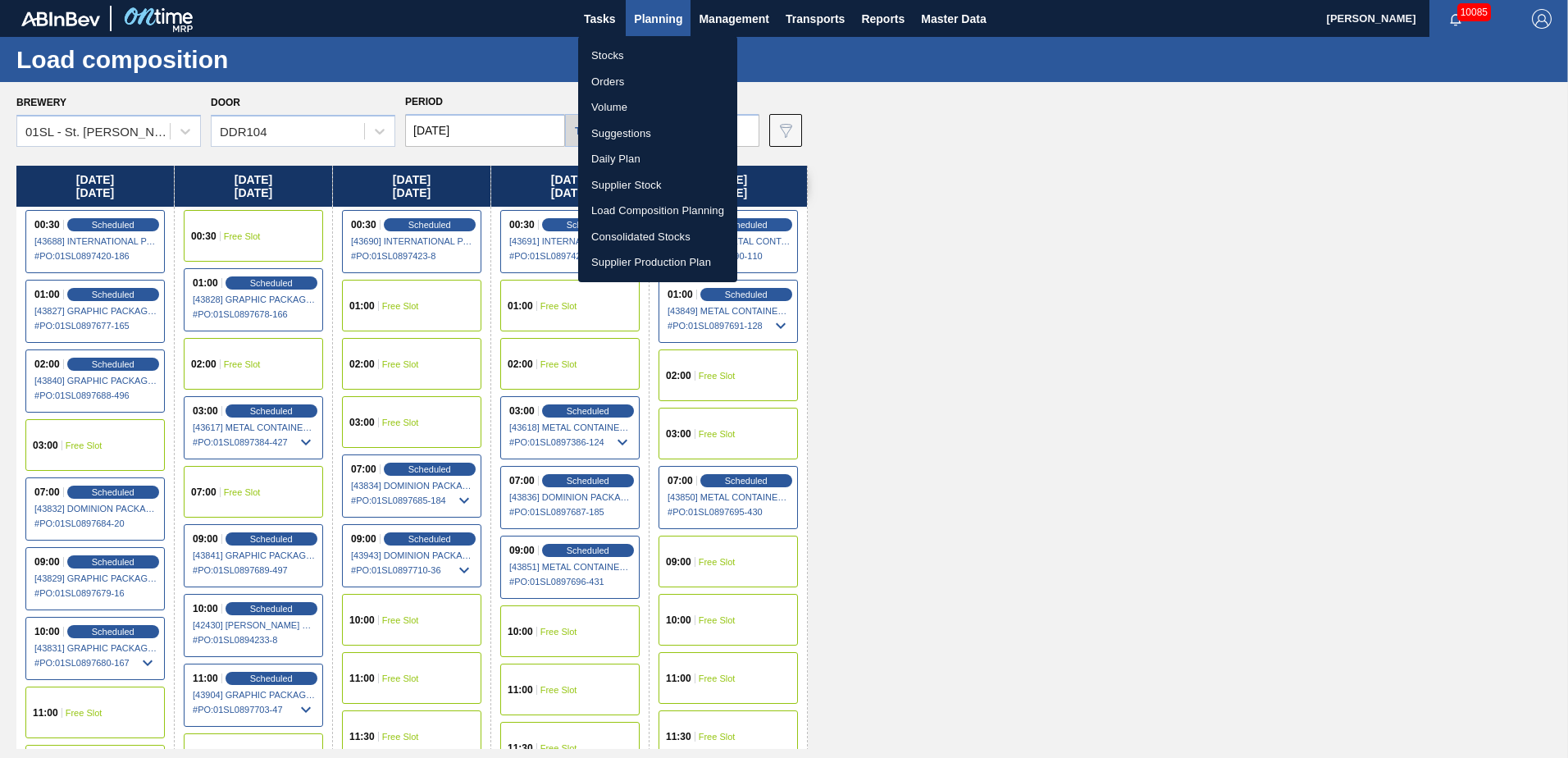
click at [616, 129] on li "Suggestions" at bounding box center [658, 133] width 159 height 26
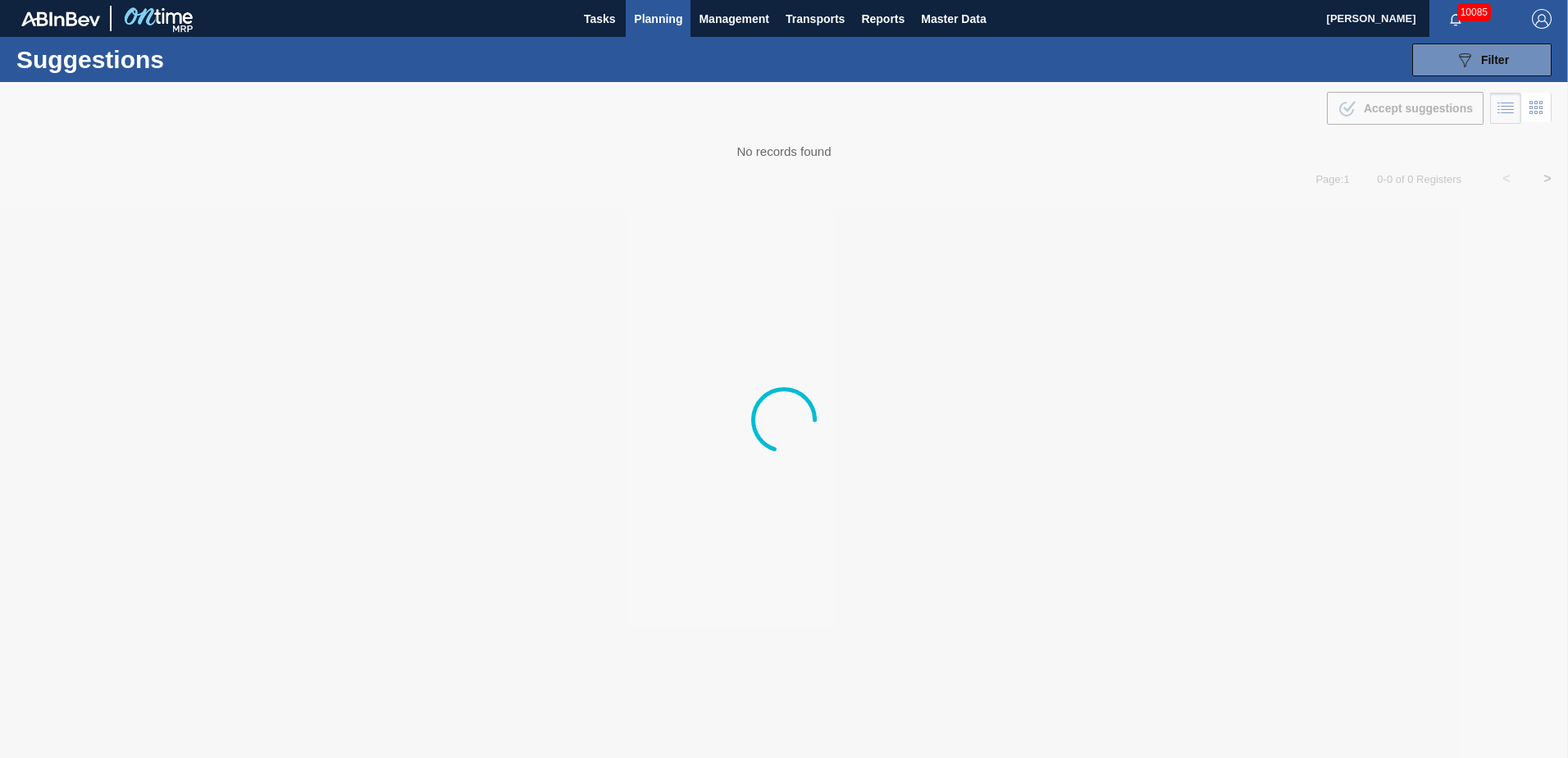
type from "[DATE]"
type to "[DATE]"
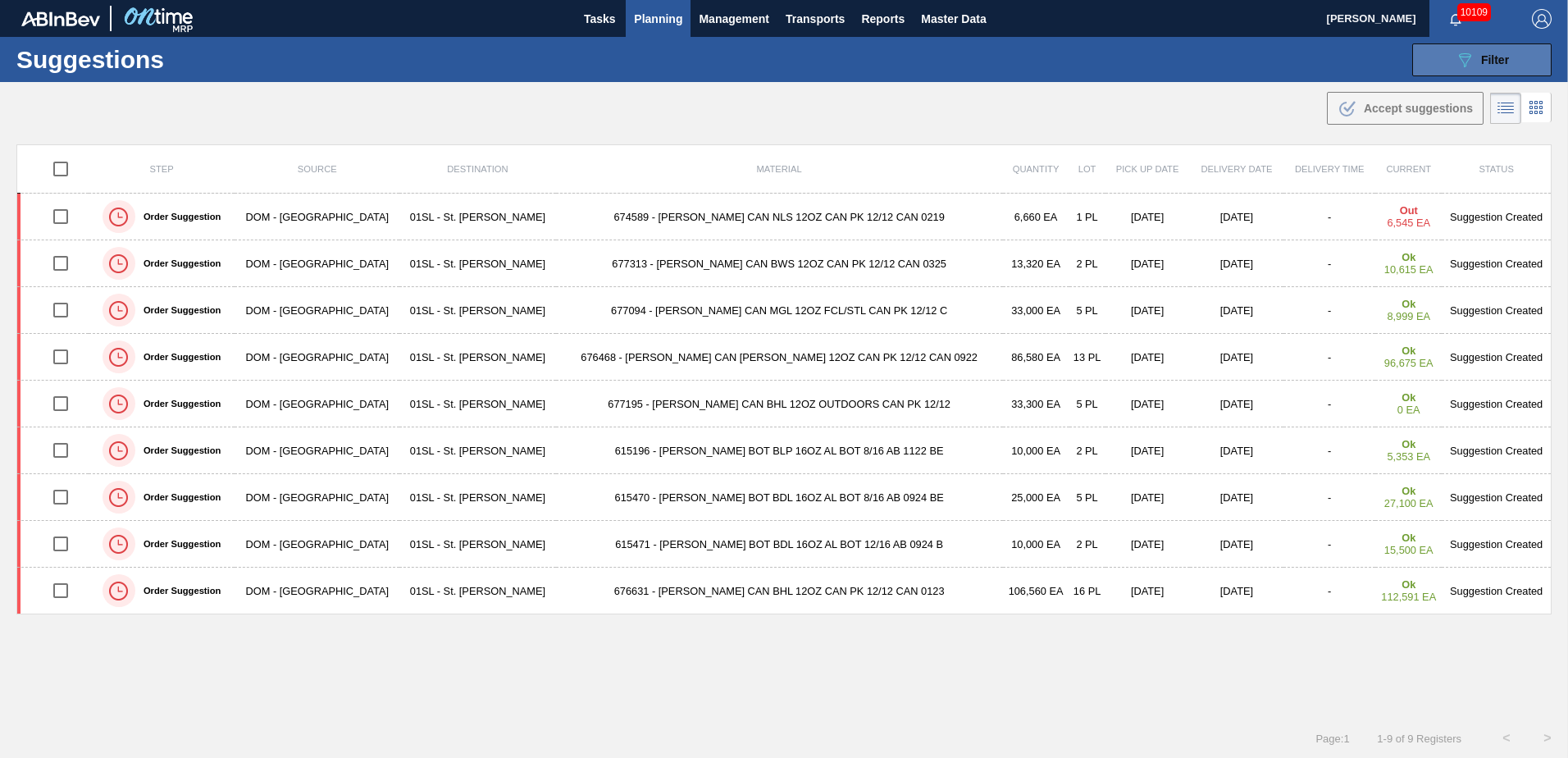
click at [1483, 49] on button "089F7B8B-B2A5-4AFE-B5C0-19BA573D28AC Filter" at bounding box center [1481, 60] width 139 height 33
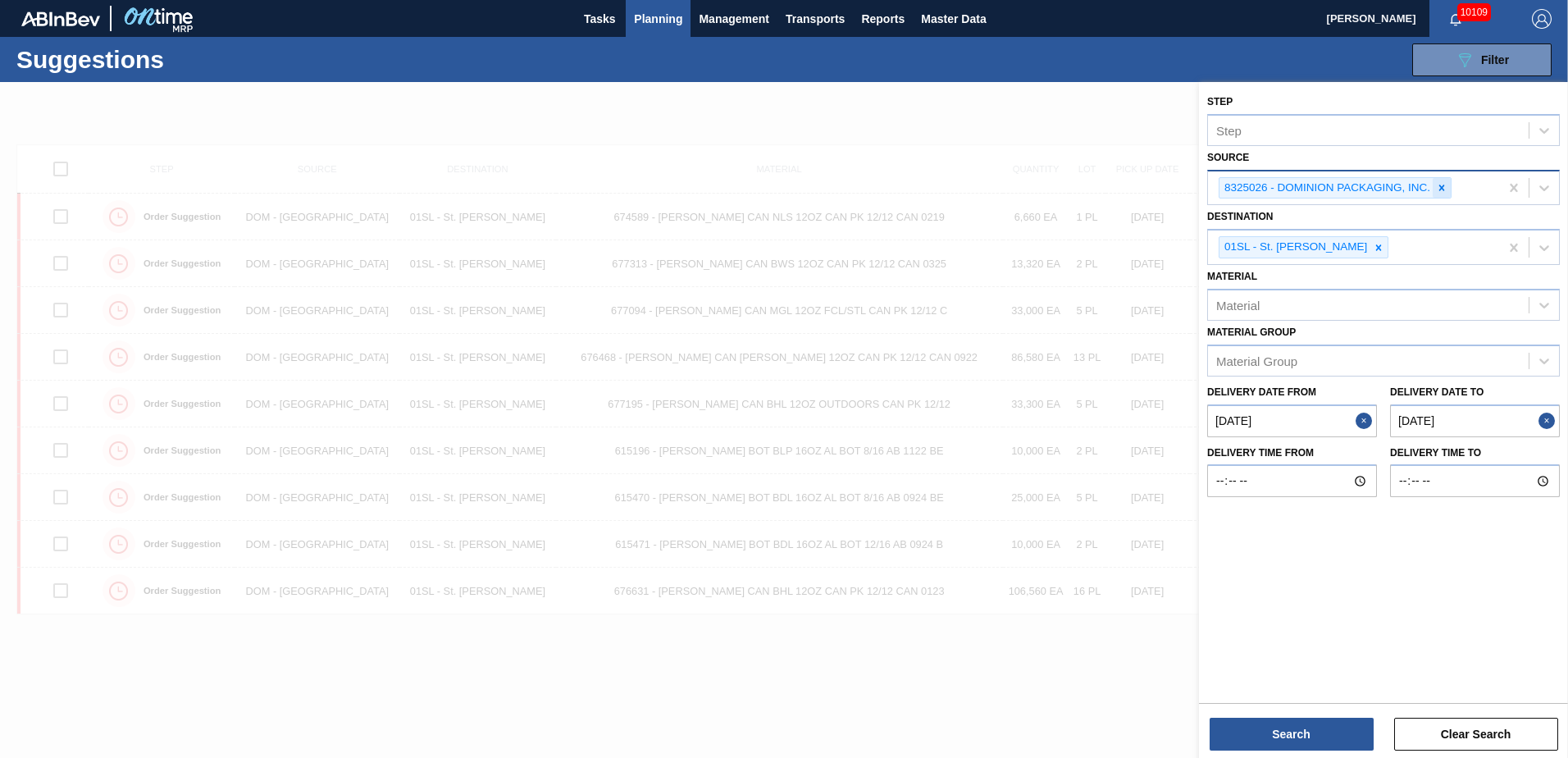
click at [1448, 183] on icon at bounding box center [1442, 188] width 12 height 12
click at [1382, 189] on div "Source" at bounding box center [1368, 185] width 321 height 24
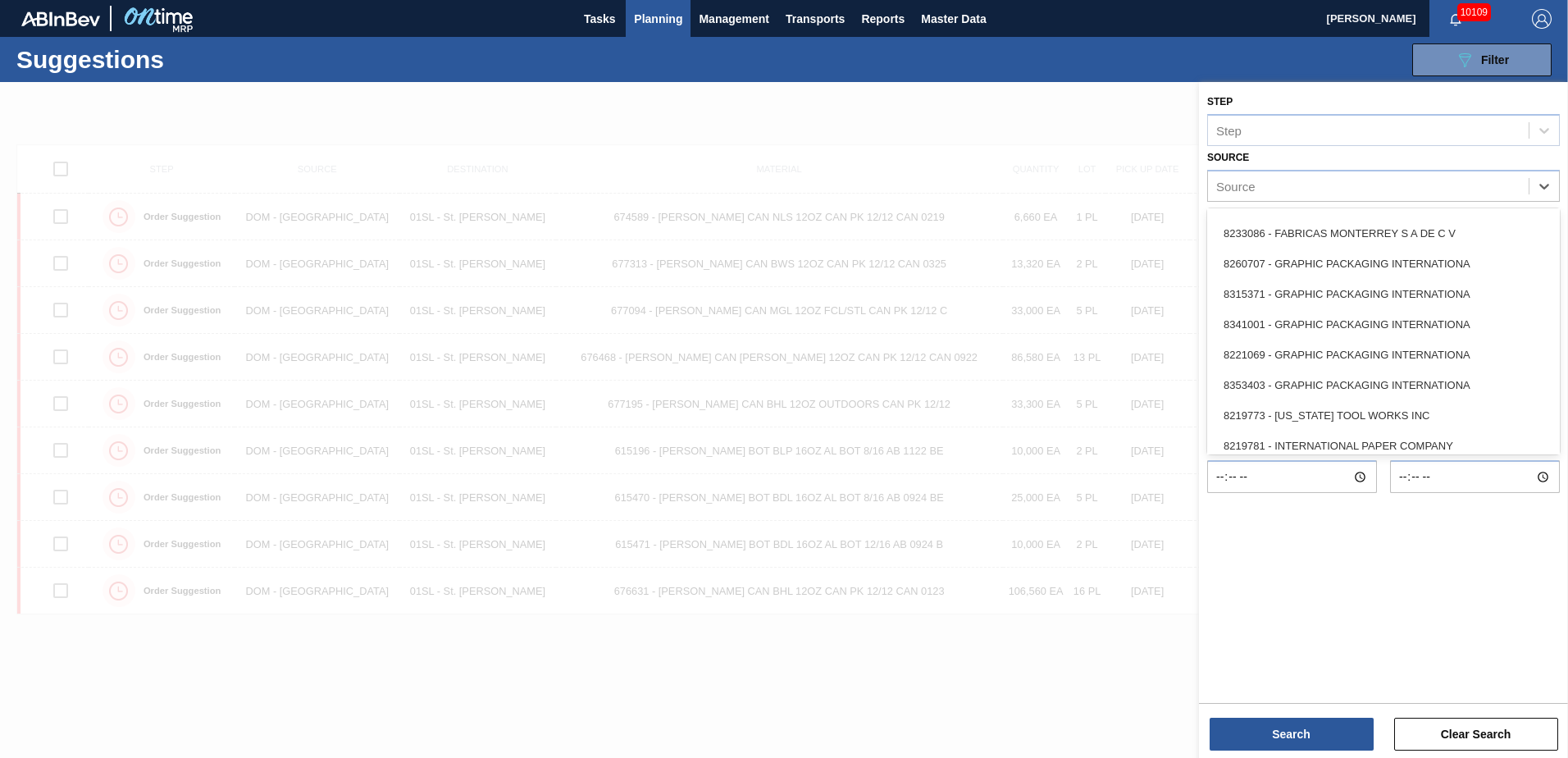
scroll to position [328, 0]
click at [1360, 361] on div "8221069 - GRAPHIC PACKAGING INTERNATIONA" at bounding box center [1383, 353] width 353 height 30
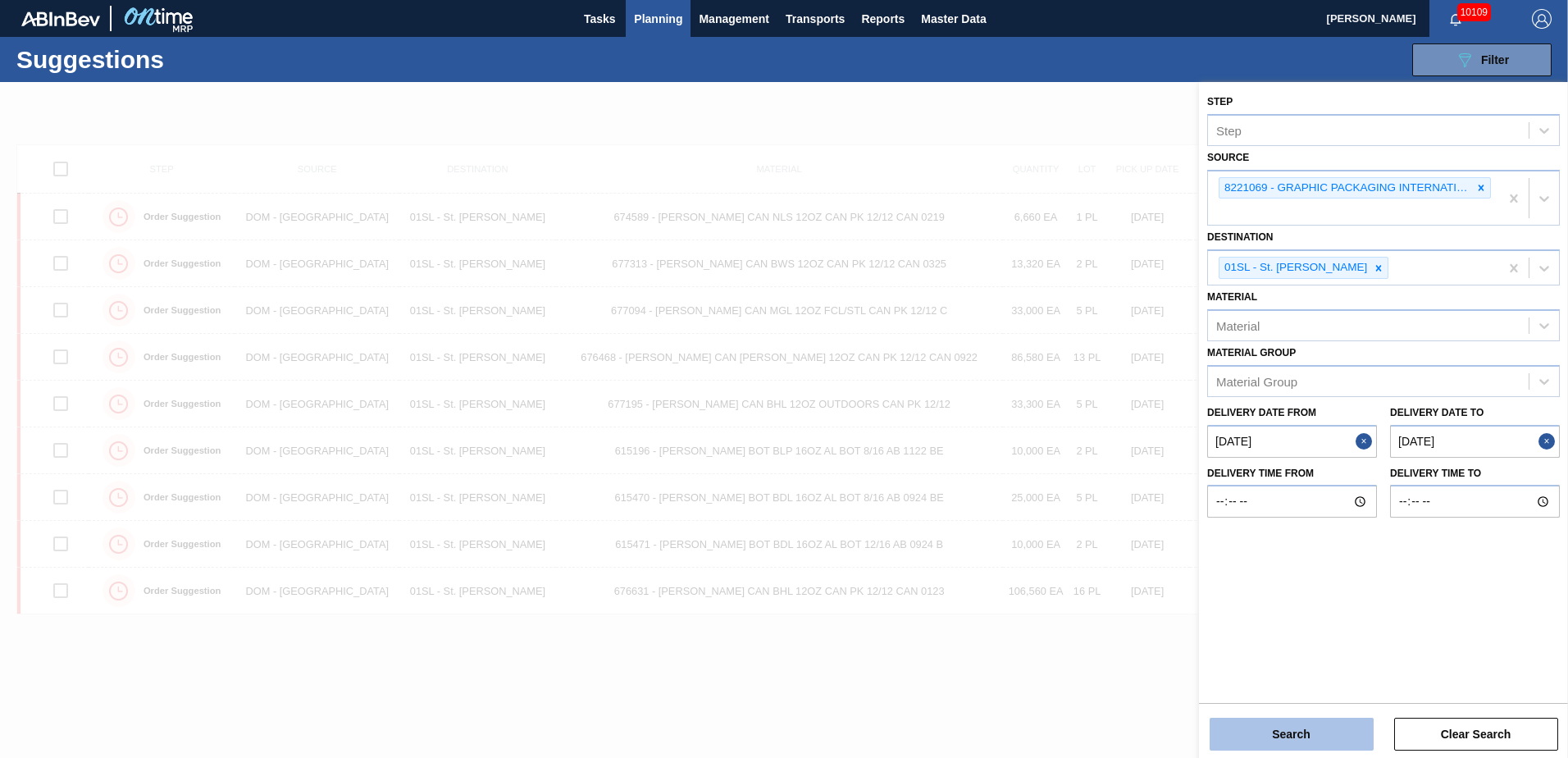
click at [1312, 722] on button "Search" at bounding box center [1291, 734] width 164 height 33
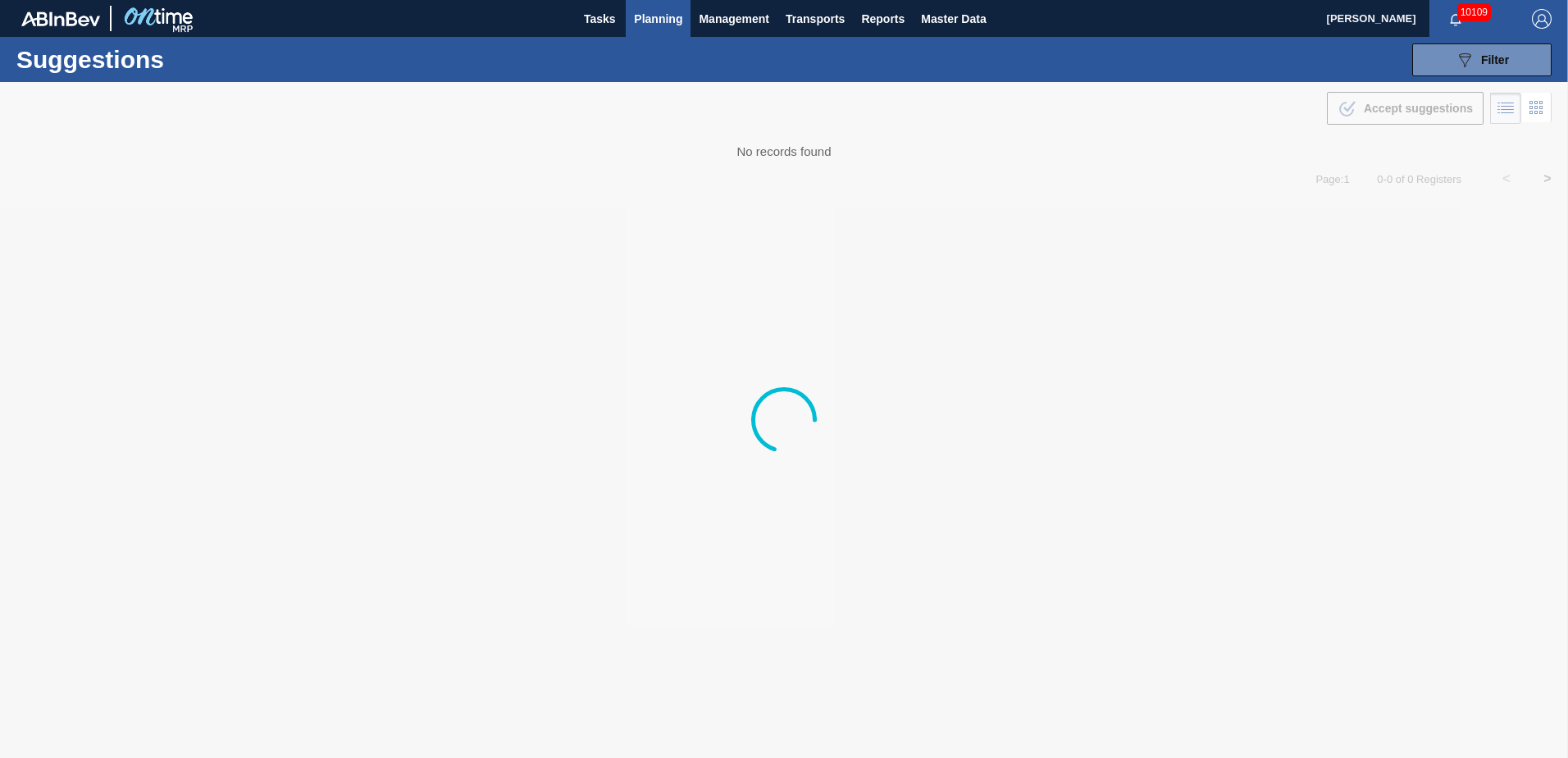
type from "[DATE]"
type to "[DATE]"
